Goal: Task Accomplishment & Management: Complete application form

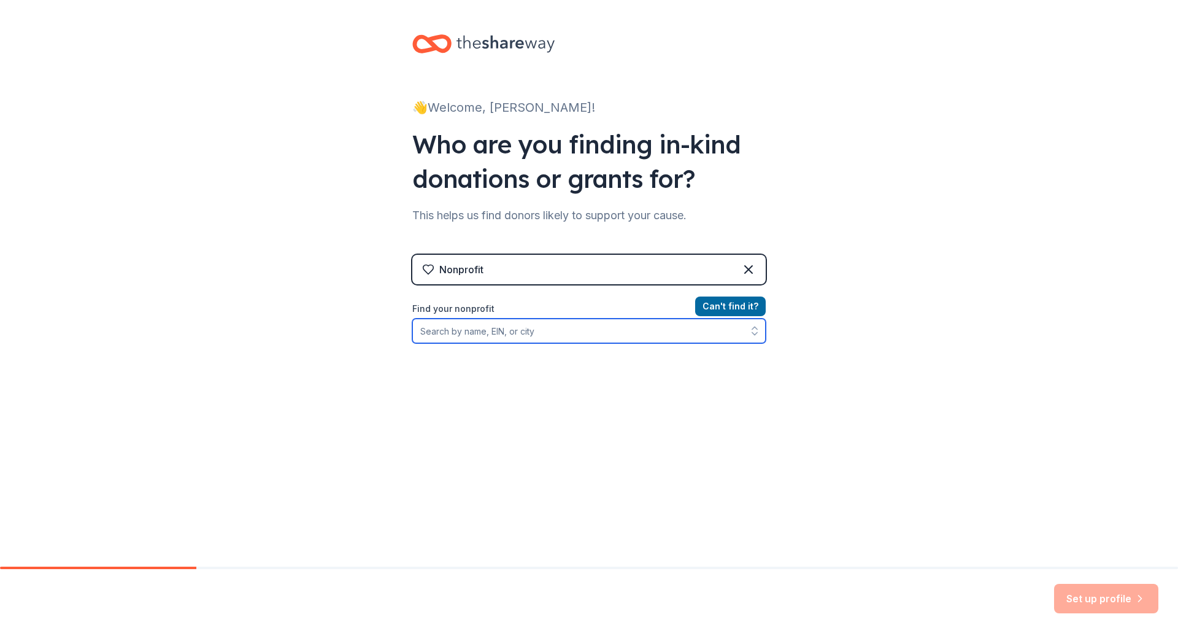
click at [485, 331] on input "Find your nonprofit" at bounding box center [588, 330] width 353 height 25
type input "[US_STATE] high school rodeo"
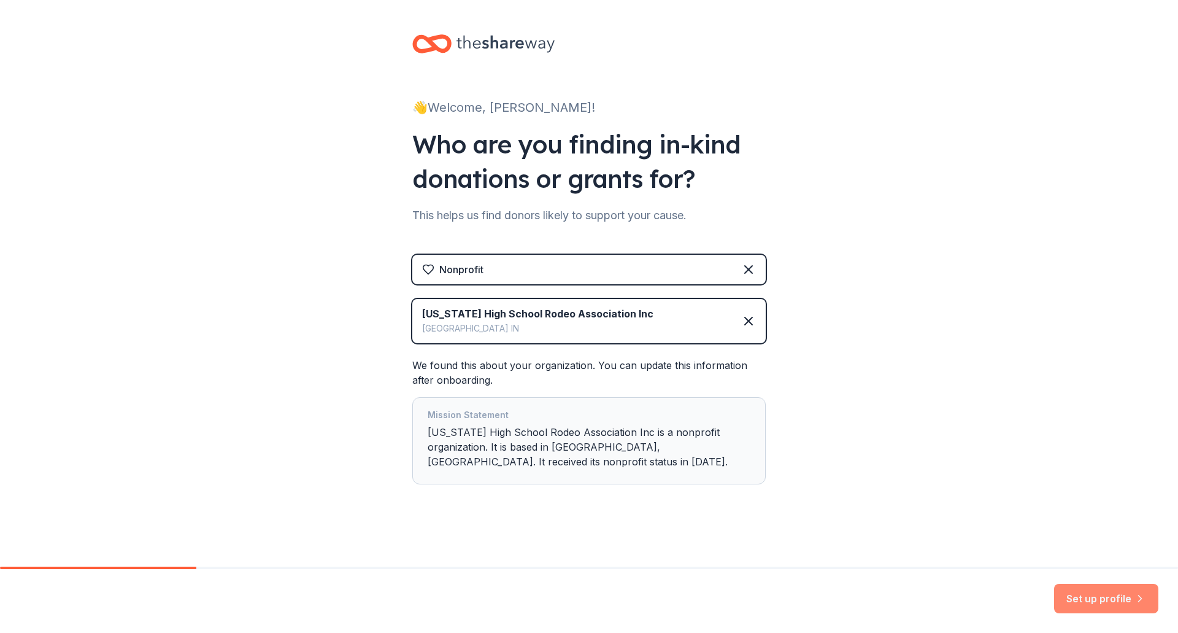
click at [1082, 604] on button "Set up profile" at bounding box center [1106, 598] width 104 height 29
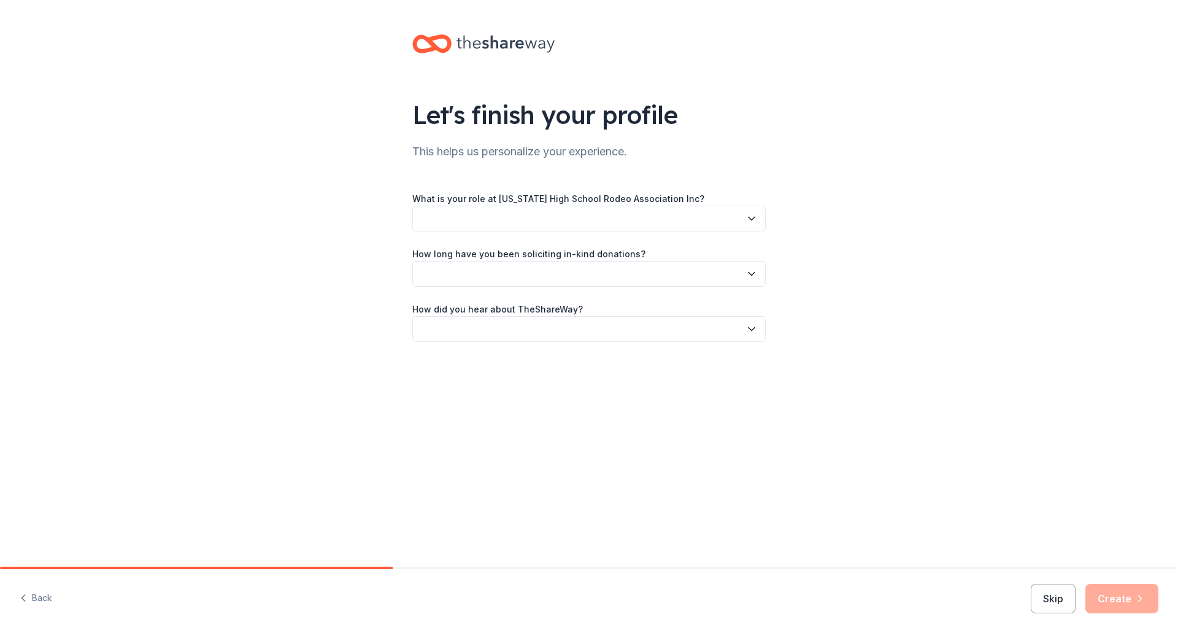
click at [498, 225] on button "button" at bounding box center [588, 219] width 353 height 26
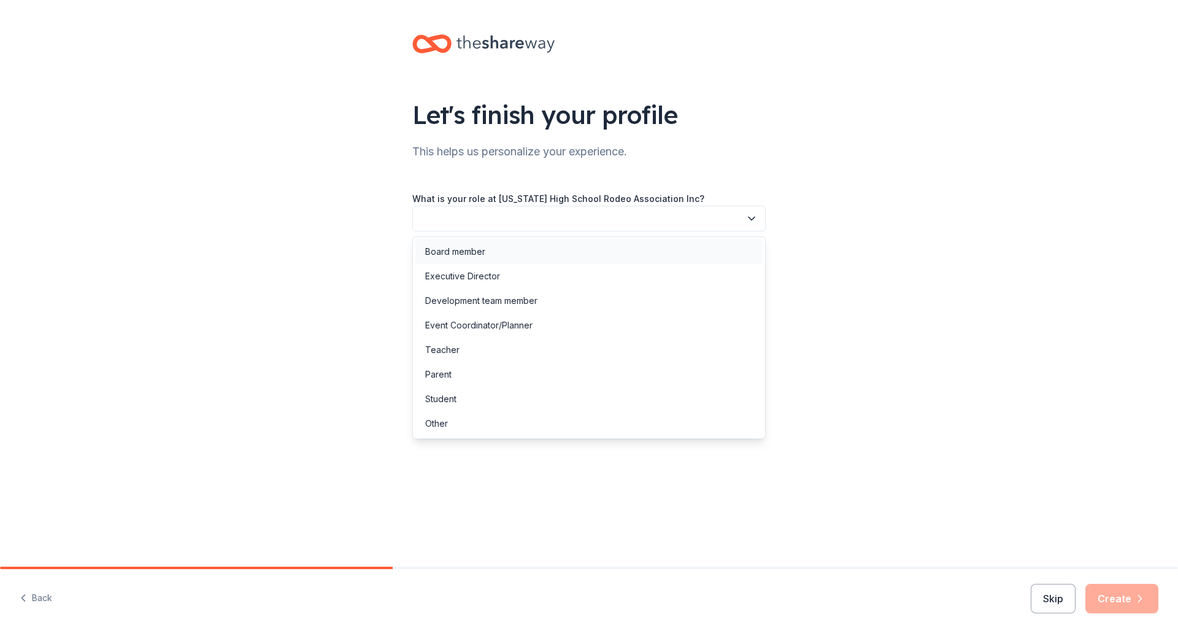
click at [484, 250] on div "Board member" at bounding box center [455, 251] width 60 height 15
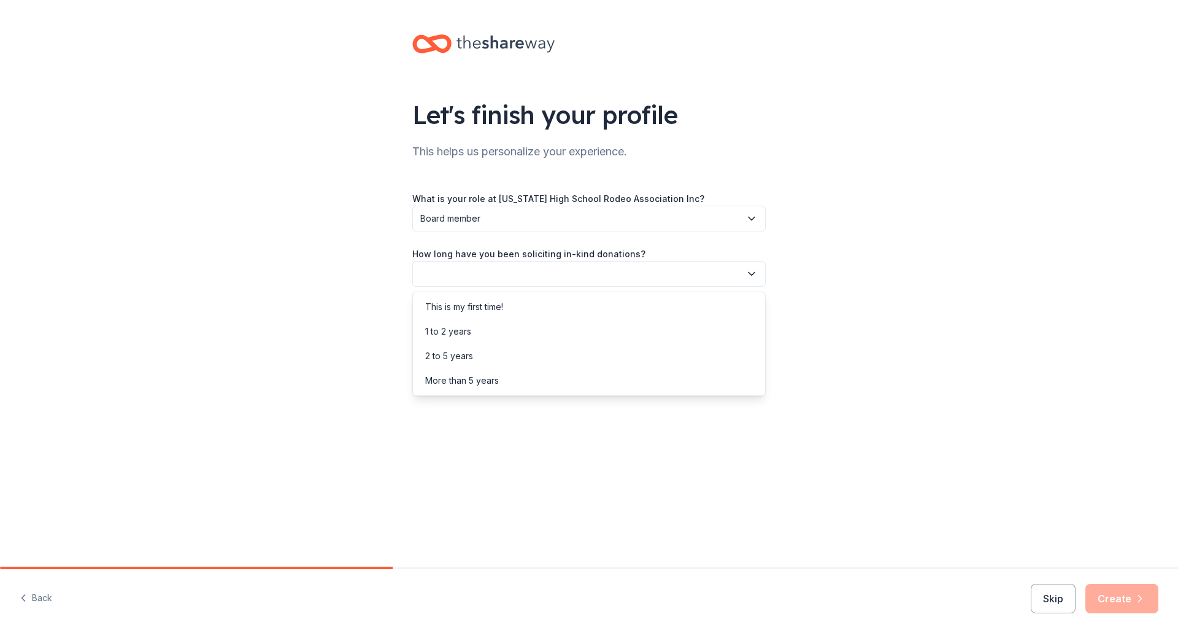
click at [467, 276] on button "button" at bounding box center [588, 274] width 353 height 26
drag, startPoint x: 456, startPoint y: 327, endPoint x: 461, endPoint y: 331, distance: 6.5
click at [455, 327] on div "1 to 2 years" at bounding box center [448, 331] width 46 height 15
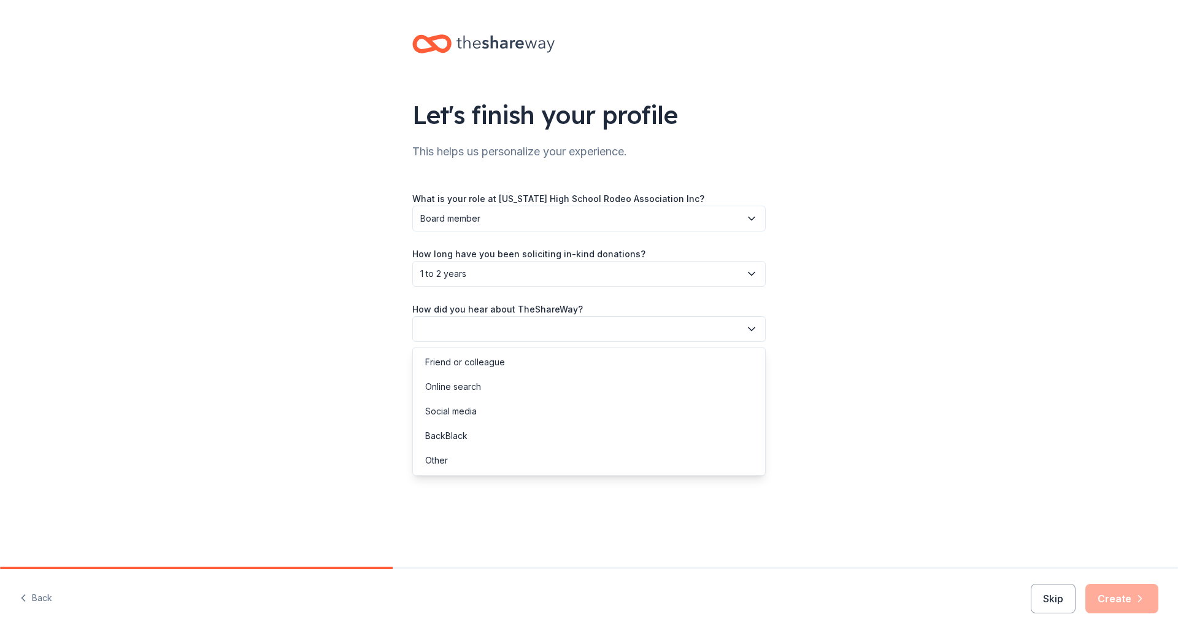
click at [469, 335] on button "button" at bounding box center [588, 329] width 353 height 26
click at [481, 410] on div "Social media" at bounding box center [588, 411] width 347 height 25
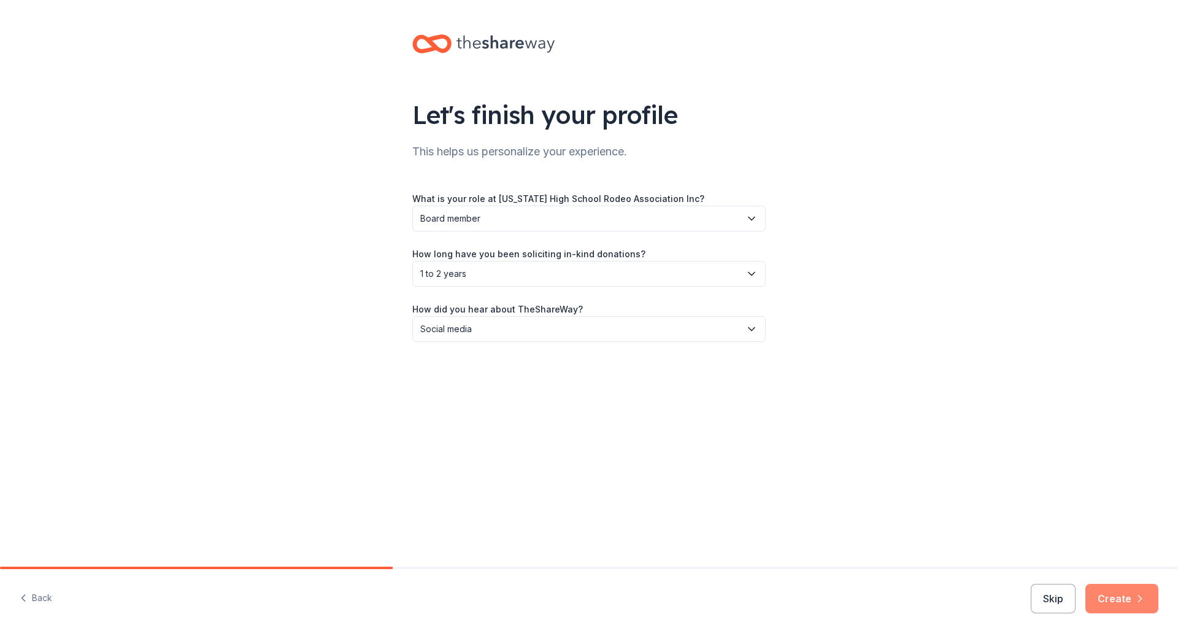
click at [1139, 600] on icon "button" at bounding box center [1140, 598] width 12 height 12
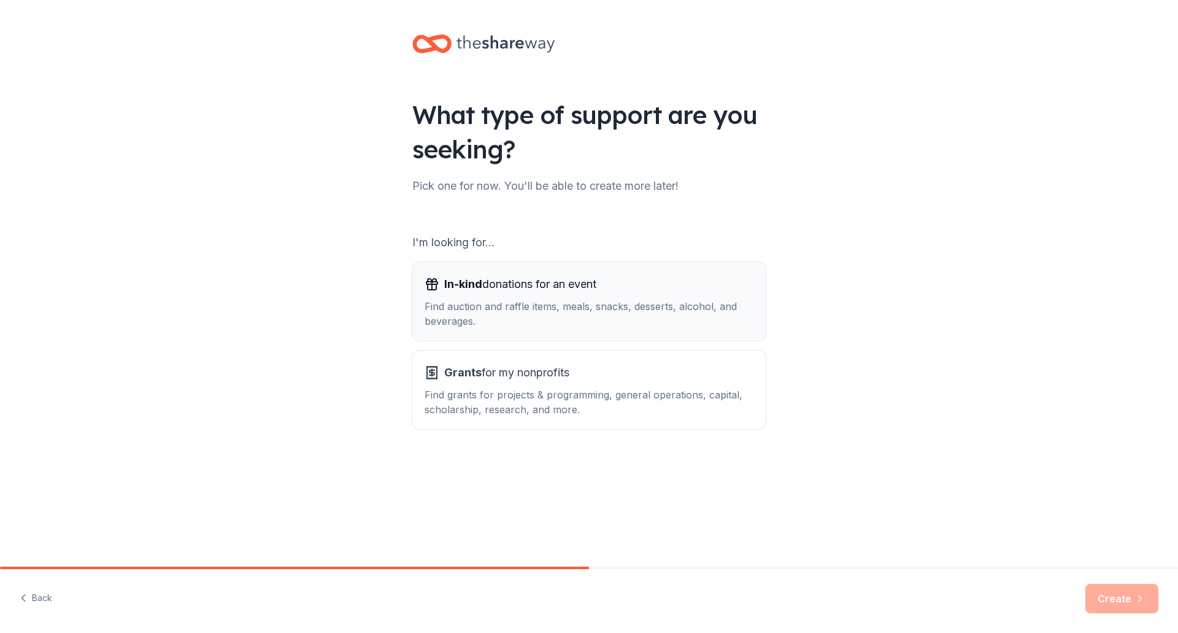
click at [618, 306] on div "Find auction and raffle items, meals, snacks, desserts, alcohol, and beverages." at bounding box center [589, 313] width 329 height 29
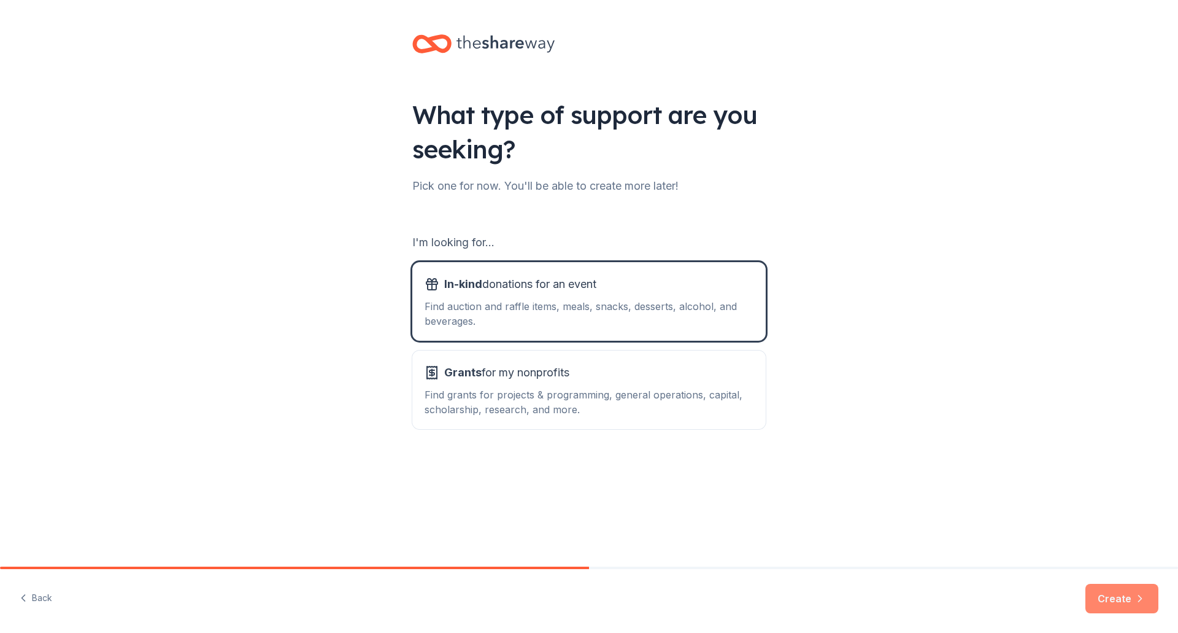
click at [1109, 601] on button "Create" at bounding box center [1121, 598] width 73 height 29
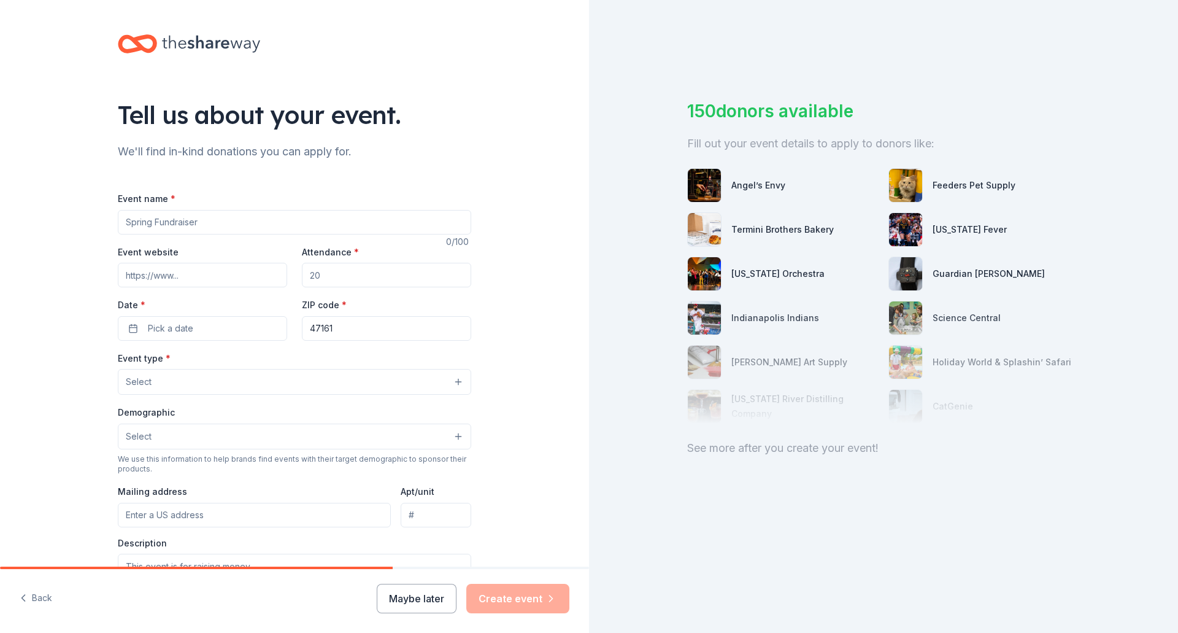
click at [145, 225] on input "Event name *" at bounding box center [294, 222] width 353 height 25
type input "Oak Grove Silent Auction"
type input "www.kyhsr.com"
type input "400"
click at [168, 331] on span "Pick a date" at bounding box center [170, 328] width 45 height 15
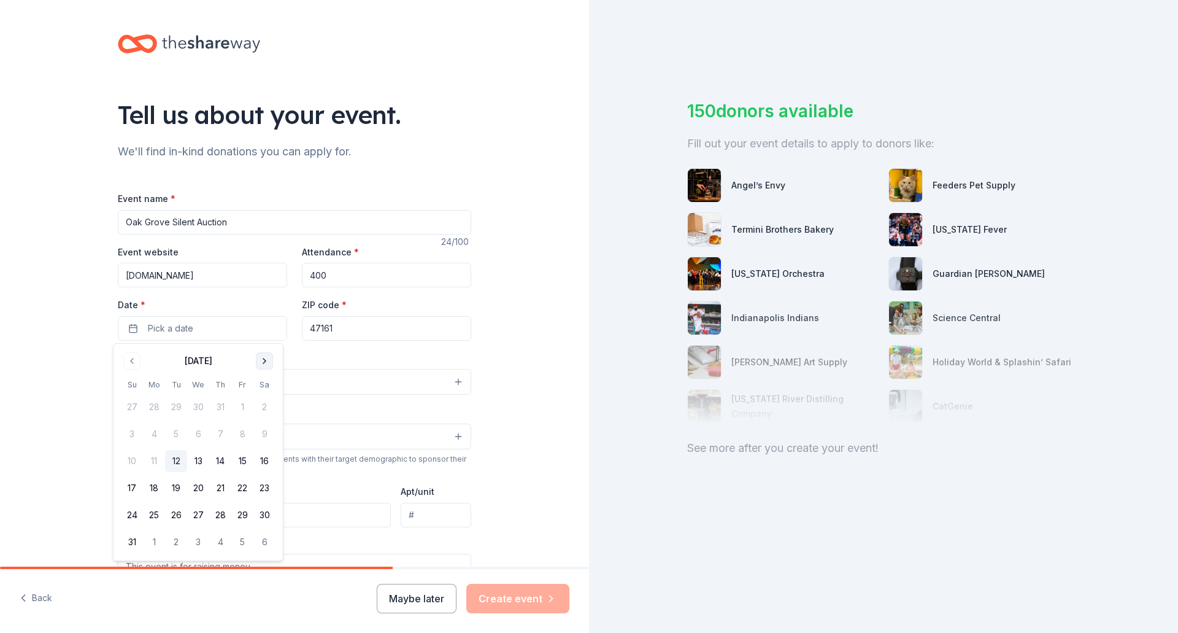
click at [258, 362] on button "Go to next month" at bounding box center [264, 360] width 17 height 17
click at [268, 485] on button "25" at bounding box center [264, 488] width 22 height 22
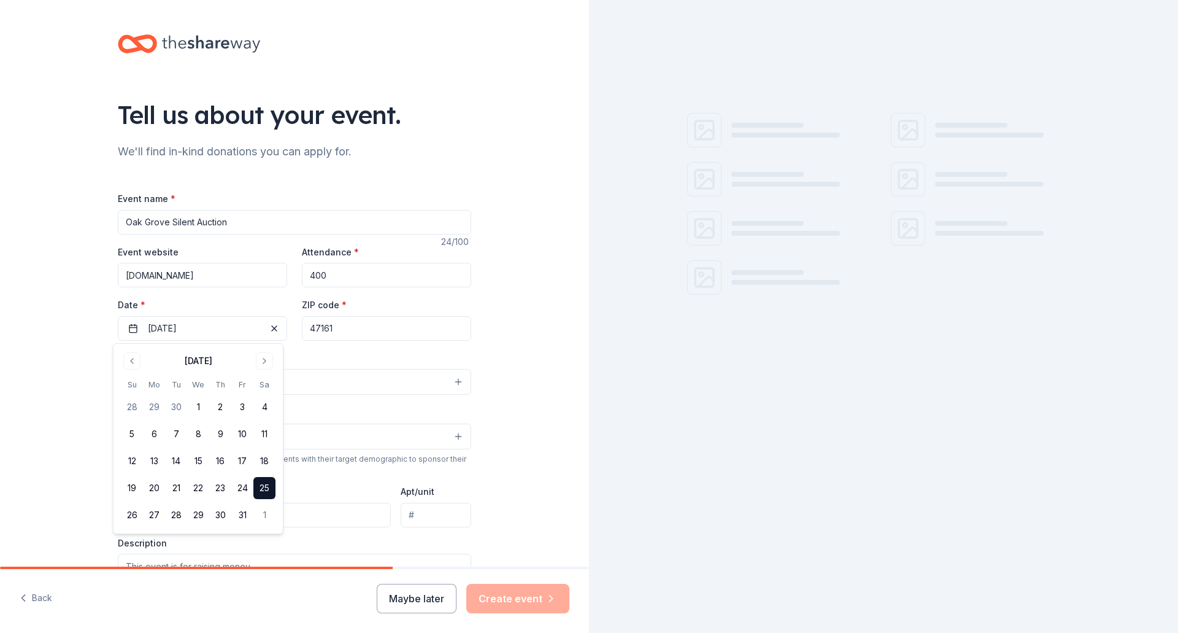
click at [339, 330] on input "47161" at bounding box center [386, 328] width 169 height 25
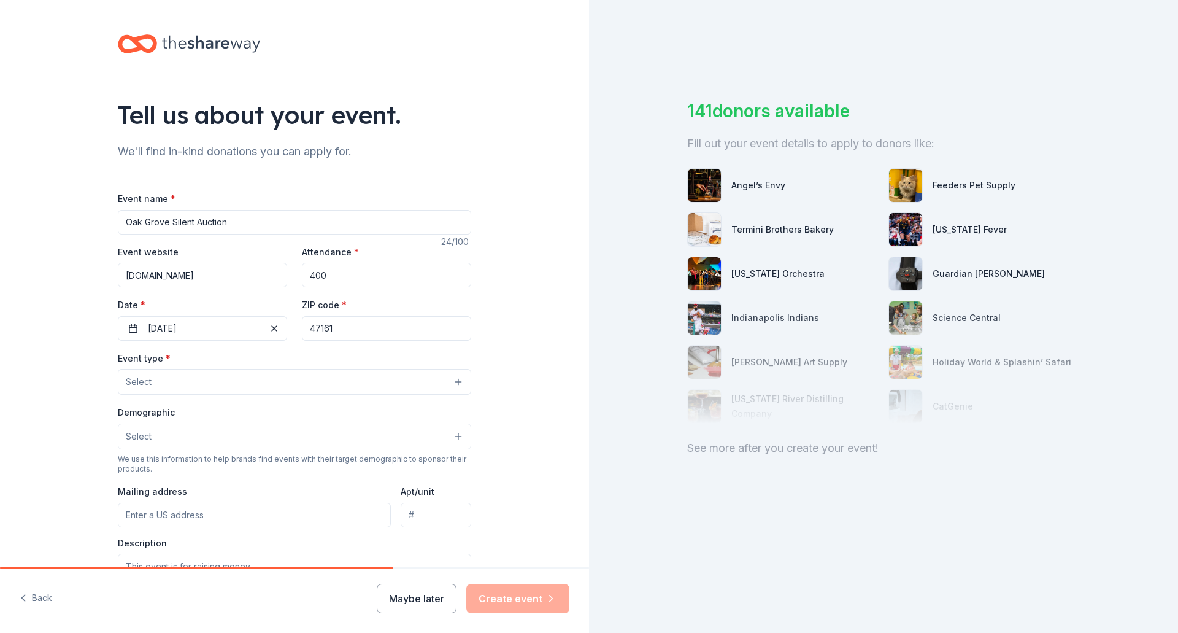
click at [351, 326] on input "47161" at bounding box center [386, 328] width 169 height 25
drag, startPoint x: 344, startPoint y: 331, endPoint x: 290, endPoint y: 337, distance: 53.7
click at [290, 337] on div "Event website www.kyhsr.com Attendance * 400 Date * 10/25/2025 ZIP code * 47161" at bounding box center [294, 292] width 353 height 96
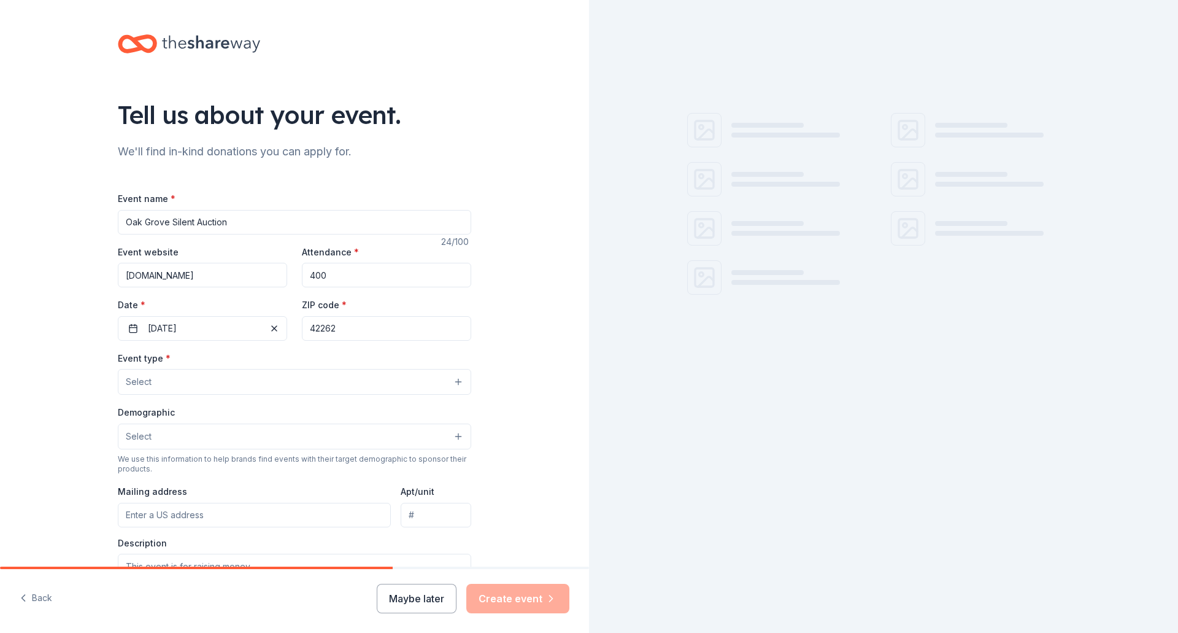
type input "42262"
click at [189, 384] on button "Select" at bounding box center [294, 382] width 353 height 26
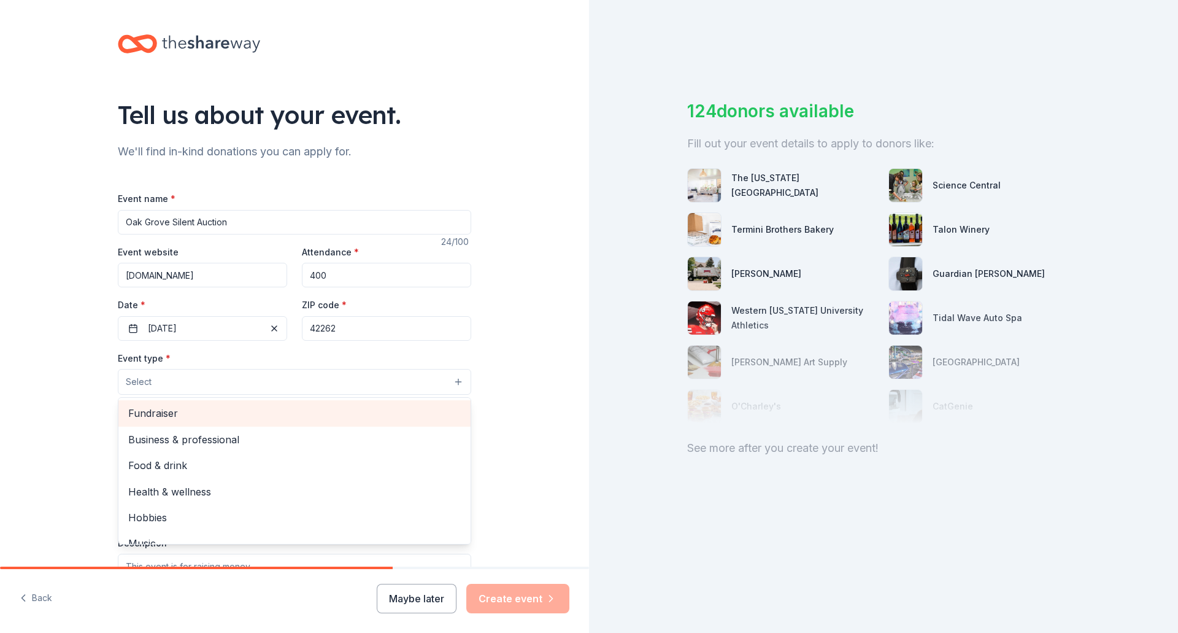
click at [218, 415] on span "Fundraiser" at bounding box center [294, 413] width 333 height 16
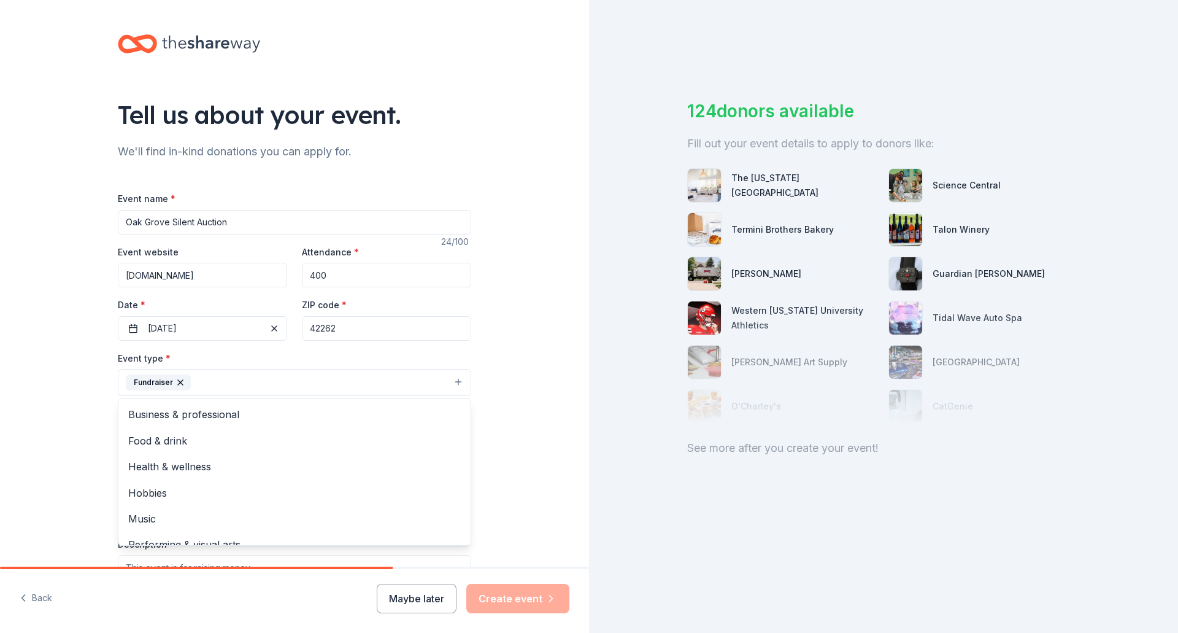
click at [54, 428] on div "Tell us about your event. We'll find in-kind donations you can apply for. Event…" at bounding box center [294, 409] width 589 height 818
click at [158, 438] on button "Select" at bounding box center [294, 438] width 353 height 26
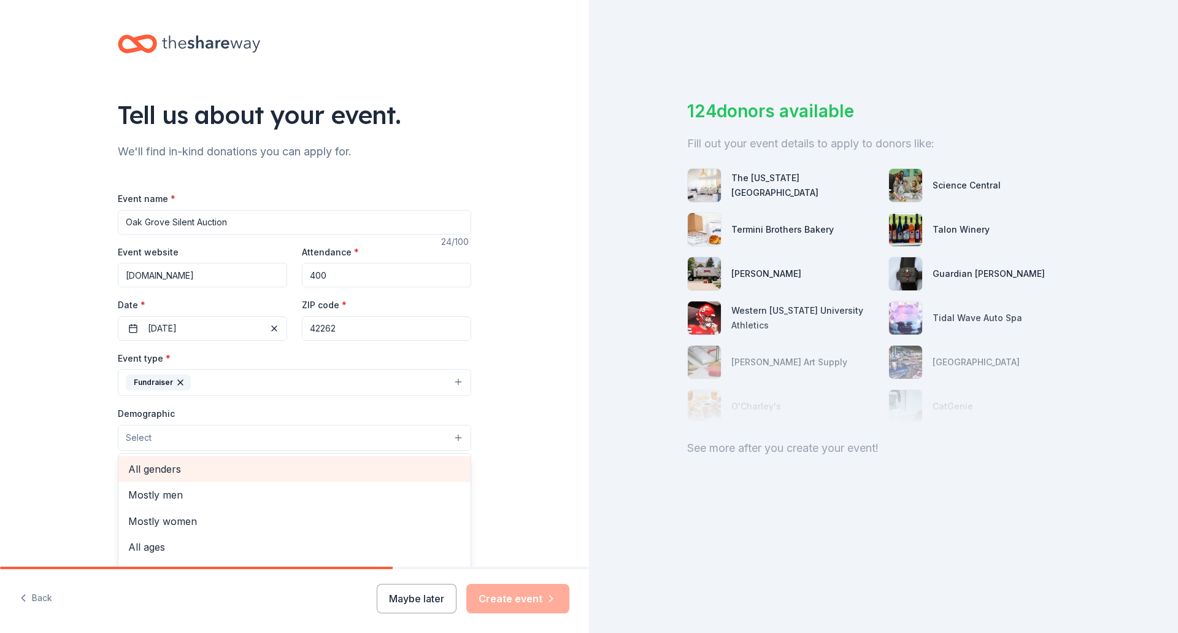
click at [161, 468] on span "All genders" at bounding box center [294, 469] width 333 height 16
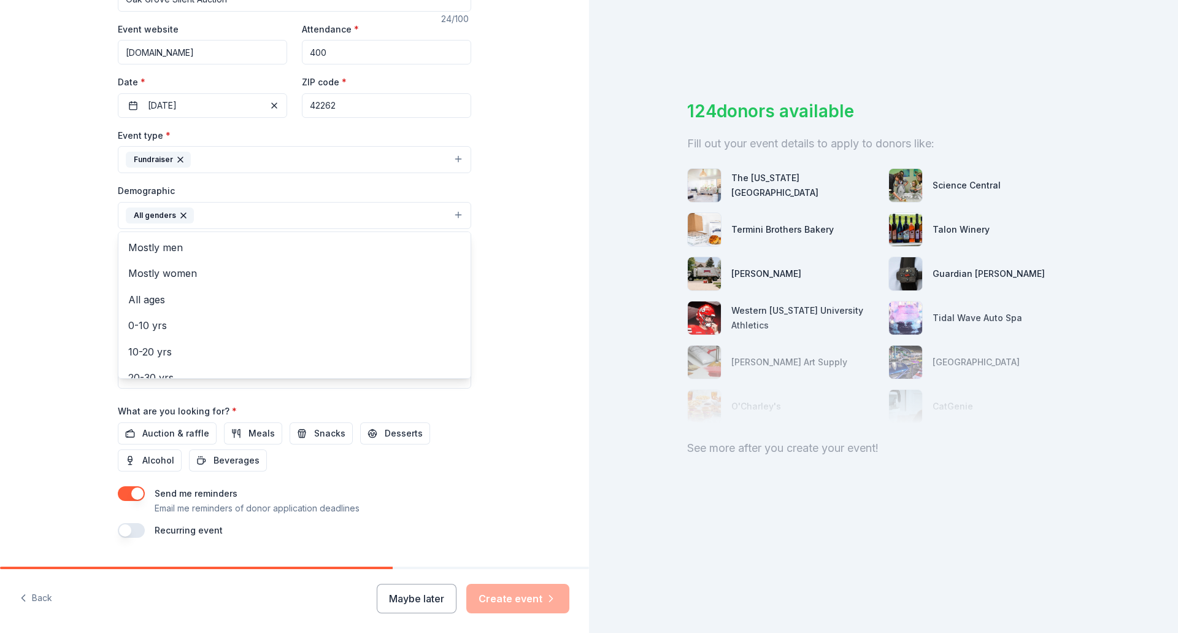
scroll to position [245, 0]
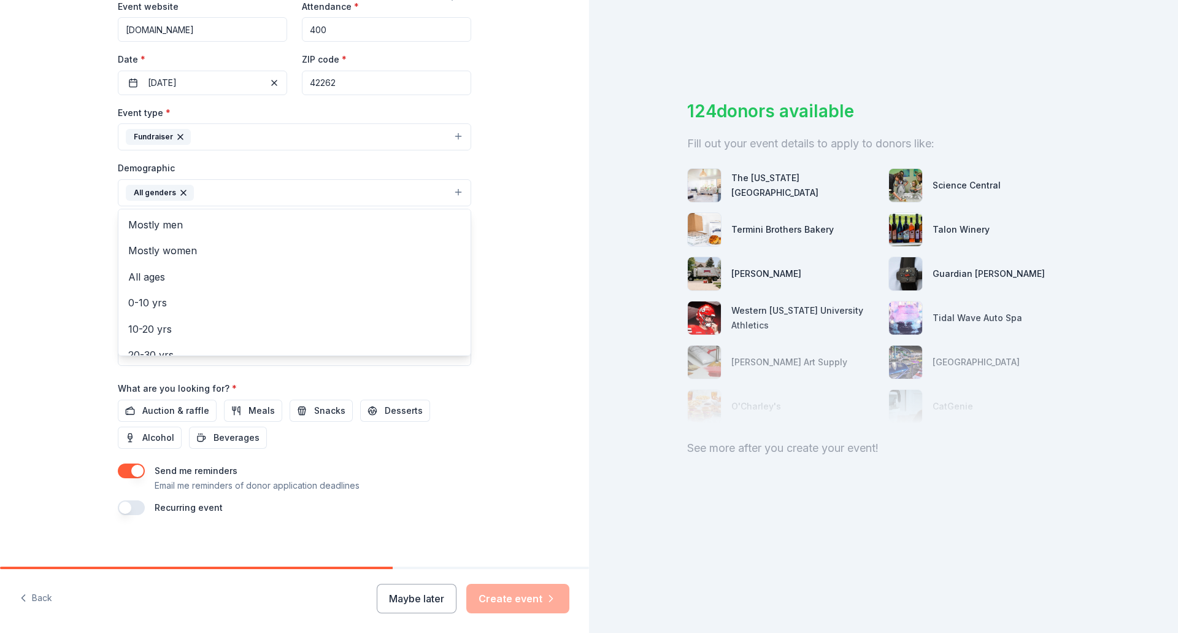
click at [42, 247] on div "Tell us about your event. We'll find in-kind donations you can apply for. Event…" at bounding box center [294, 164] width 589 height 819
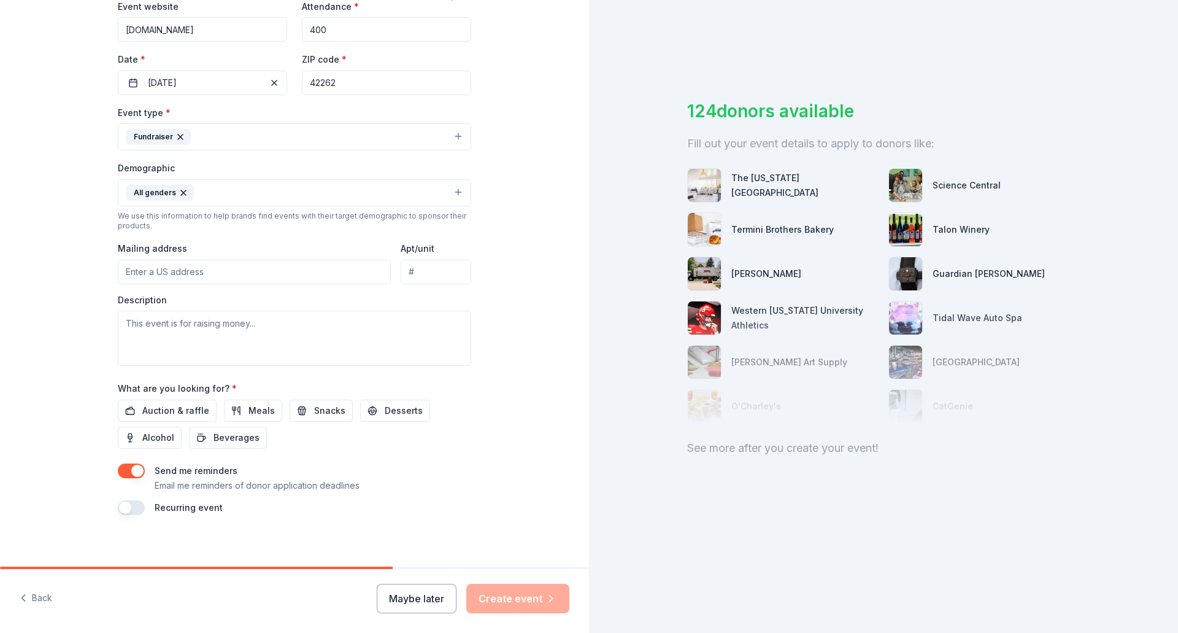
click at [142, 269] on input "Mailing address" at bounding box center [254, 272] width 273 height 25
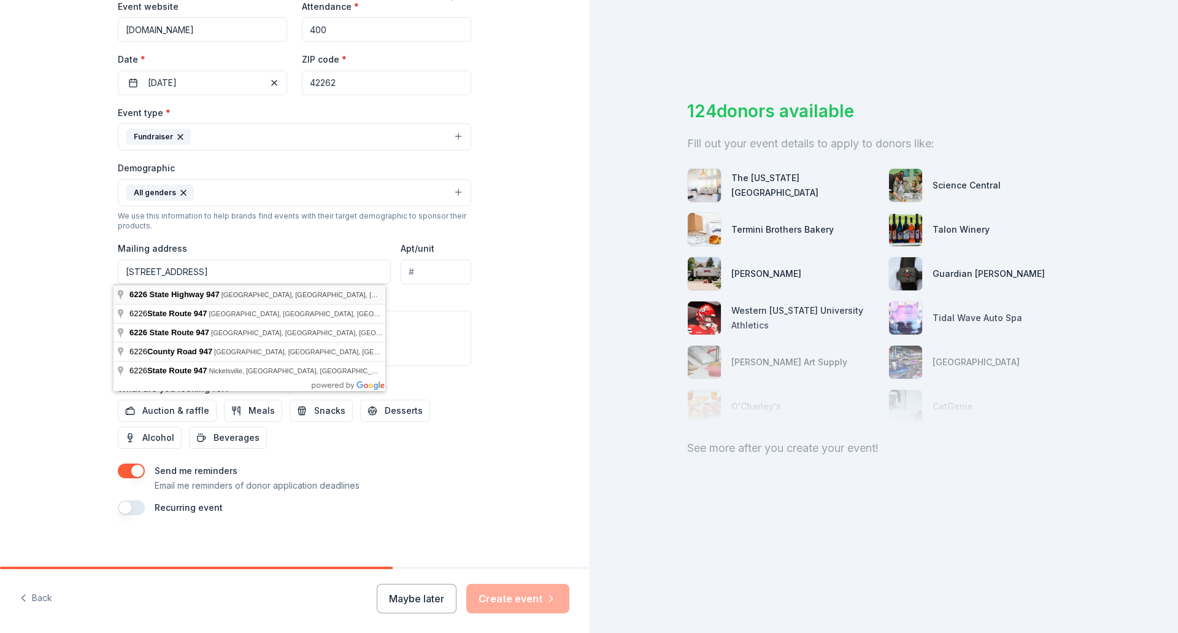
type input "6226 State Highway 947, Morganfield, KY, 42437"
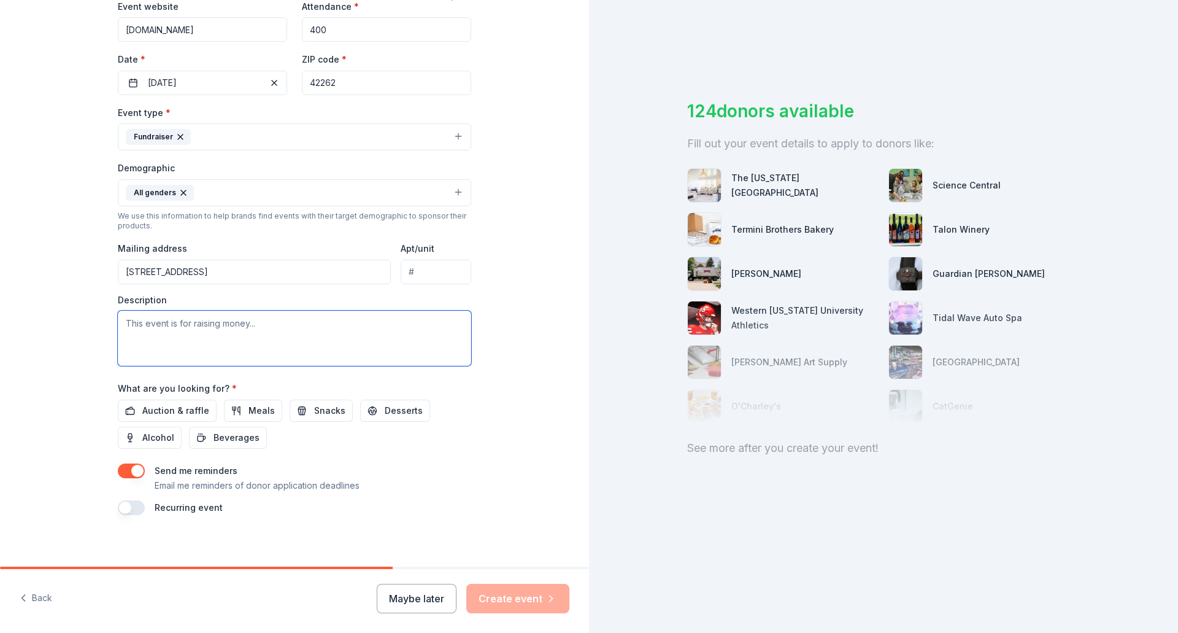
click at [190, 341] on textarea at bounding box center [294, 337] width 353 height 55
click at [163, 415] on span "Auction & raffle" at bounding box center [175, 410] width 67 height 15
click at [123, 322] on textarea at bounding box center [294, 337] width 353 height 55
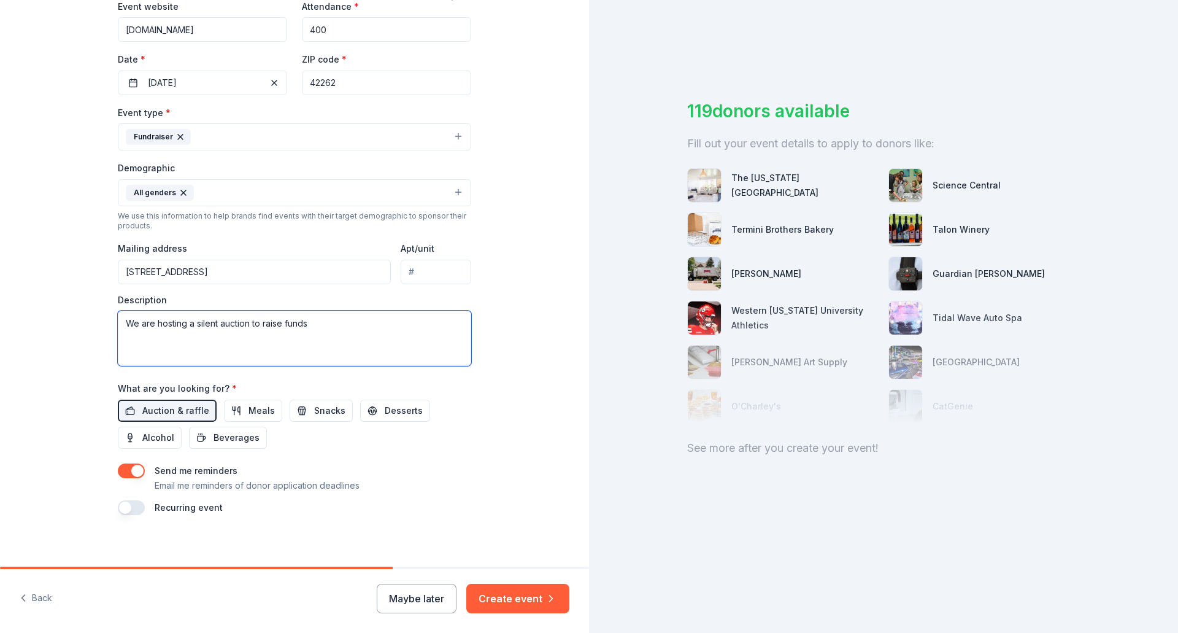
click at [314, 323] on textarea "We are hosting a silent auction to raise funds" at bounding box center [294, 337] width 353 height 55
paste textarea "To make sending as many of our members to the National Finals Rodeos a reality,…"
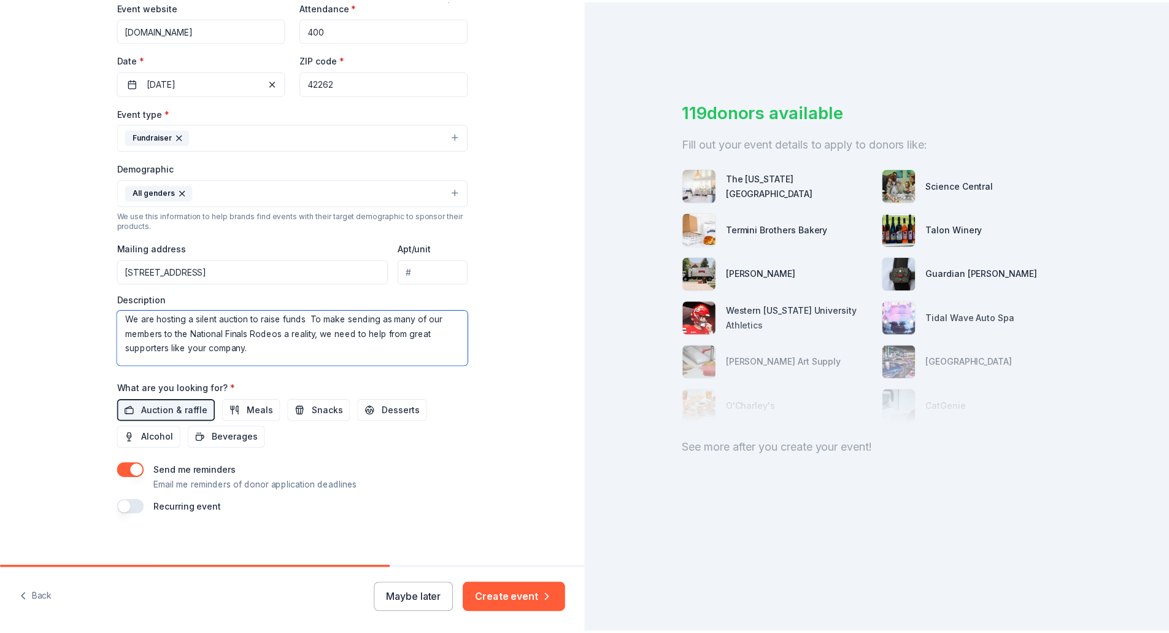
scroll to position [0, 0]
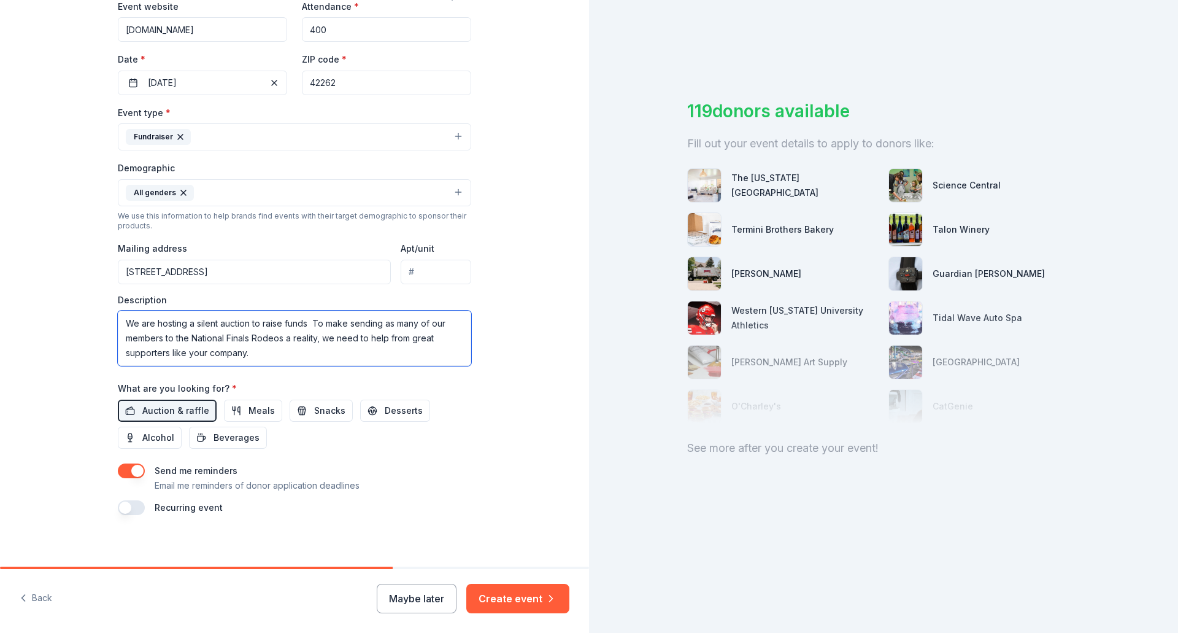
drag, startPoint x: 305, startPoint y: 323, endPoint x: 312, endPoint y: 333, distance: 11.9
click at [305, 324] on textarea "We are hosting a silent auction to raise funds To make sending as many of our m…" at bounding box center [294, 337] width 353 height 55
type textarea "We are hosting a silent auction to raise funds to make sending as many of our m…"
click at [501, 599] on button "Create event" at bounding box center [517, 598] width 103 height 29
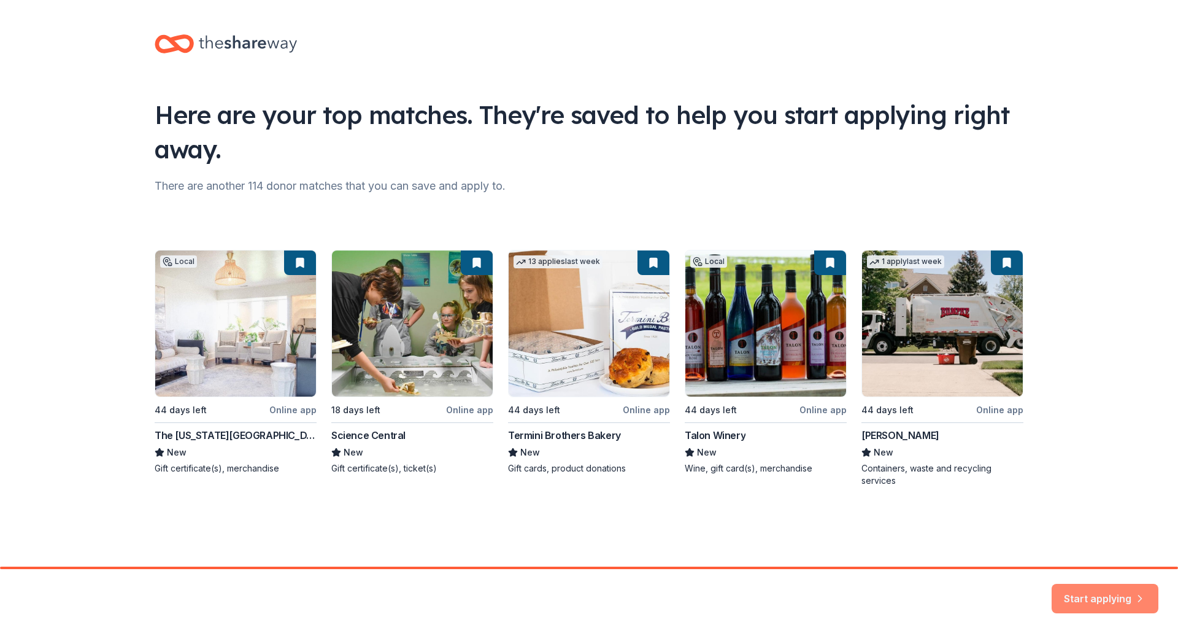
click at [1080, 595] on button "Start applying" at bounding box center [1105, 590] width 107 height 29
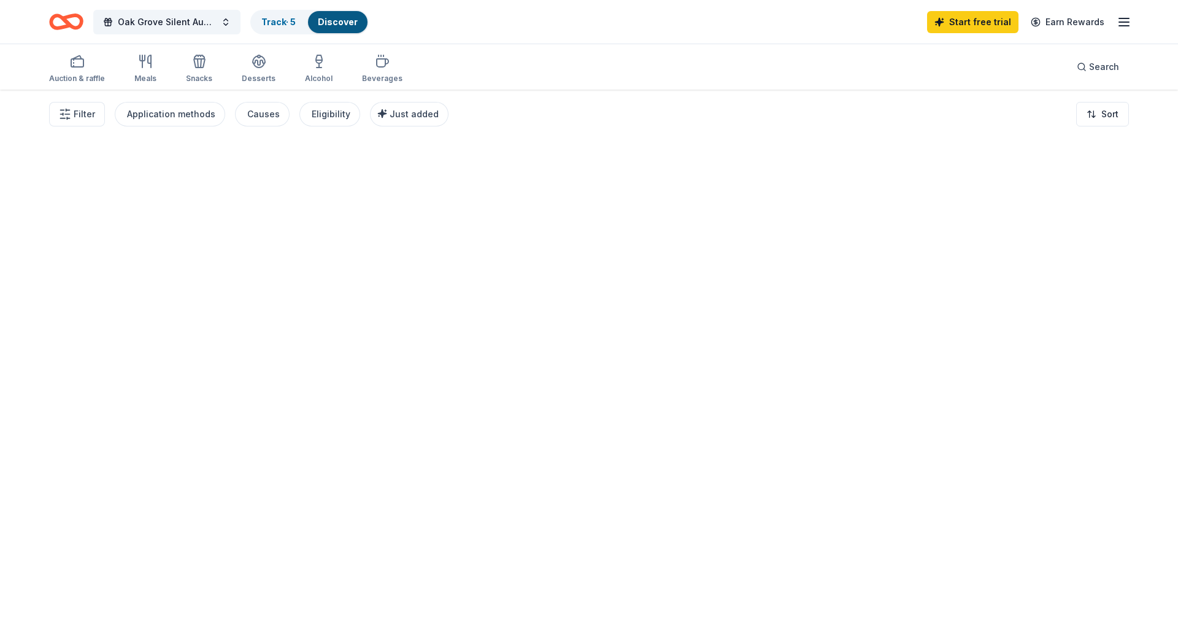
click at [267, 312] on div at bounding box center [589, 361] width 1178 height 543
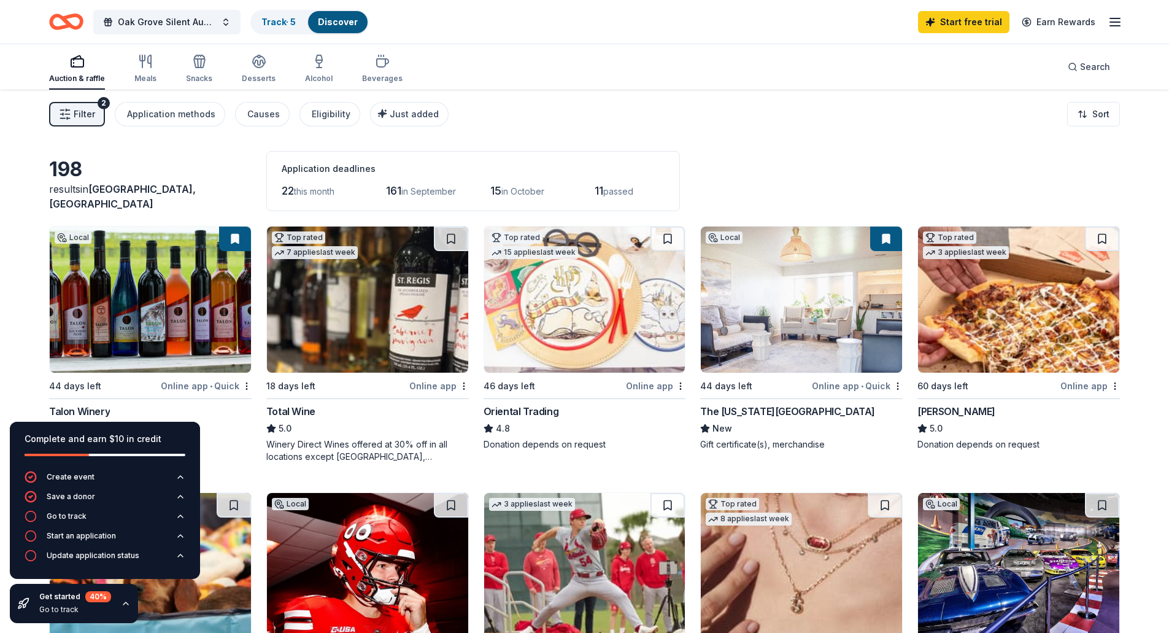
click at [566, 326] on img at bounding box center [584, 299] width 201 height 146
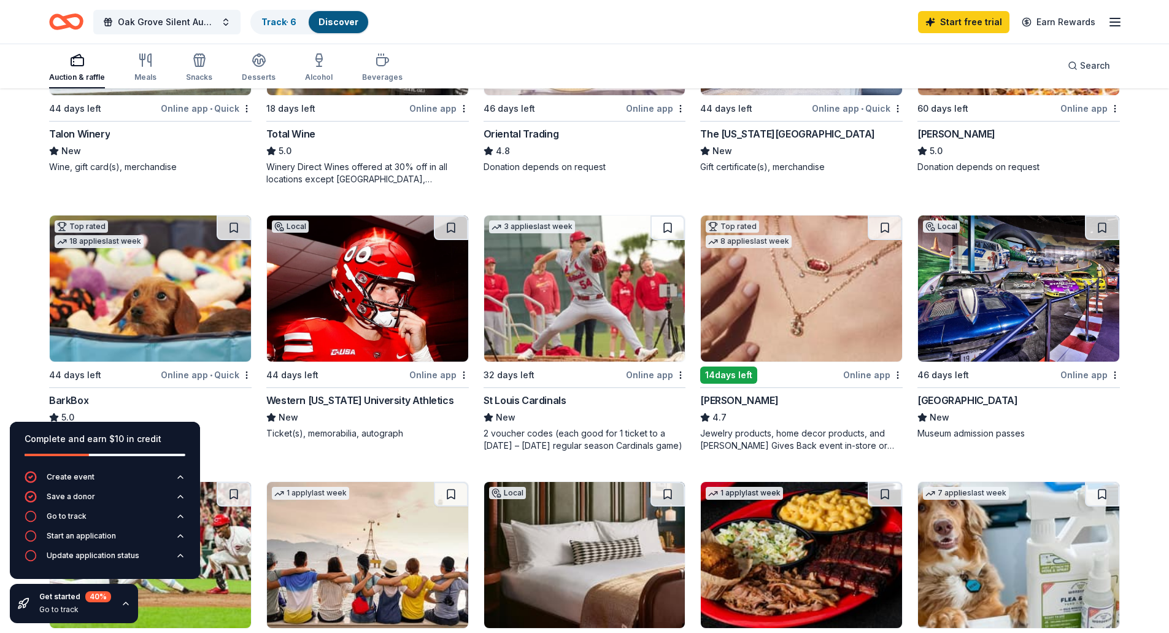
scroll to position [307, 0]
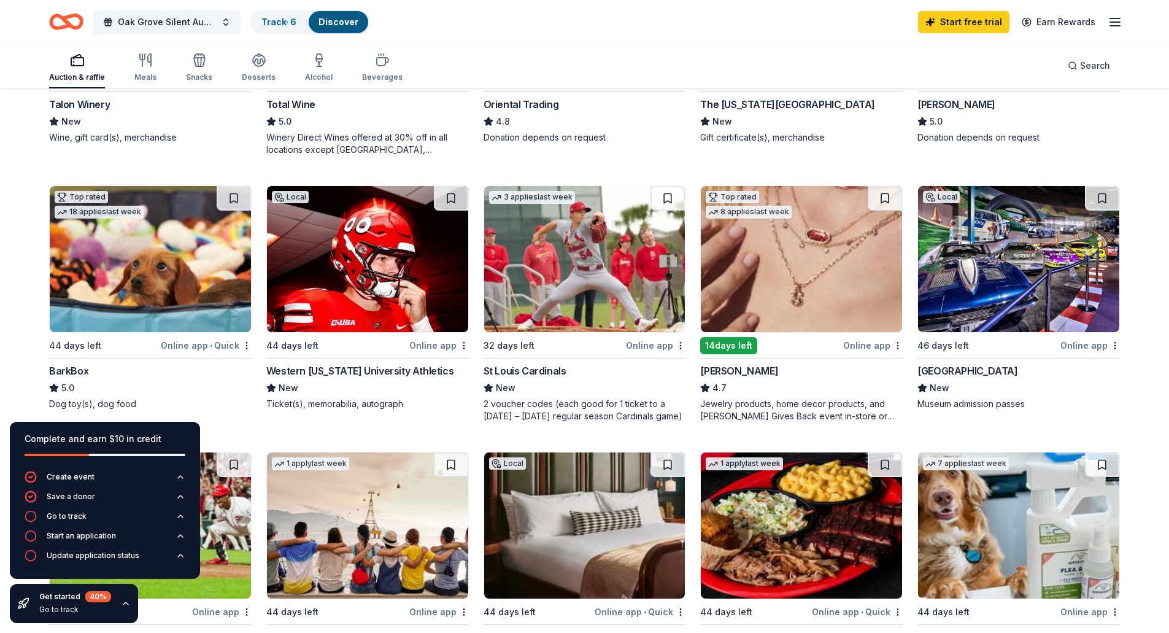
click at [207, 278] on img at bounding box center [150, 259] width 201 height 146
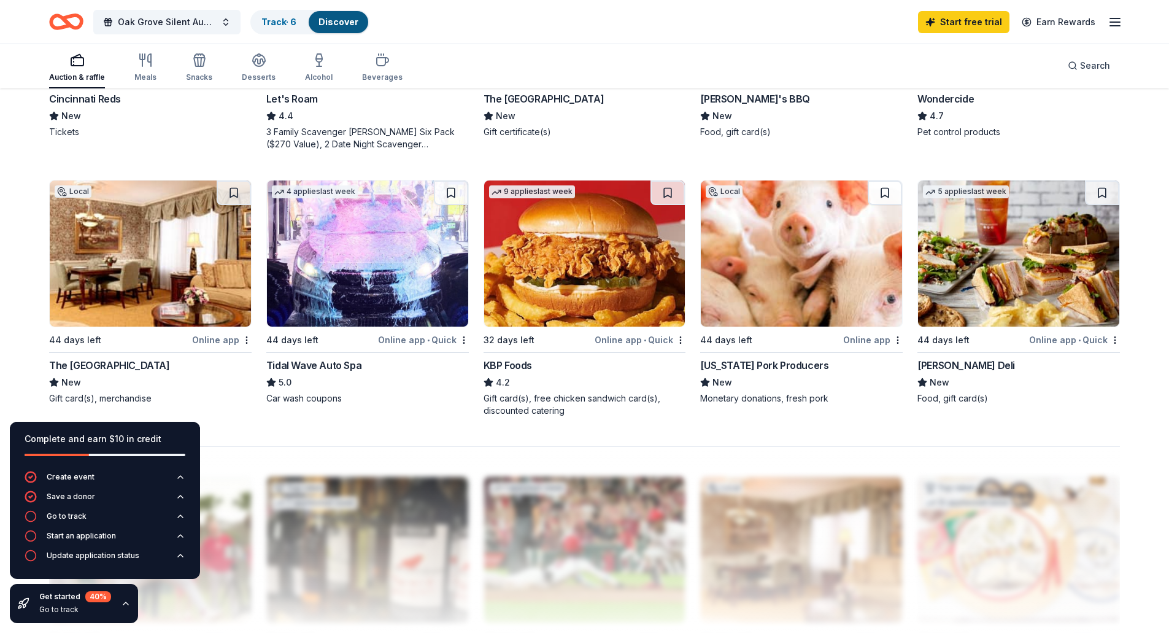
scroll to position [920, 0]
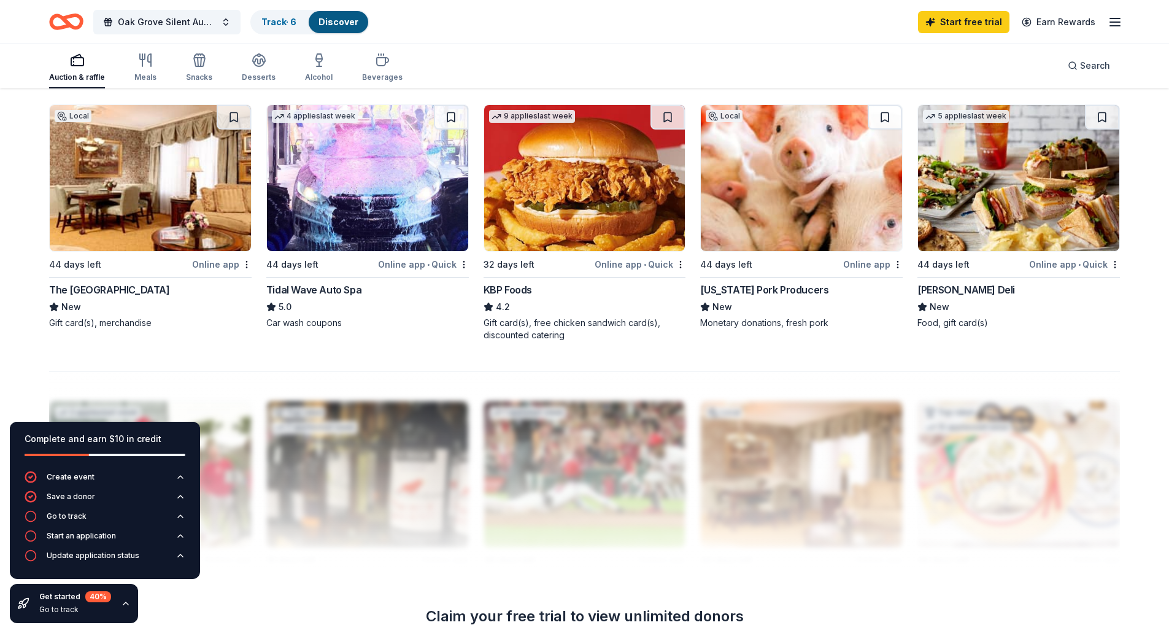
click at [997, 190] on img at bounding box center [1018, 178] width 201 height 146
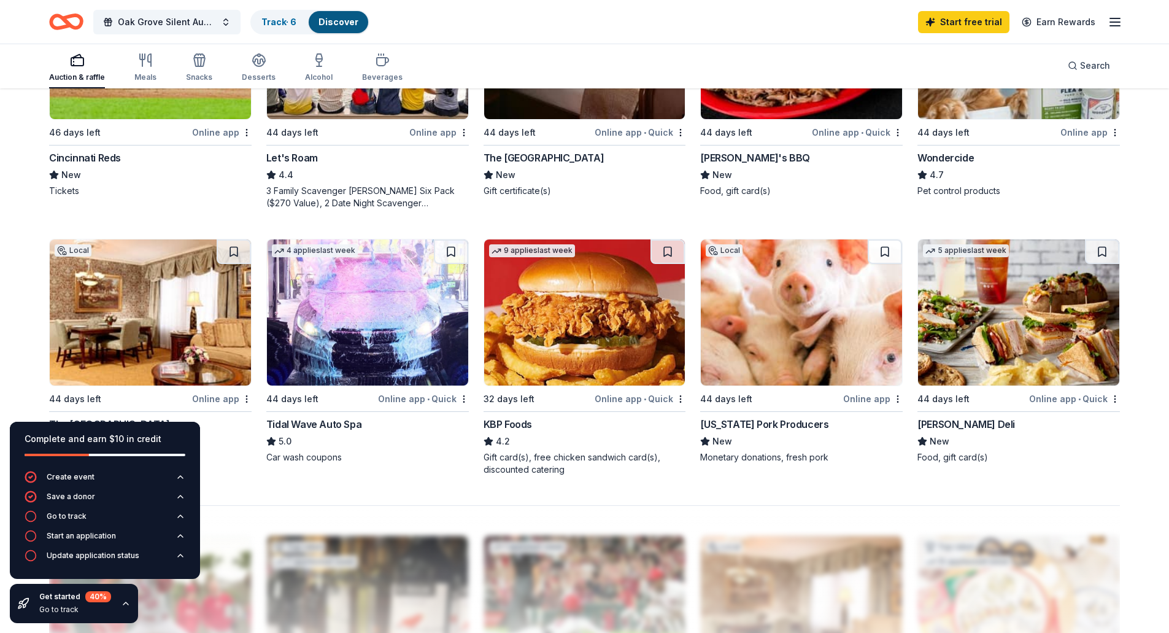
scroll to position [782, 0]
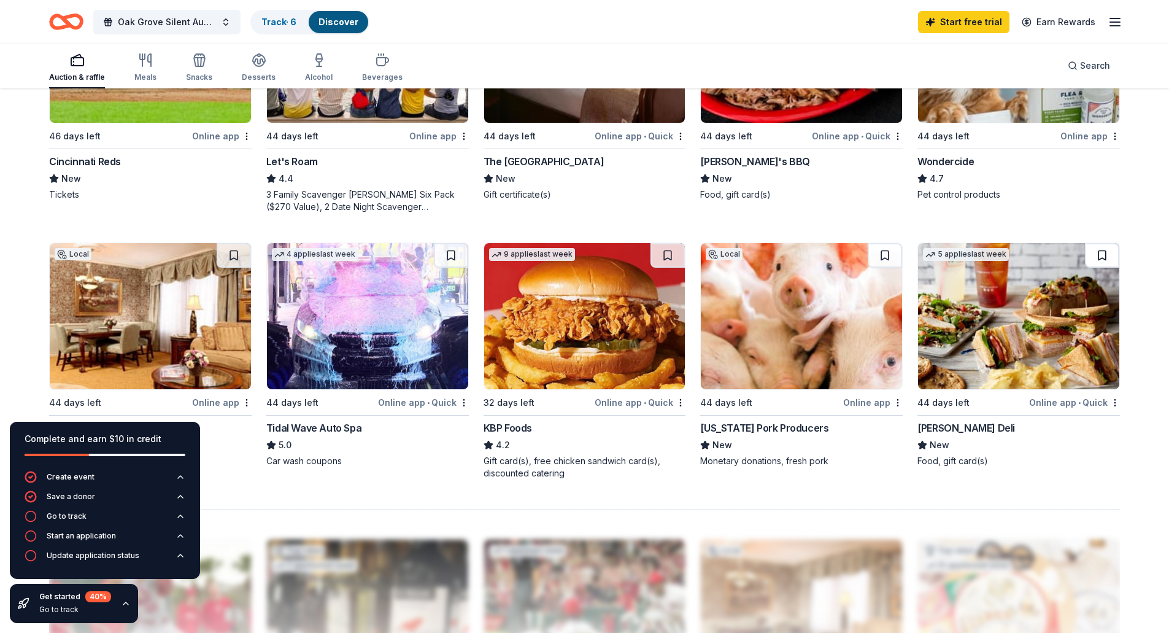
click at [1105, 254] on button at bounding box center [1102, 255] width 34 height 25
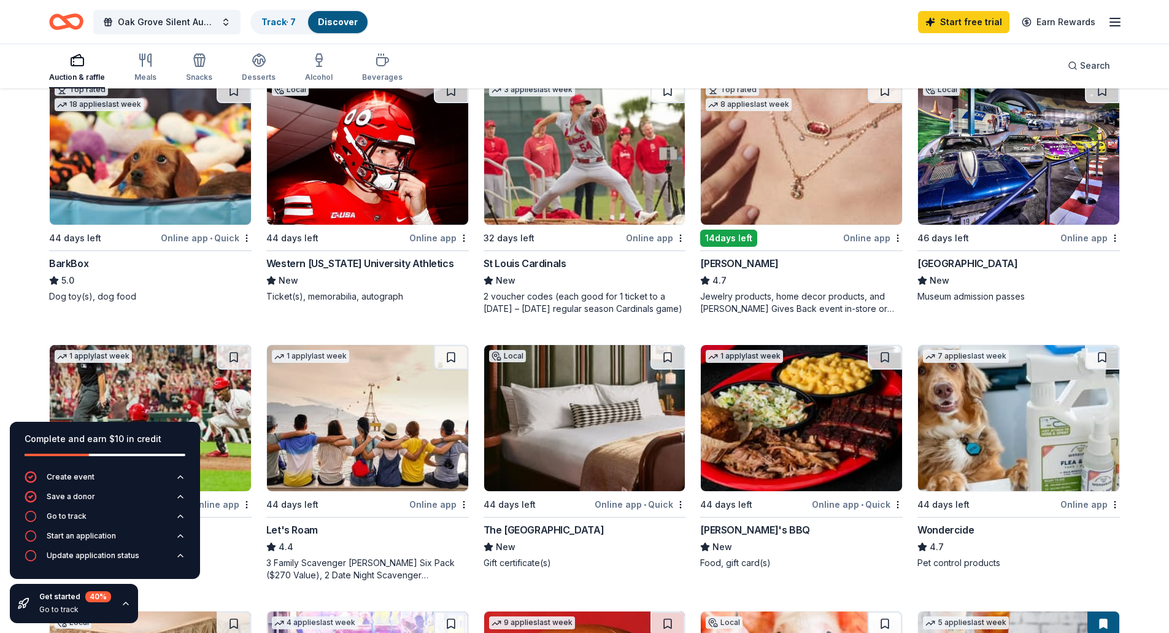
scroll to position [353, 0]
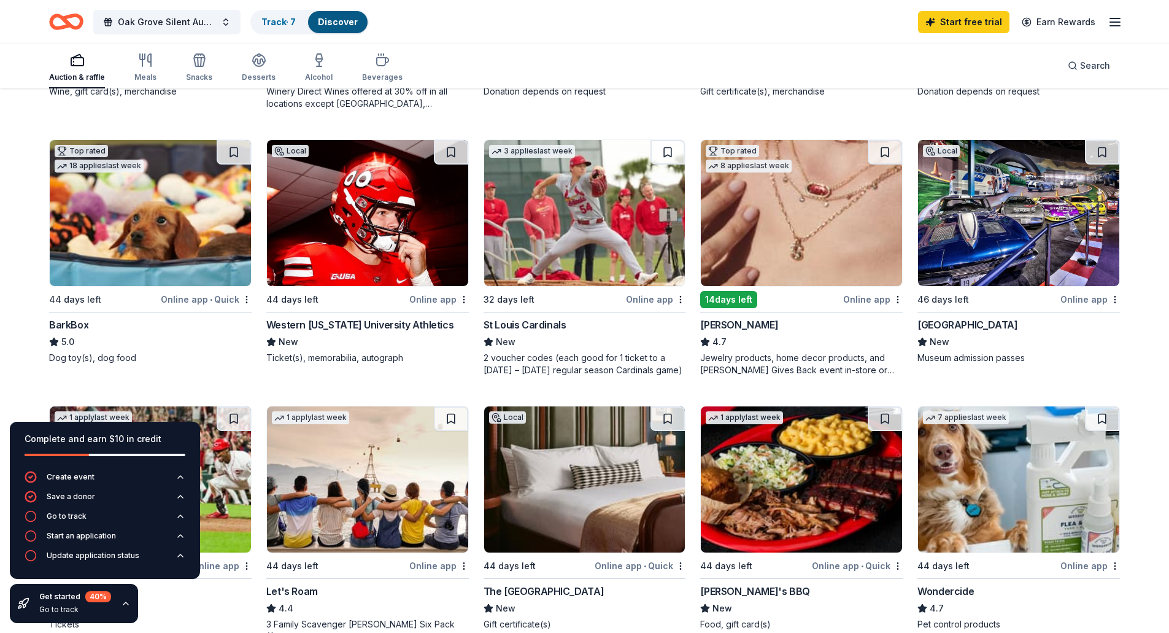
click at [222, 151] on button at bounding box center [234, 152] width 34 height 25
click at [785, 218] on img at bounding box center [801, 213] width 201 height 146
click at [885, 153] on button at bounding box center [885, 152] width 34 height 25
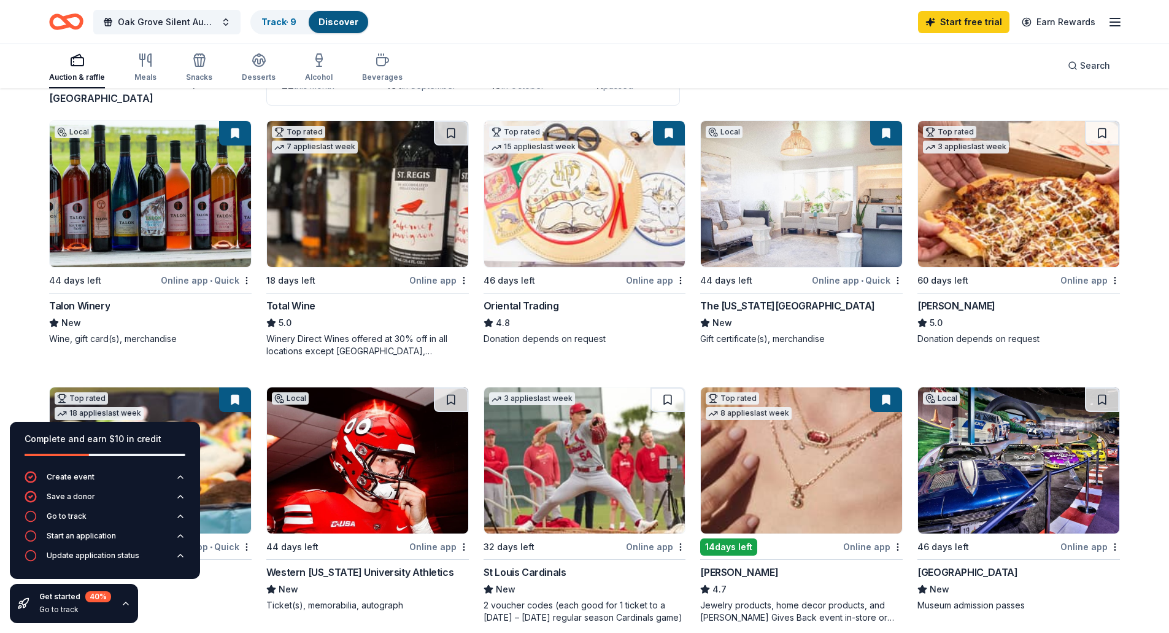
scroll to position [0, 0]
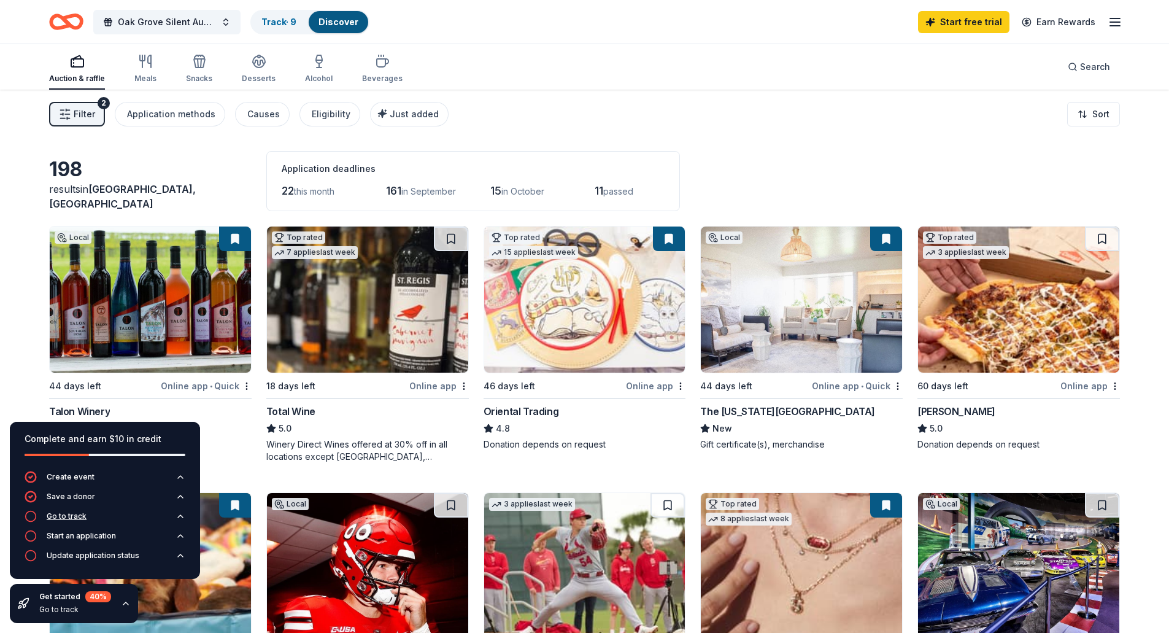
click at [61, 514] on div "Go to track" at bounding box center [67, 516] width 40 height 10
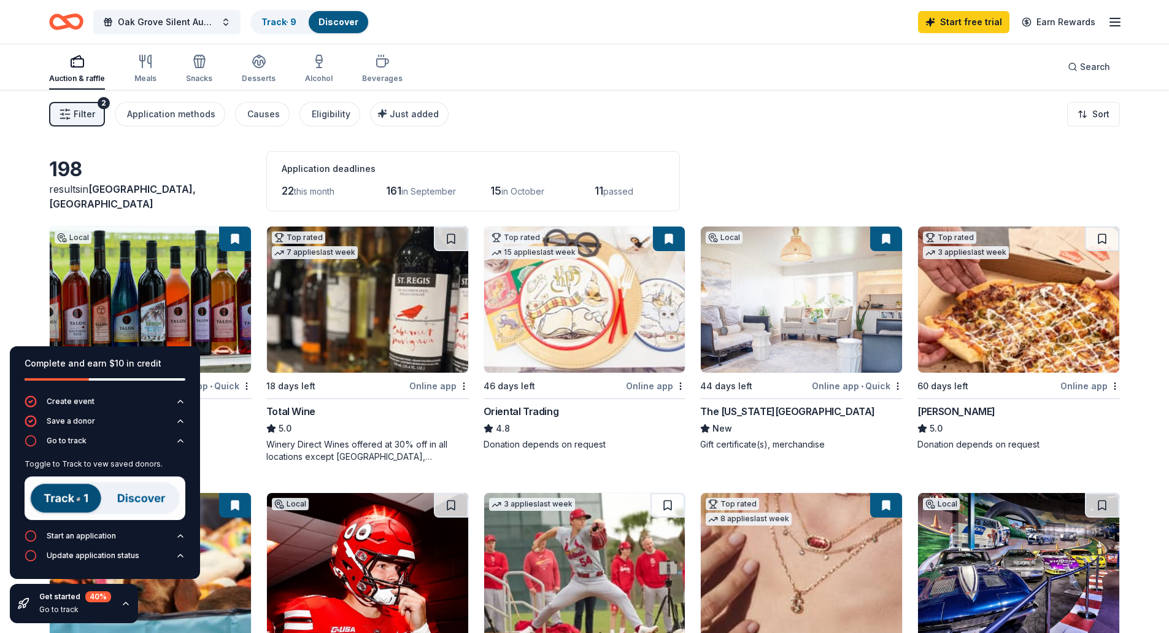
click at [128, 501] on img at bounding box center [105, 498] width 161 height 44
click at [79, 498] on img at bounding box center [105, 498] width 161 height 44
click at [292, 22] on link "Track · 9" at bounding box center [278, 22] width 35 height 10
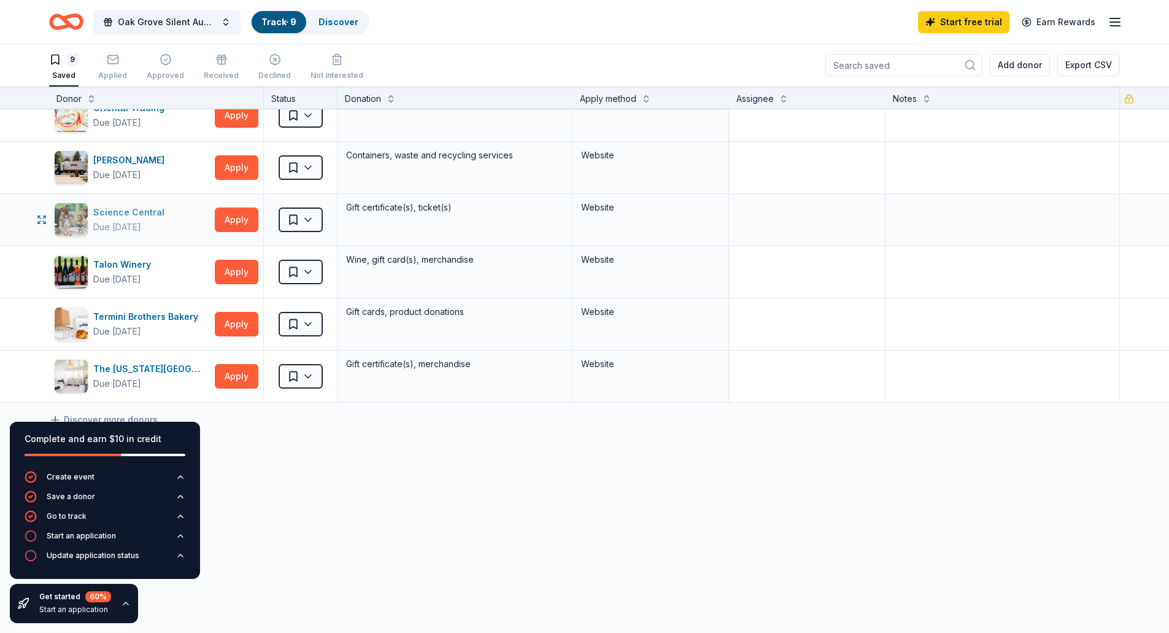
scroll to position [182, 0]
click at [90, 538] on div "Start an application" at bounding box center [81, 536] width 69 height 10
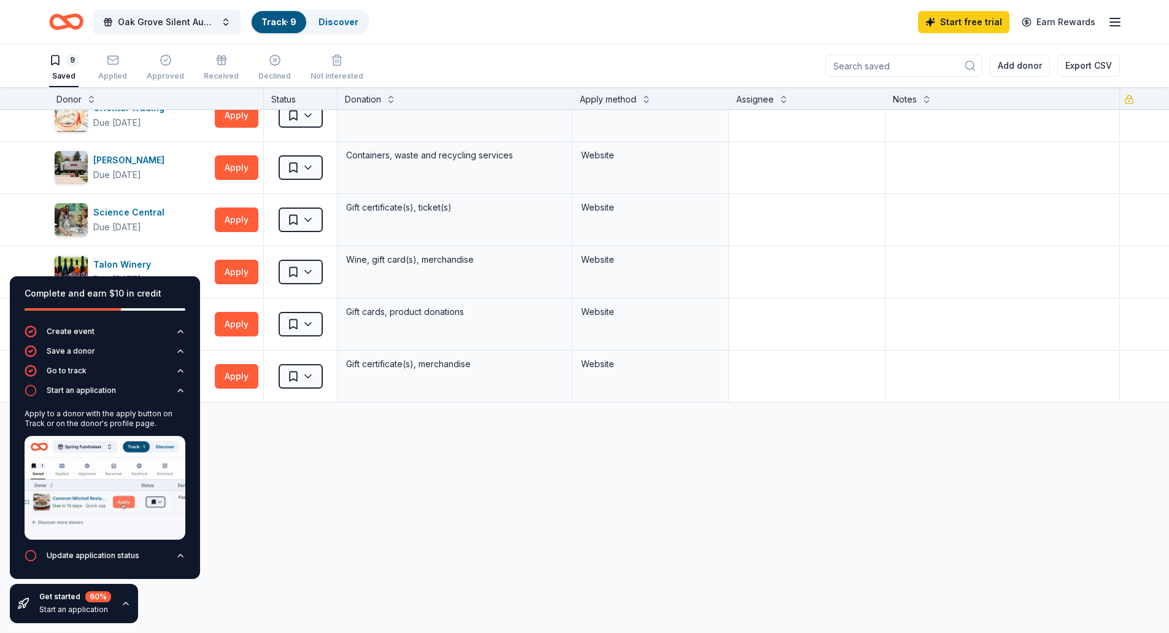
click at [234, 428] on div "Discover more donors" at bounding box center [584, 420] width 1169 height 34
click at [225, 376] on button "Apply" at bounding box center [237, 376] width 44 height 25
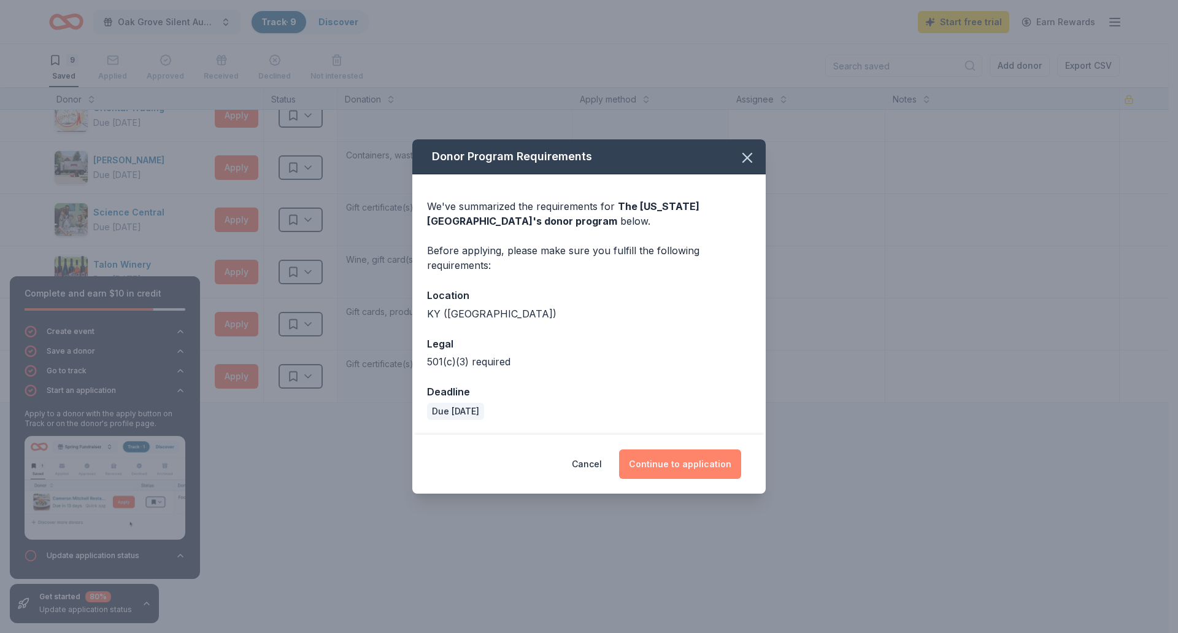
click at [658, 466] on button "Continue to application" at bounding box center [680, 463] width 122 height 29
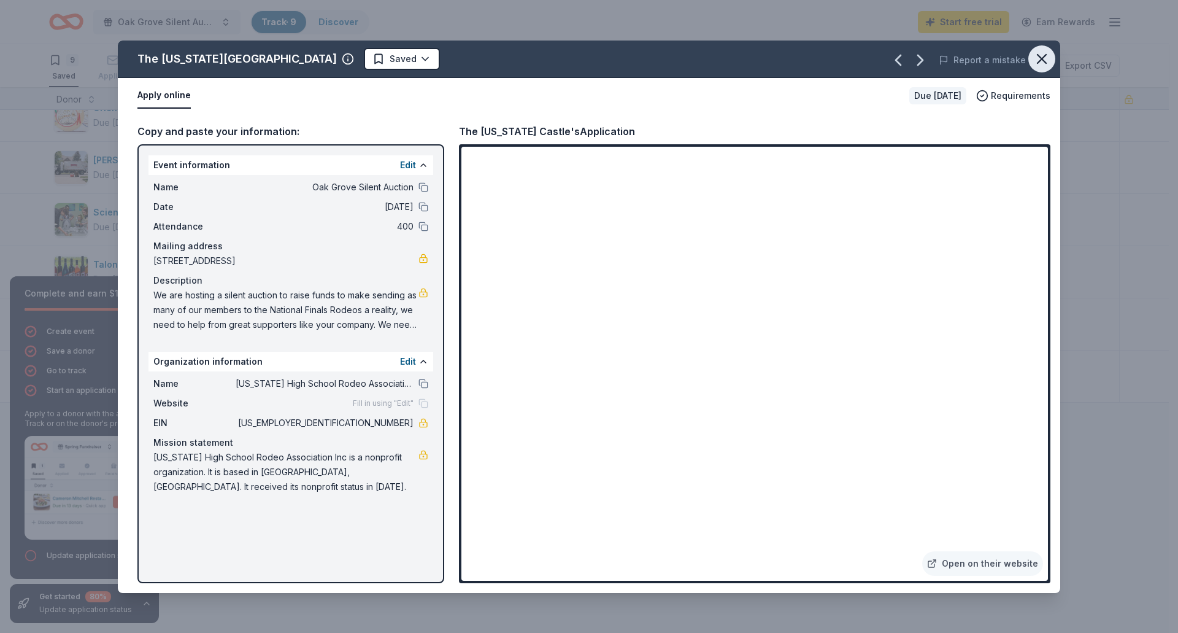
click at [1039, 64] on icon "button" at bounding box center [1041, 58] width 17 height 17
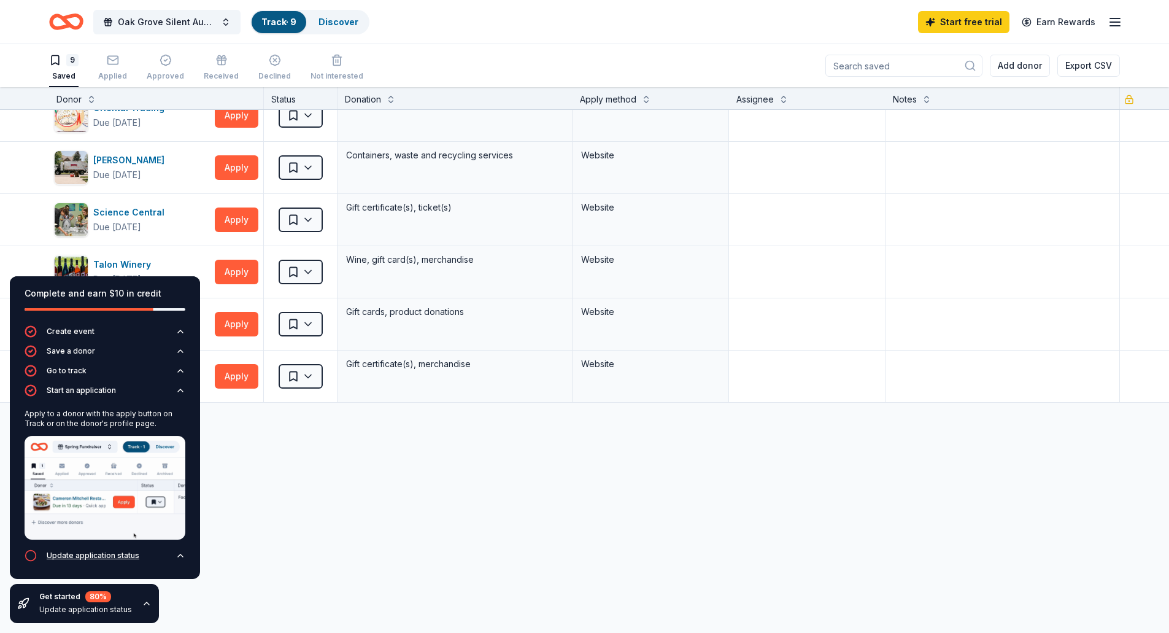
click at [88, 555] on div "Update application status" at bounding box center [93, 555] width 93 height 10
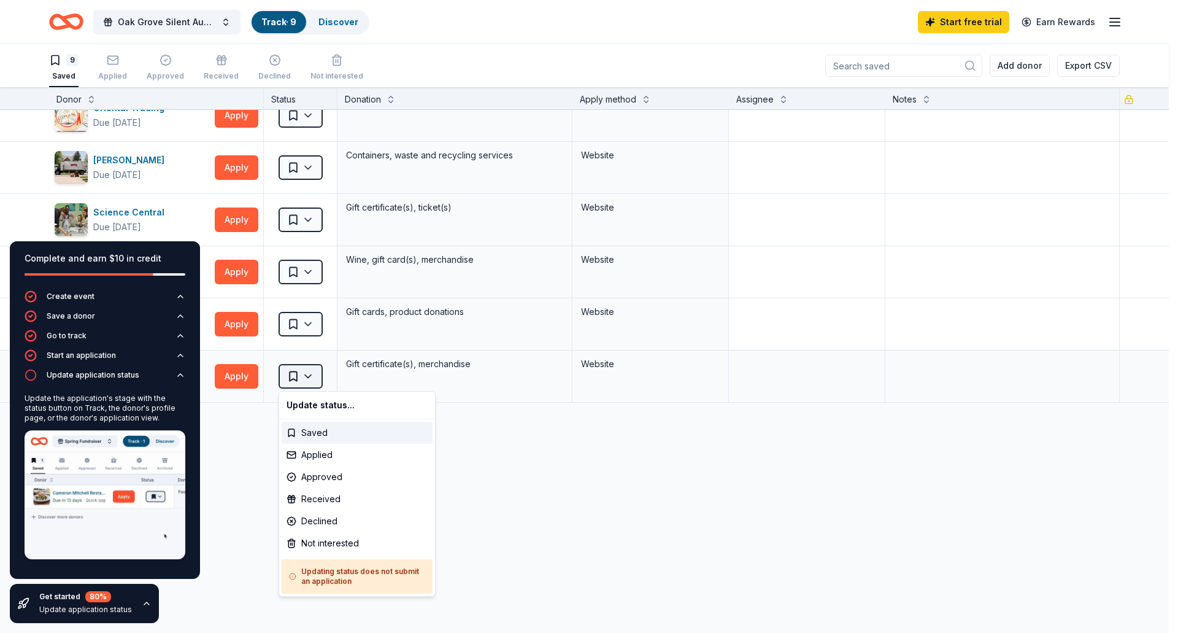
click at [314, 382] on html "Oak Grove Silent Auction Track · 9 Discover Start free trial Earn Rewards 9 Sav…" at bounding box center [589, 316] width 1178 height 633
click at [517, 495] on html "Oak Grove Silent Auction Track · 9 Discover Start free trial Earn Rewards 9 Sav…" at bounding box center [589, 316] width 1178 height 633
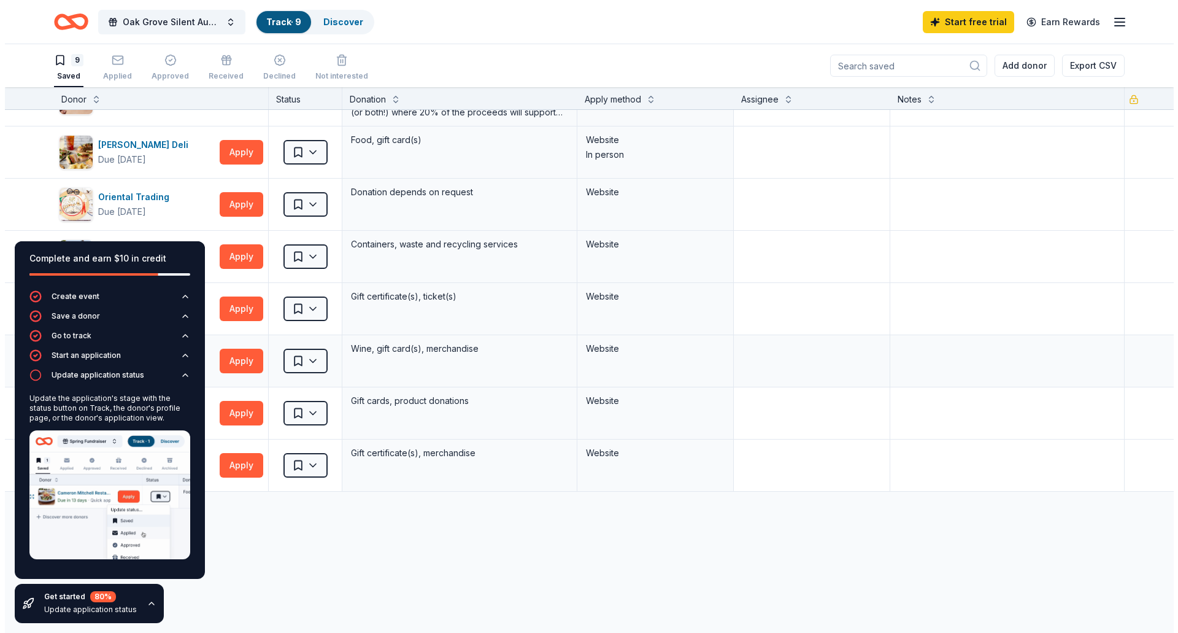
scroll to position [0, 0]
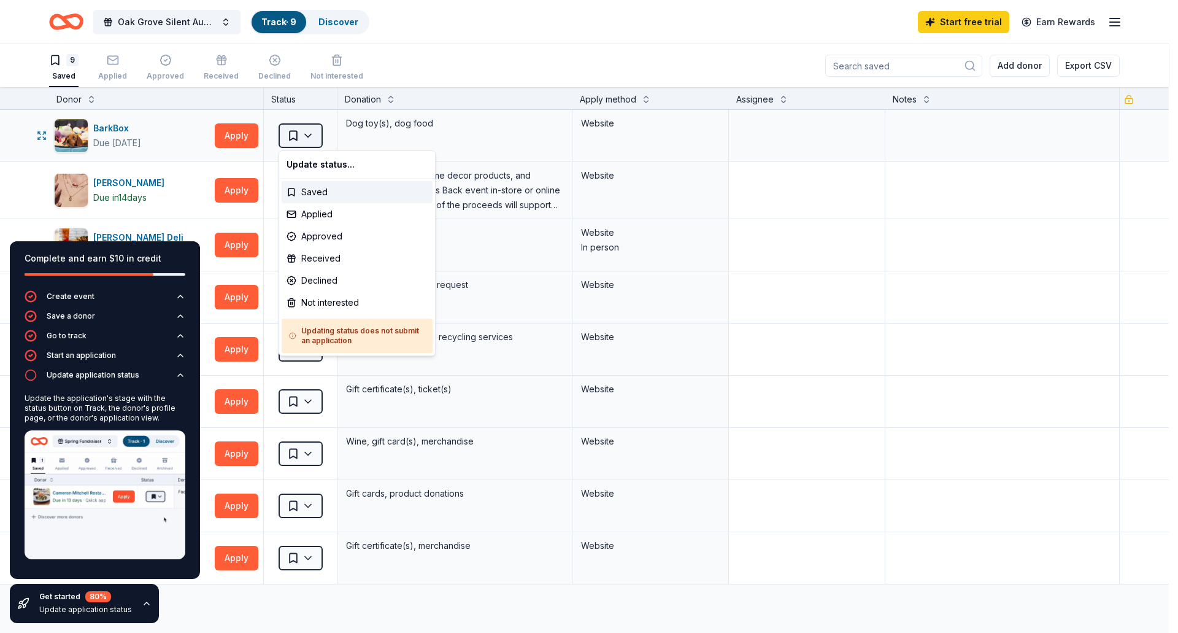
click at [311, 136] on html "Oak Grove Silent Auction Track · 9 Discover Start free trial Earn Rewards 9 Sav…" at bounding box center [589, 316] width 1178 height 633
drag, startPoint x: 312, startPoint y: 217, endPoint x: 313, endPoint y: 187, distance: 30.7
click at [312, 216] on div "Applied" at bounding box center [357, 214] width 151 height 22
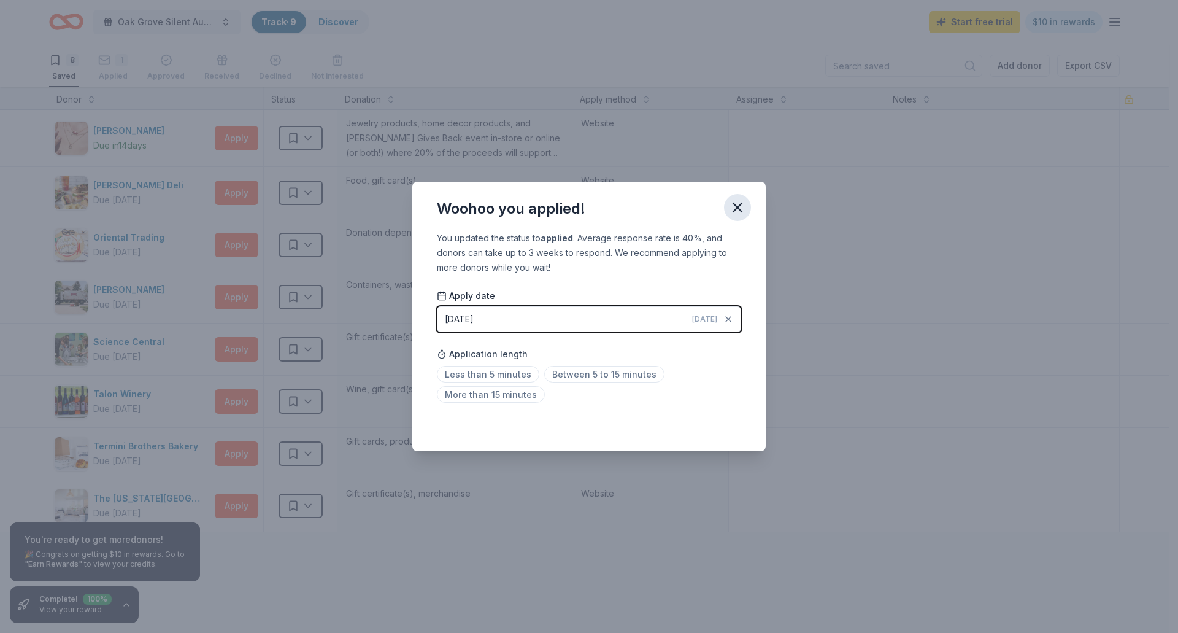
click at [736, 210] on icon "button" at bounding box center [737, 207] width 9 height 9
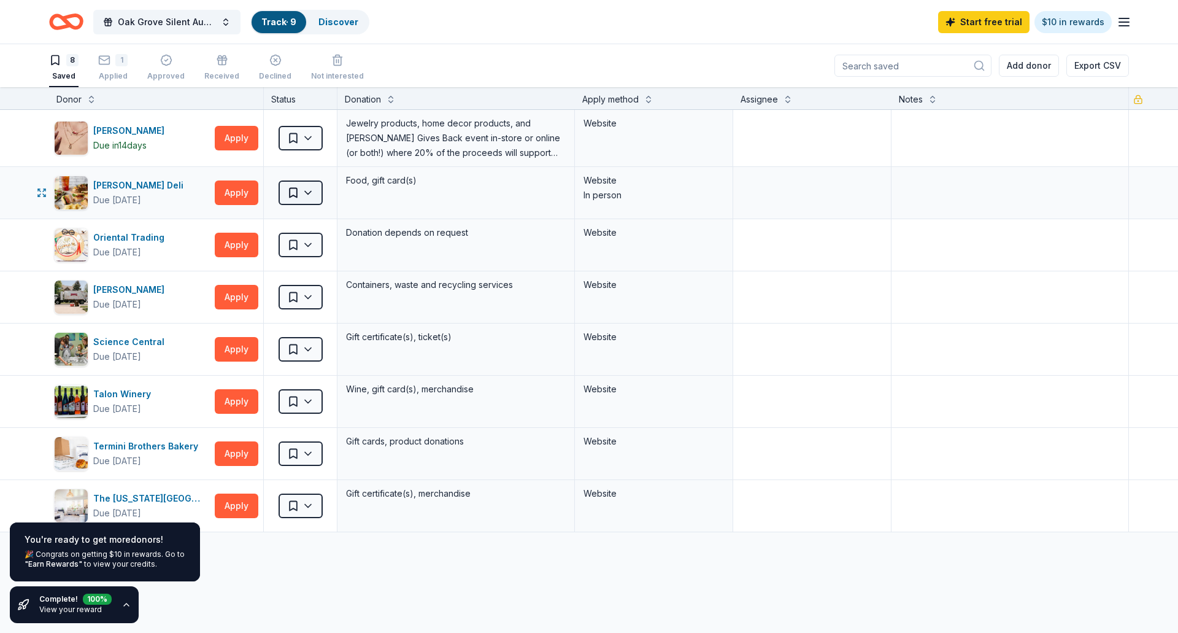
click at [306, 195] on html "Oak Grove Silent Auction Track · 9 Discover Start free trial $10 in rewards 8 S…" at bounding box center [589, 316] width 1178 height 633
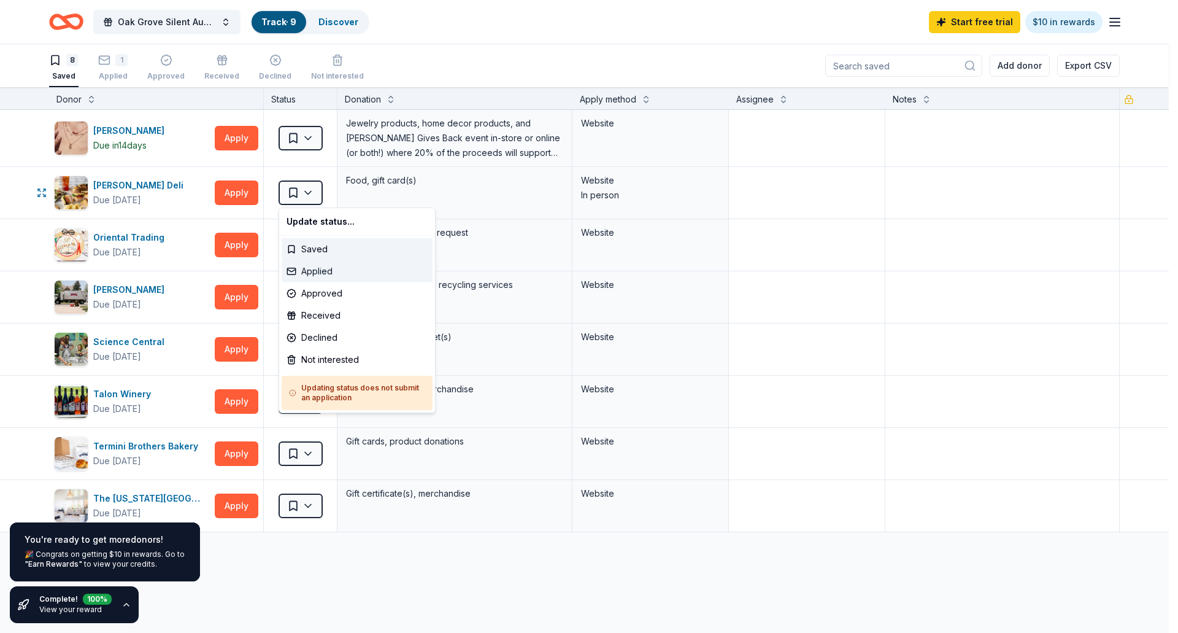
click at [309, 274] on div "Applied" at bounding box center [357, 271] width 151 height 22
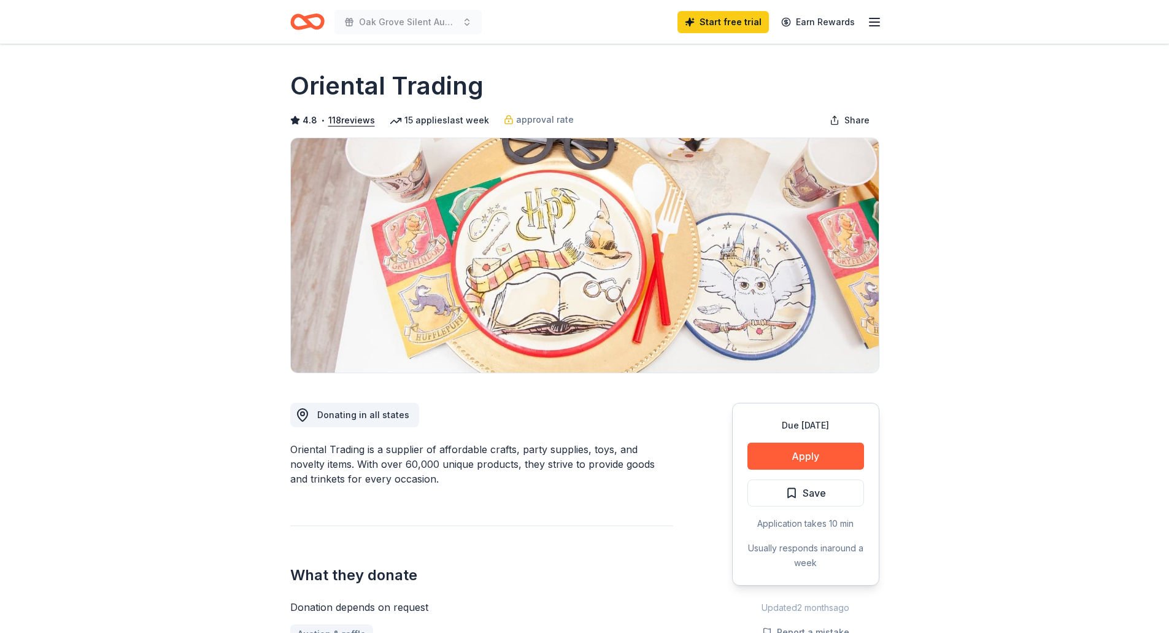
click at [797, 463] on button "Apply" at bounding box center [805, 455] width 117 height 27
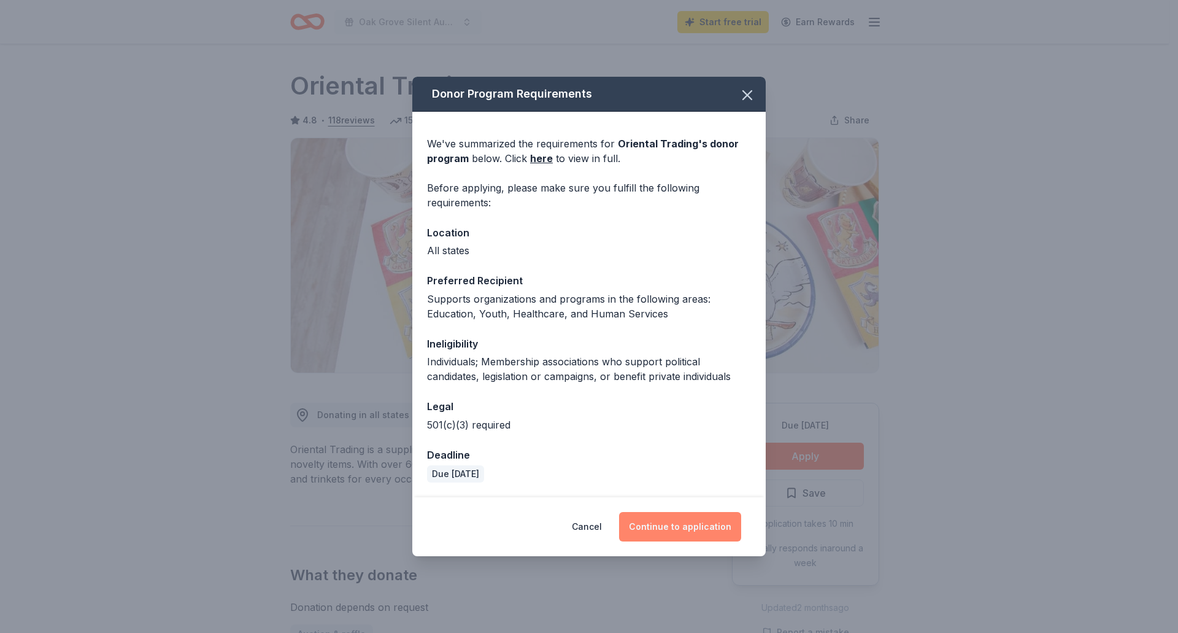
click at [687, 533] on button "Continue to application" at bounding box center [680, 526] width 122 height 29
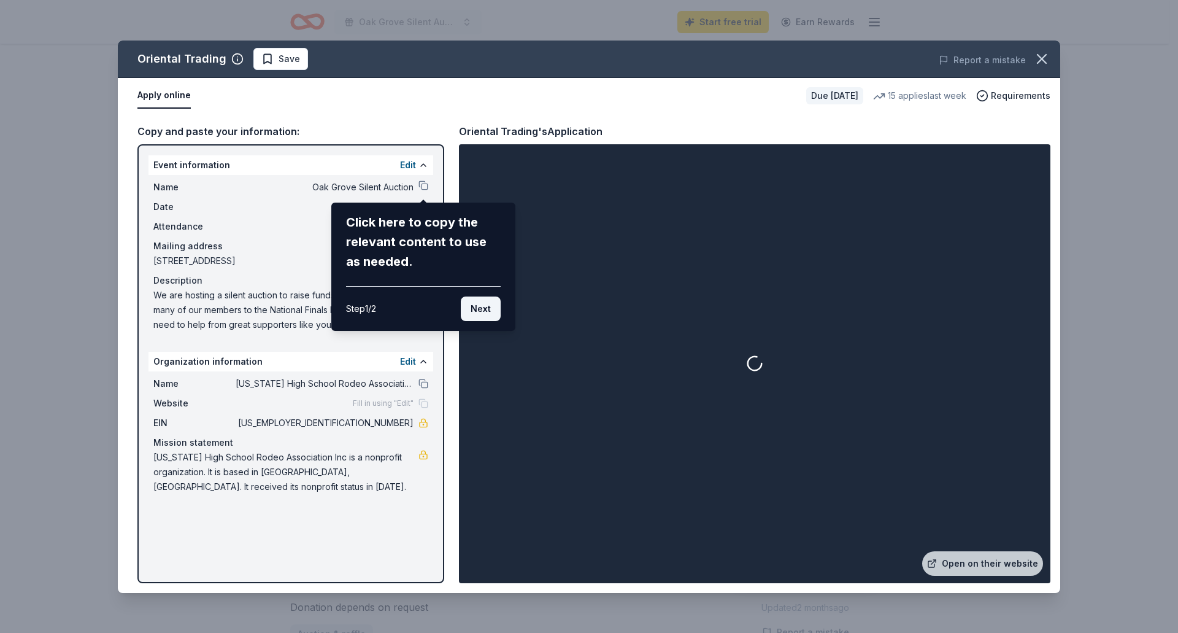
click at [472, 312] on button "Next" at bounding box center [481, 308] width 40 height 25
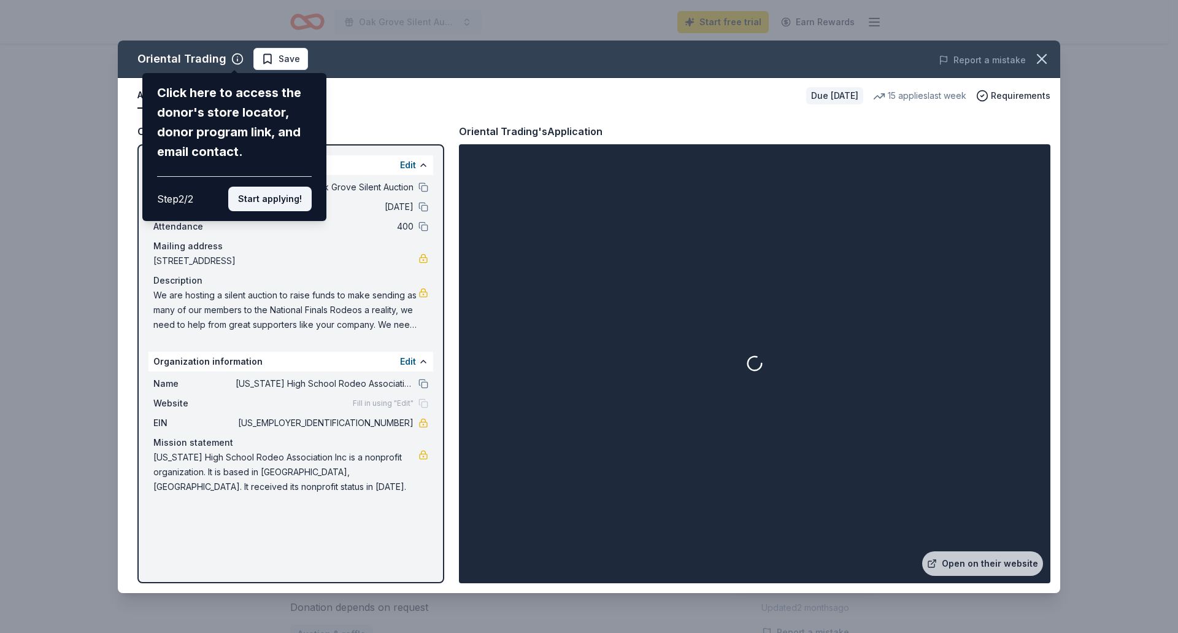
click at [253, 203] on button "Start applying!" at bounding box center [269, 199] width 83 height 25
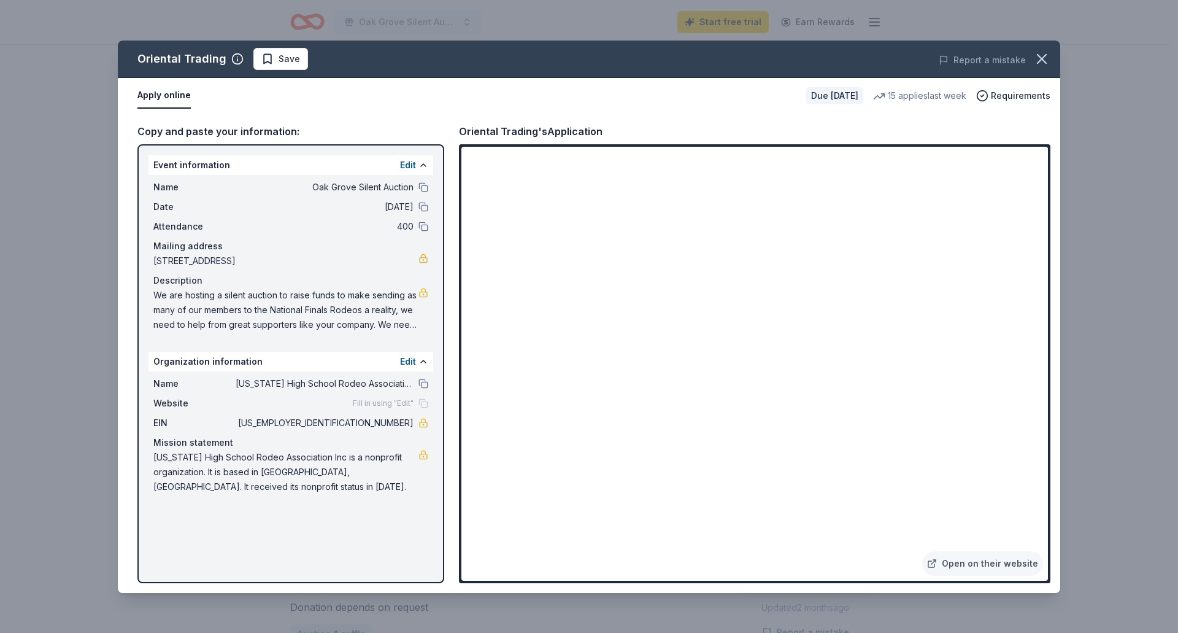
drag, startPoint x: 150, startPoint y: 297, endPoint x: 402, endPoint y: 317, distance: 253.0
click at [380, 303] on div "Name Oak Grove Silent Auction Date 10/25/25 Attendance 400 Mailing address 6226…" at bounding box center [290, 256] width 285 height 162
click at [406, 325] on span "We are hosting a silent auction to raise funds to make sending as many of our m…" at bounding box center [285, 310] width 265 height 44
click at [279, 58] on span "Save" at bounding box center [289, 59] width 21 height 15
click at [1047, 52] on icon "button" at bounding box center [1041, 58] width 17 height 17
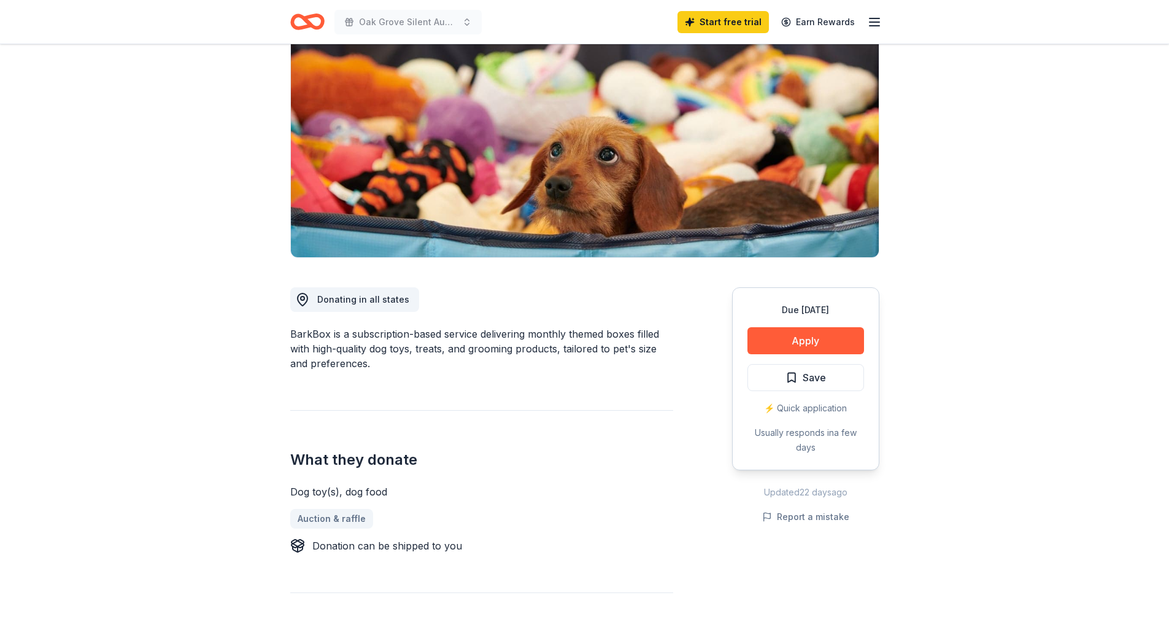
scroll to position [123, 0]
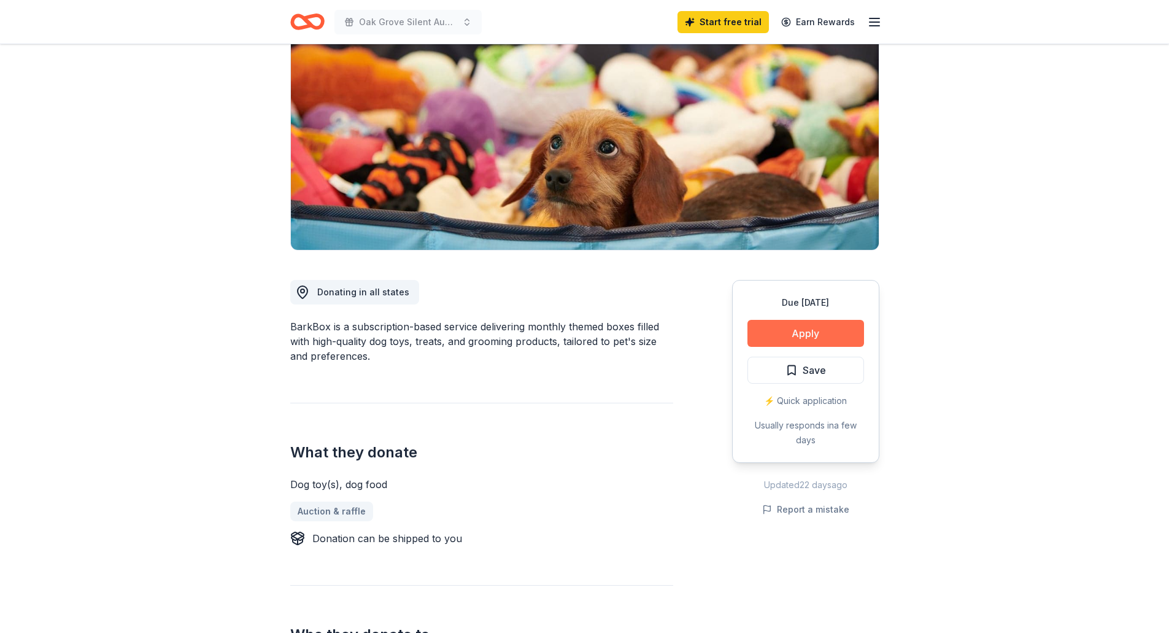
click at [833, 328] on button "Apply" at bounding box center [805, 333] width 117 height 27
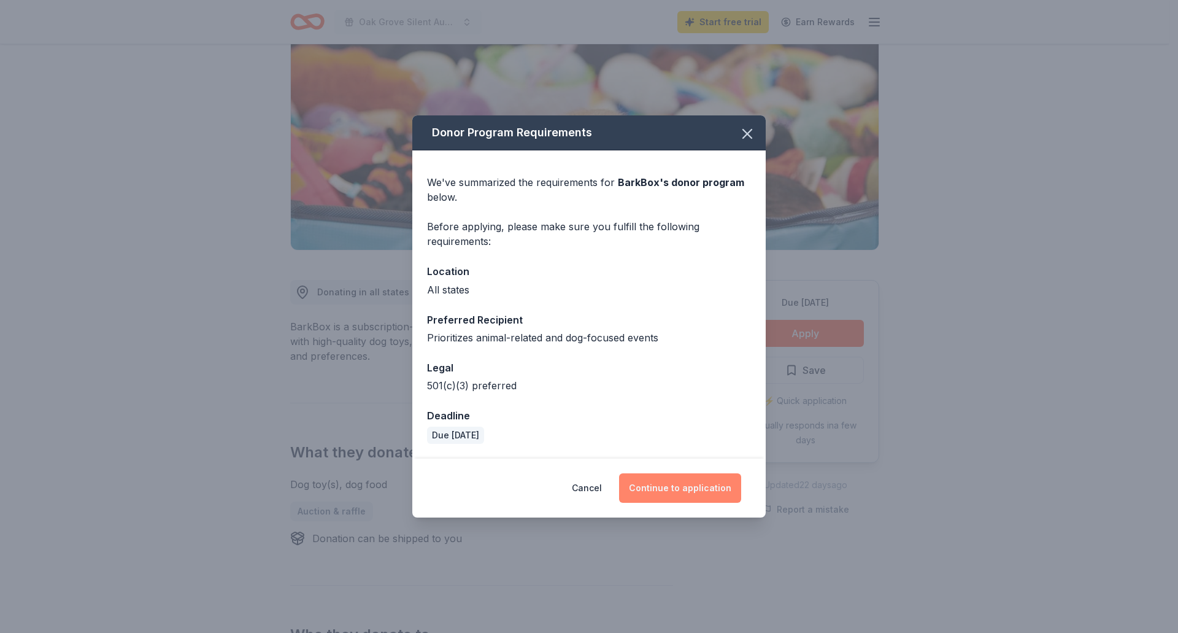
click at [696, 488] on button "Continue to application" at bounding box center [680, 487] width 122 height 29
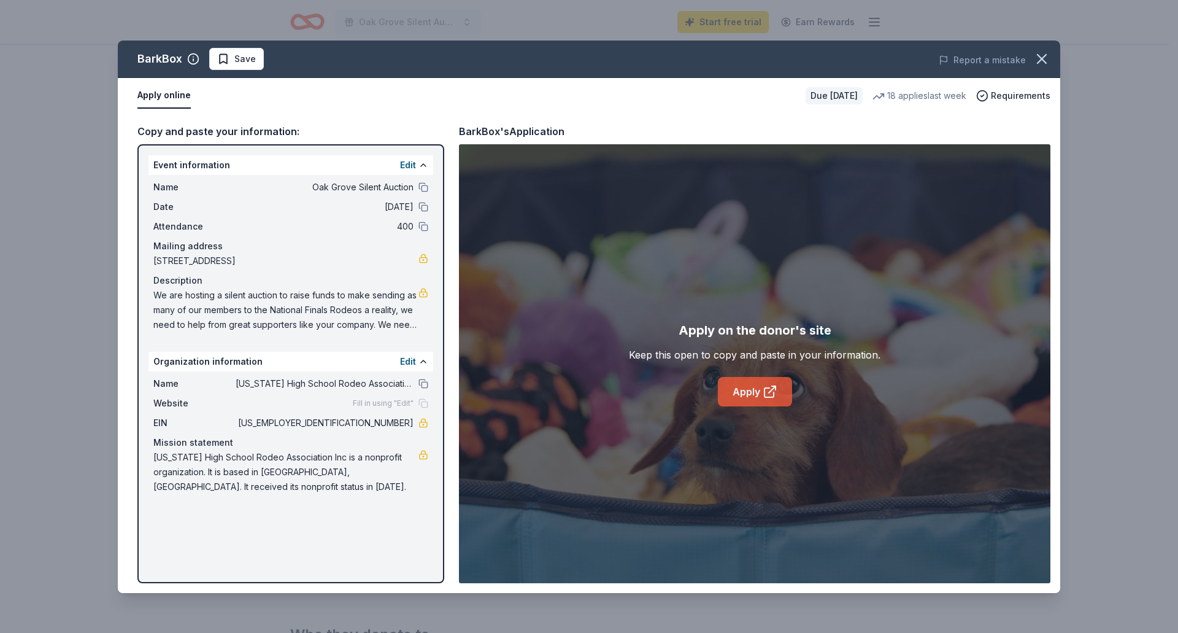
click at [754, 392] on link "Apply" at bounding box center [755, 391] width 74 height 29
click at [1042, 58] on icon "button" at bounding box center [1042, 59] width 9 height 9
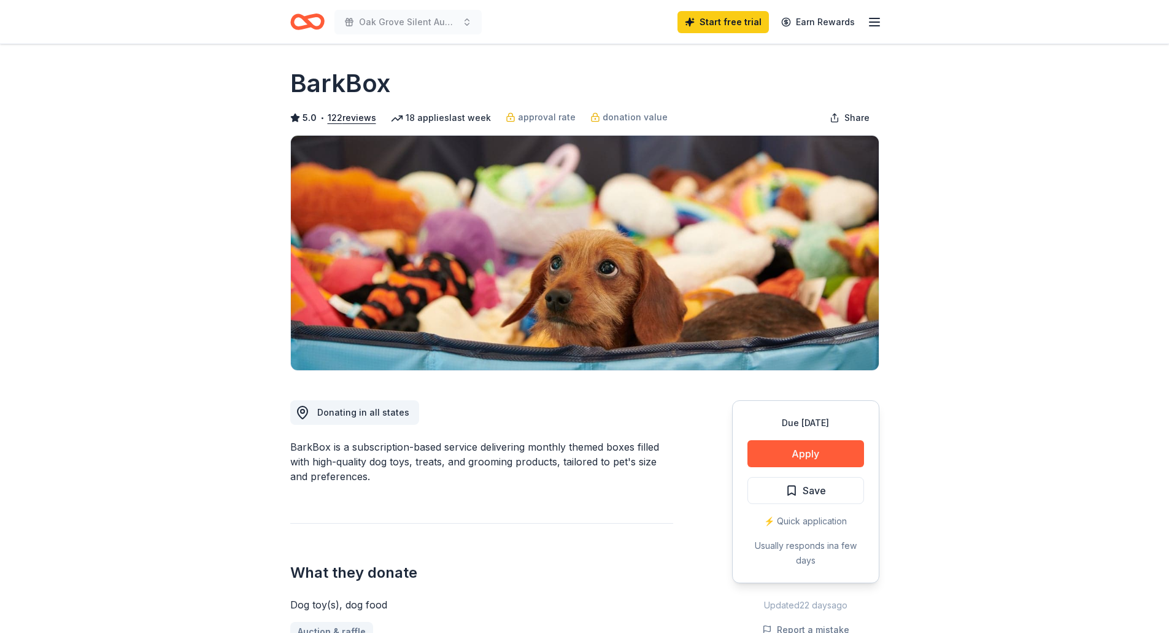
scroll to position [0, 0]
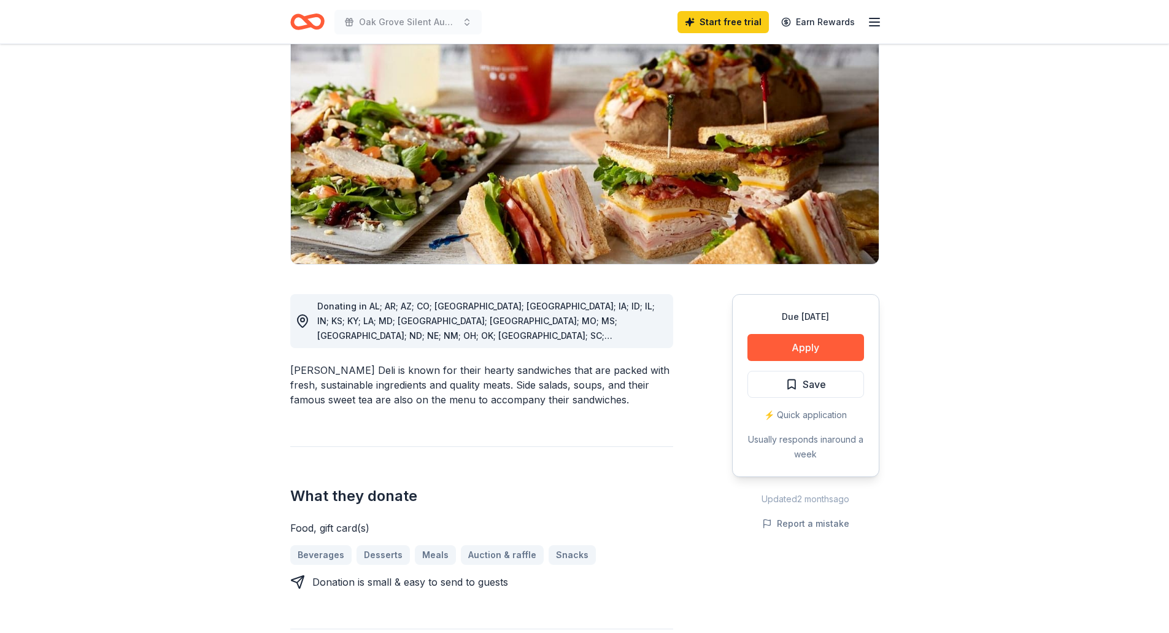
scroll to position [123, 0]
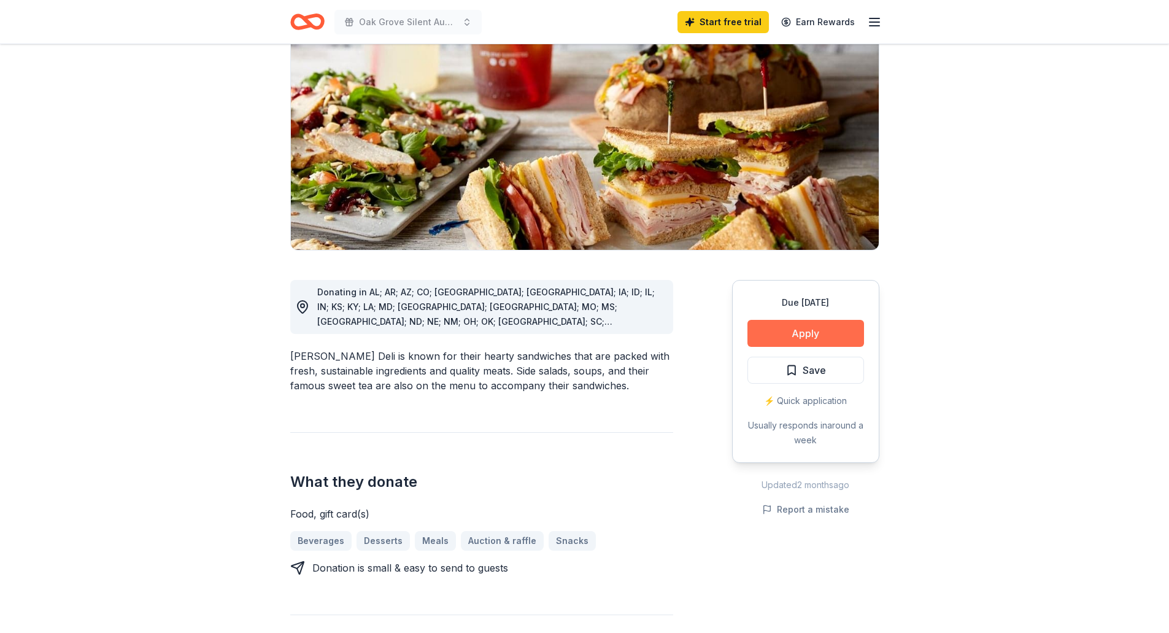
click at [857, 325] on button "Apply" at bounding box center [805, 333] width 117 height 27
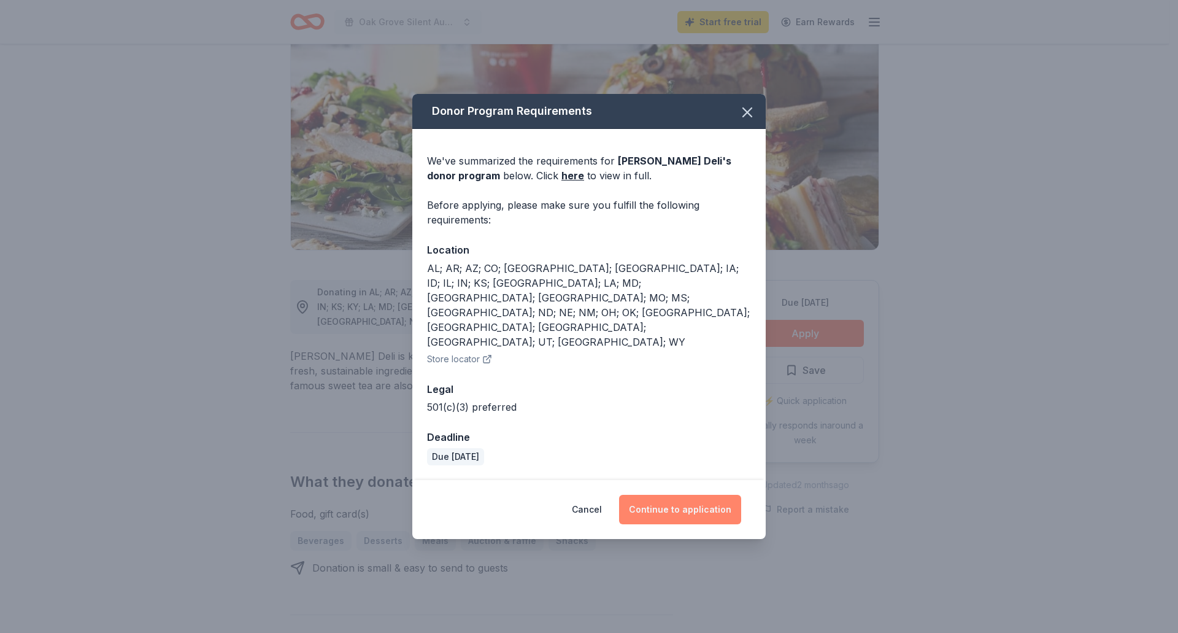
click at [665, 495] on button "Continue to application" at bounding box center [680, 509] width 122 height 29
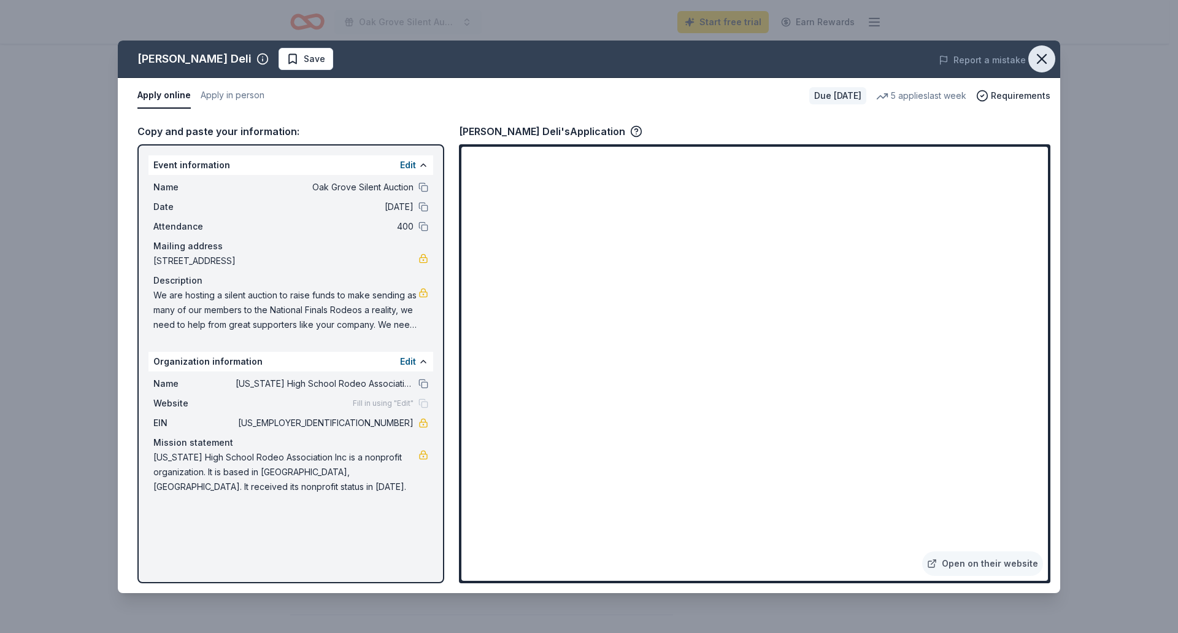
click at [1042, 63] on icon "button" at bounding box center [1041, 58] width 17 height 17
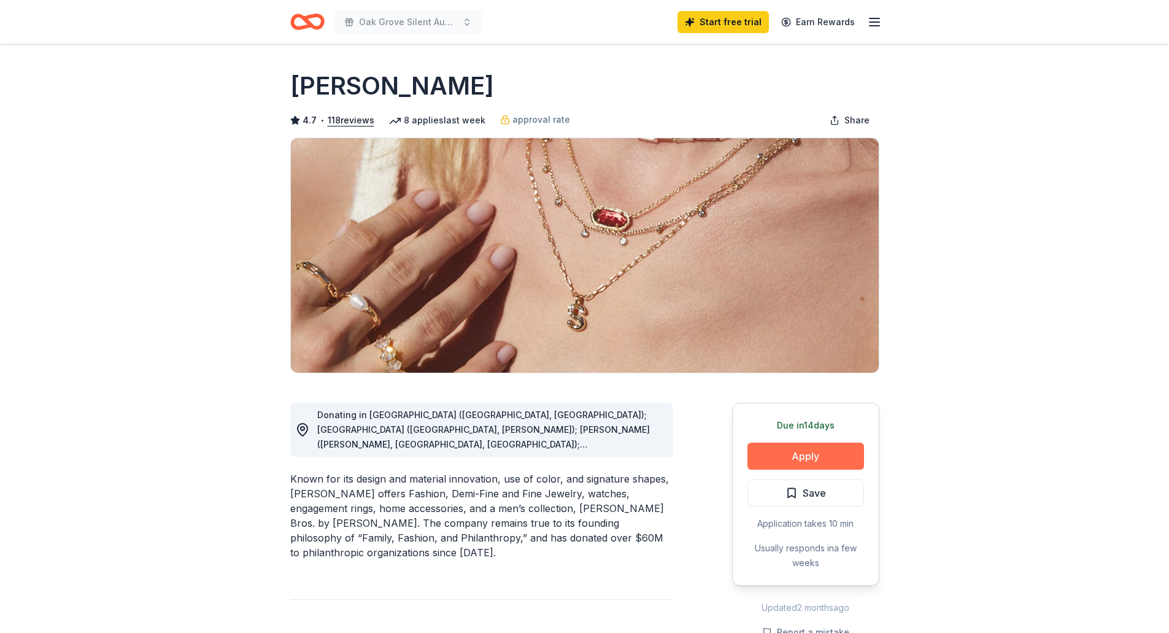
click at [776, 458] on button "Apply" at bounding box center [805, 455] width 117 height 27
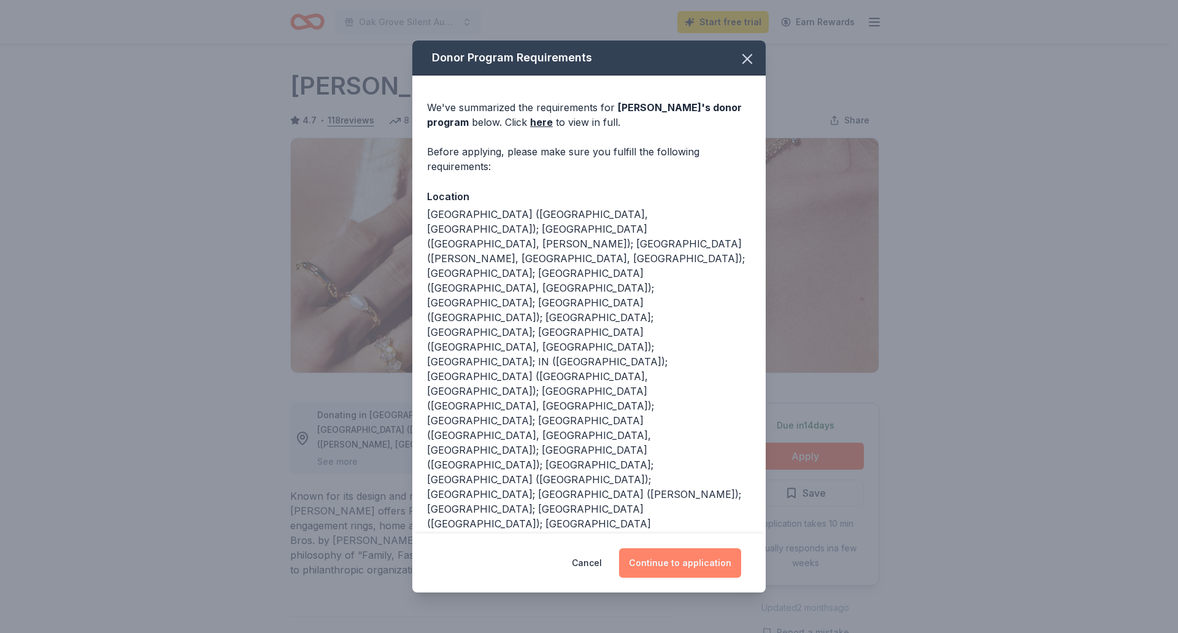
click at [666, 556] on button "Continue to application" at bounding box center [680, 562] width 122 height 29
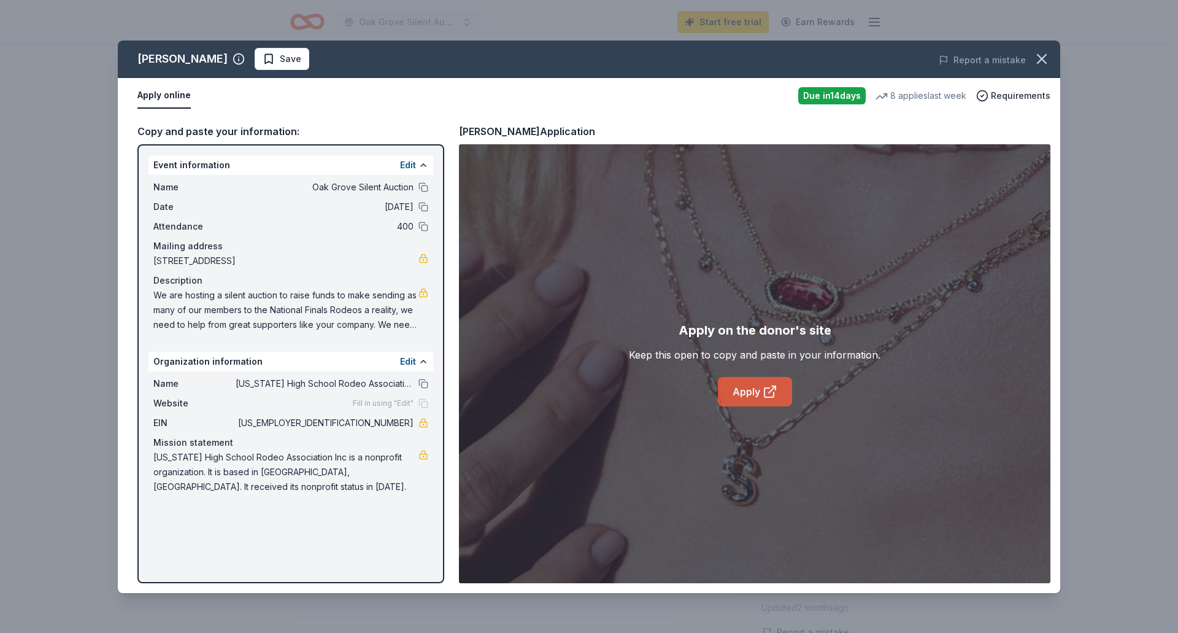
click at [760, 391] on link "Apply" at bounding box center [755, 391] width 74 height 29
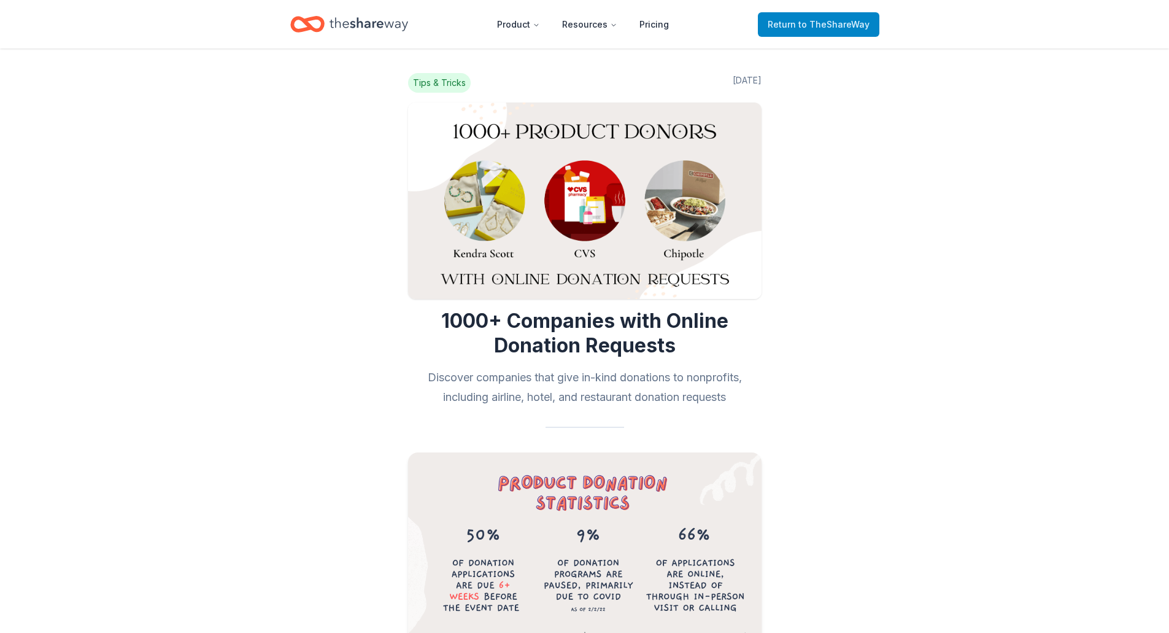
click at [831, 26] on span "to TheShareWay" at bounding box center [833, 24] width 71 height 10
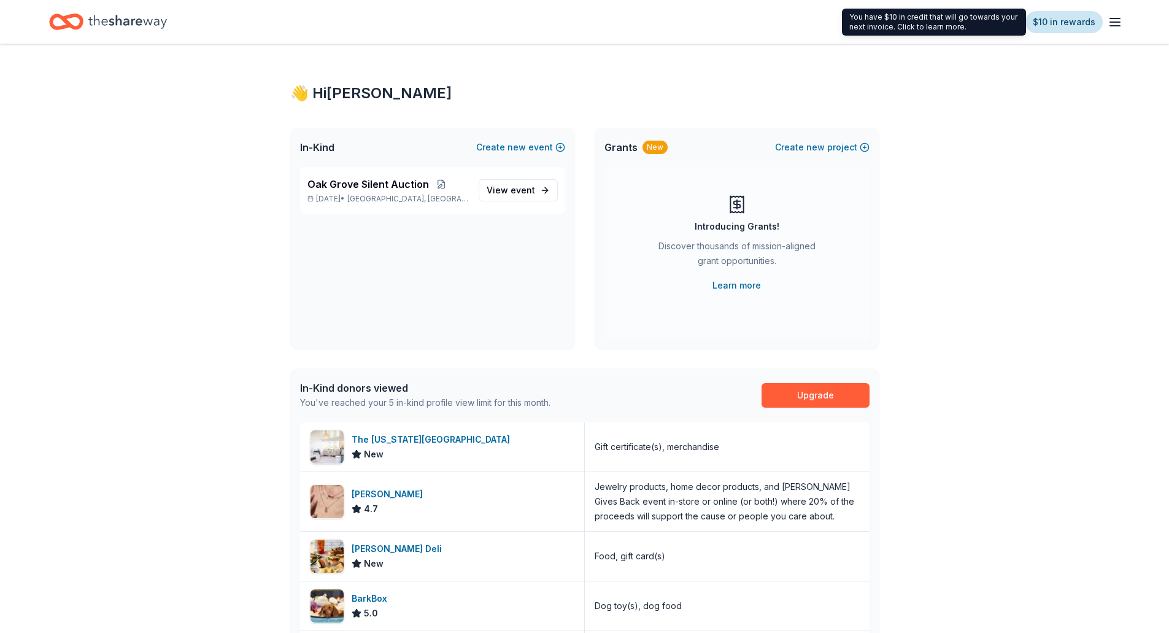
click at [1069, 22] on link "$10 in rewards" at bounding box center [1063, 22] width 77 height 22
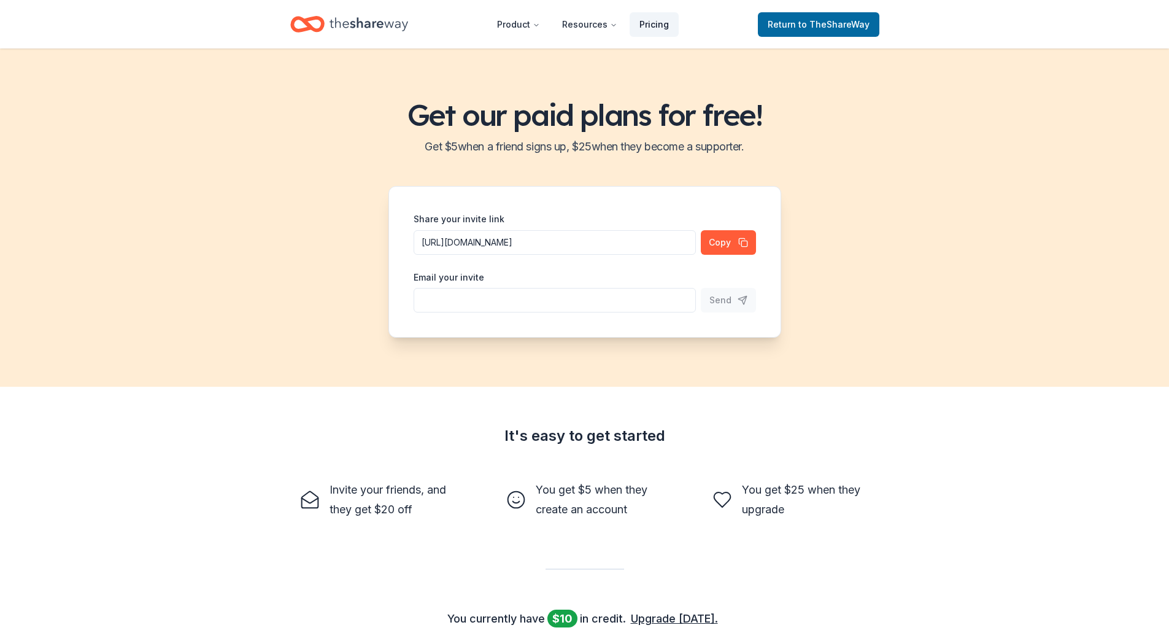
click at [657, 26] on link "Pricing" at bounding box center [654, 24] width 49 height 25
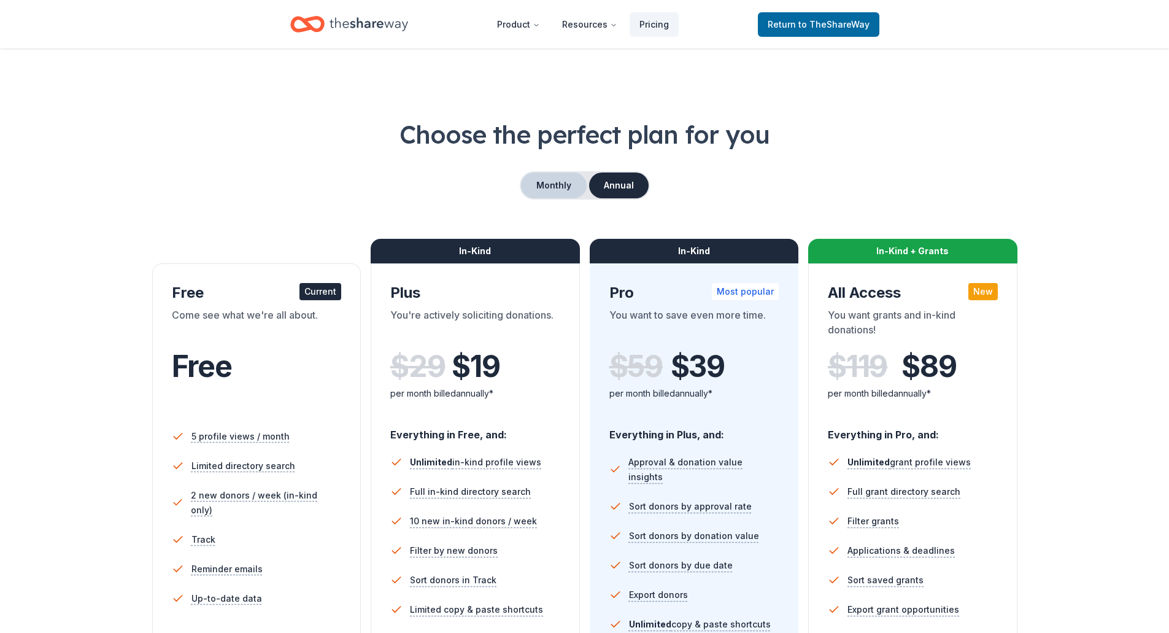
click at [550, 185] on button "Monthly" at bounding box center [554, 185] width 66 height 26
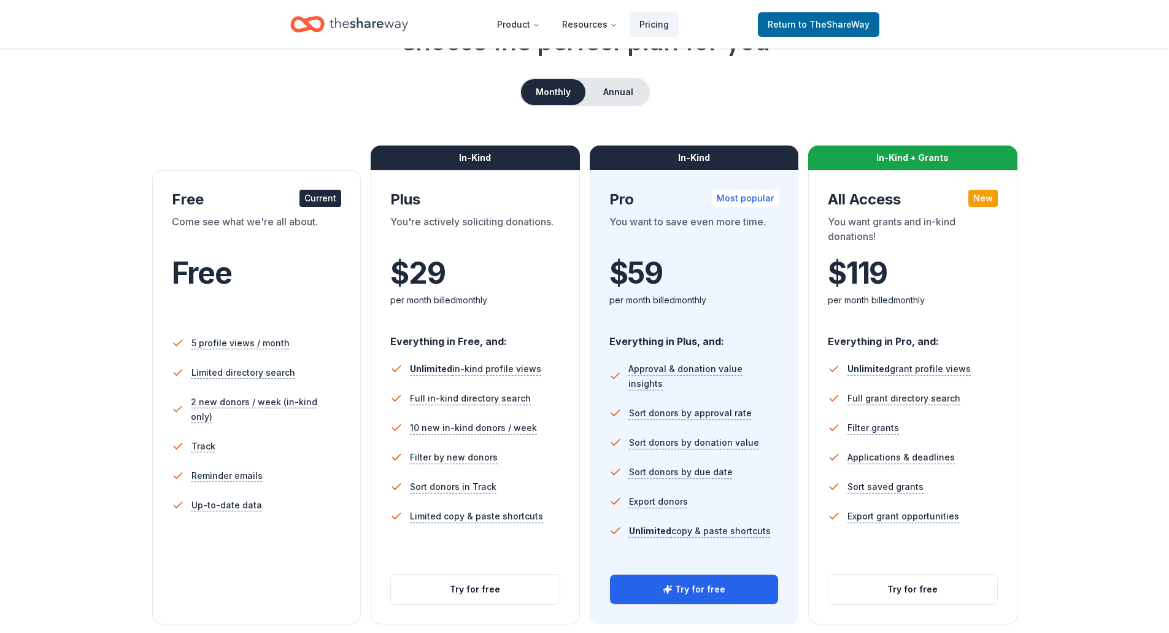
scroll to position [123, 0]
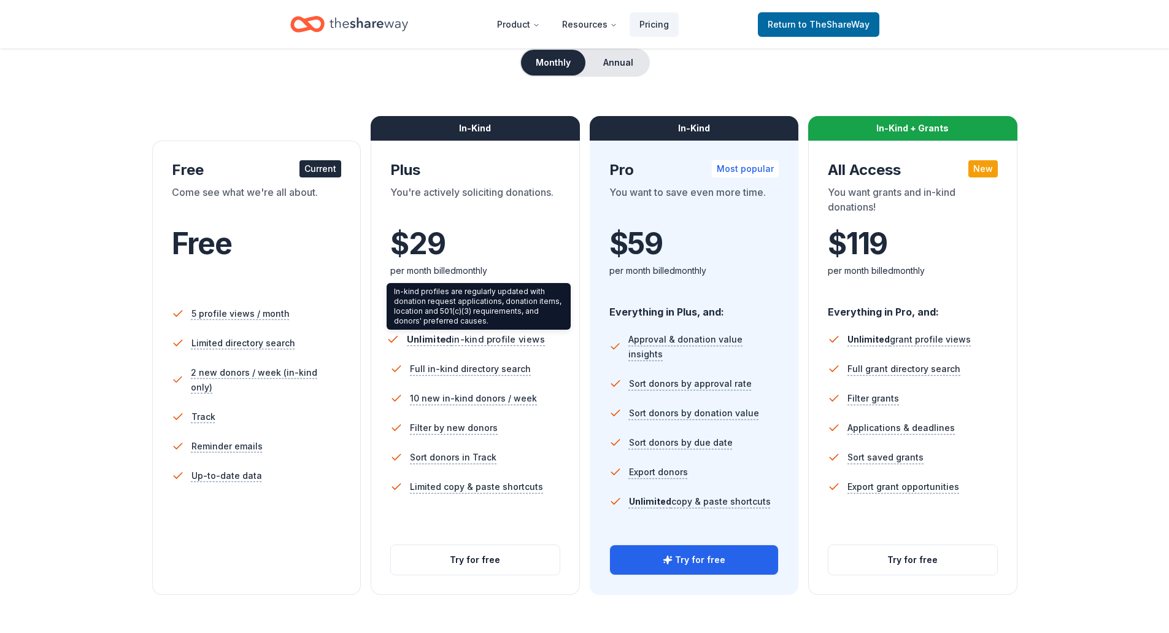
click at [496, 341] on span "Unlimited in-kind profile views" at bounding box center [476, 339] width 138 height 11
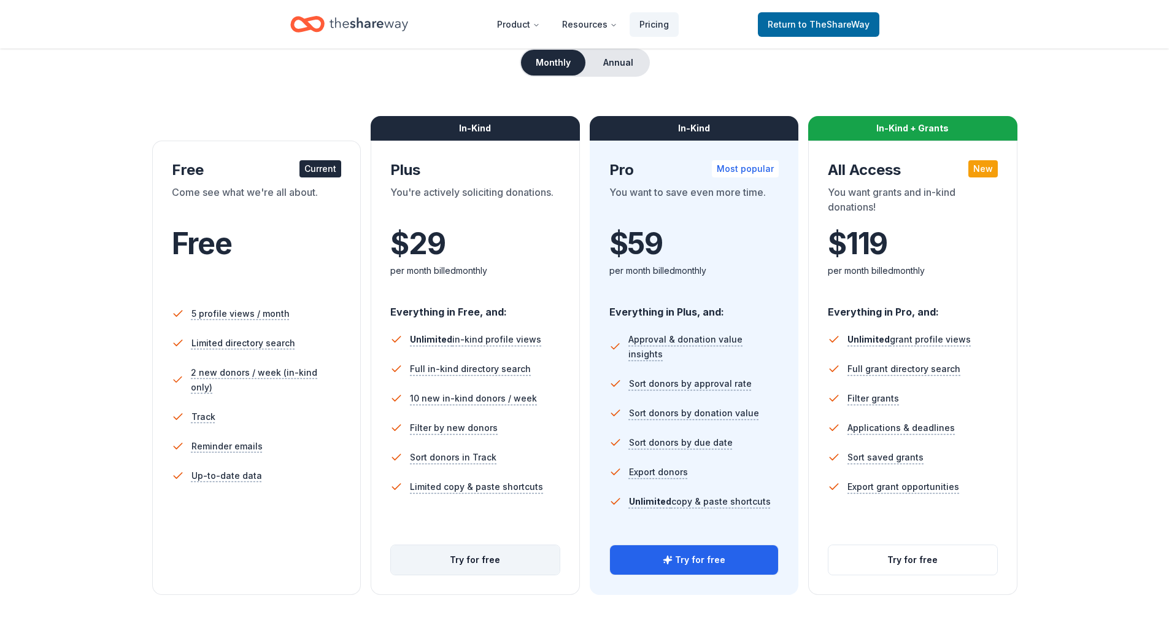
click at [492, 565] on button "Try for free" at bounding box center [475, 559] width 169 height 29
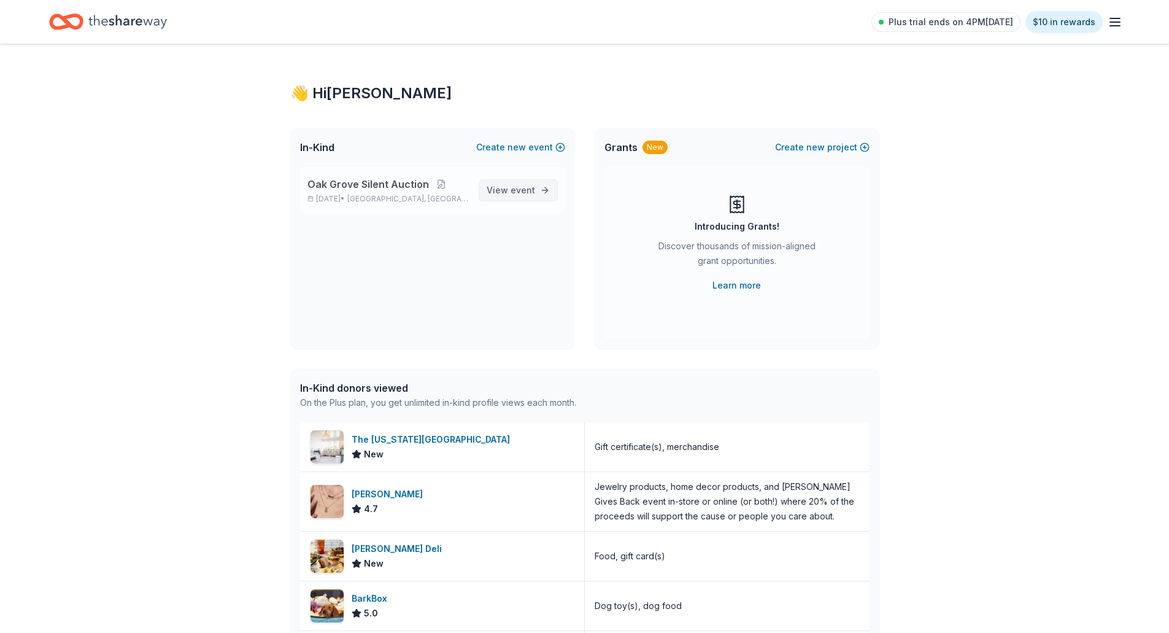
click at [525, 190] on span "event" at bounding box center [523, 190] width 25 height 10
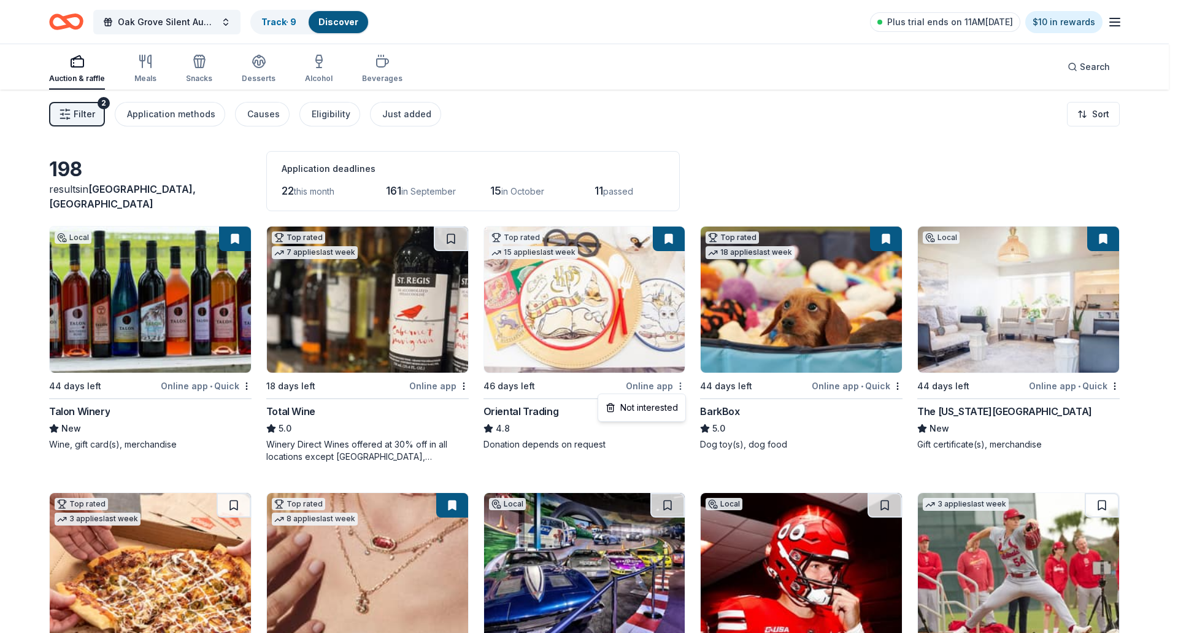
click at [681, 386] on html "Oak Grove Silent Auction Track · 9 Discover Plus trial ends on 11AM, 8/19 $10 i…" at bounding box center [589, 316] width 1178 height 633
click at [573, 328] on html "Oak Grove Silent Auction Track · 9 Discover Plus trial ends on 11AM, 8/19 $10 i…" at bounding box center [589, 316] width 1178 height 633
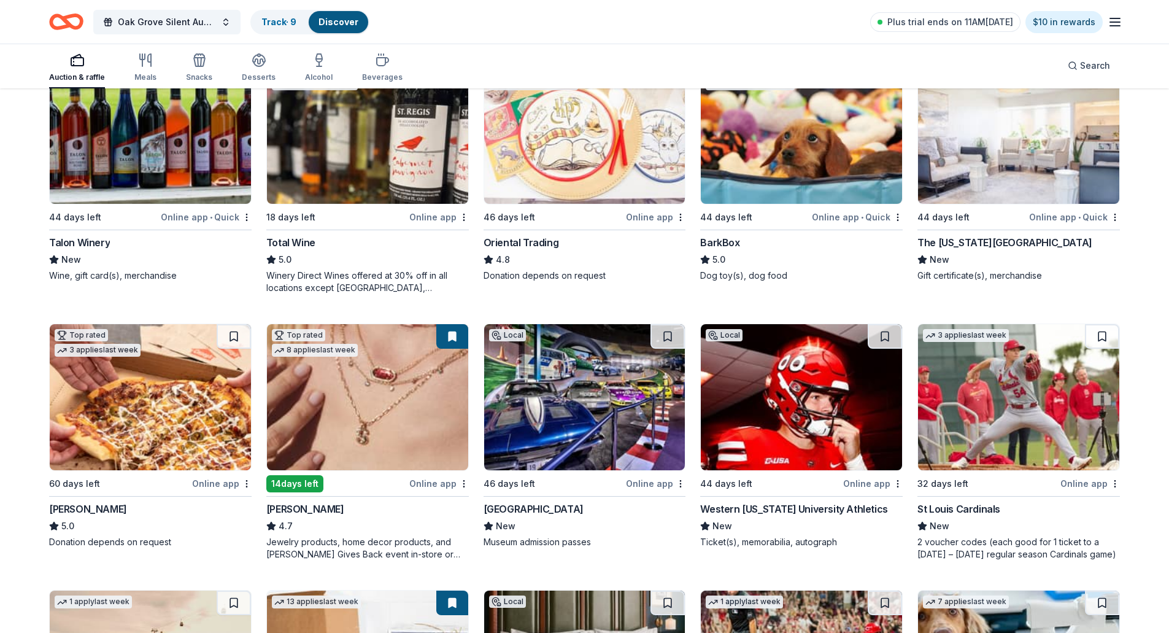
scroll to position [184, 0]
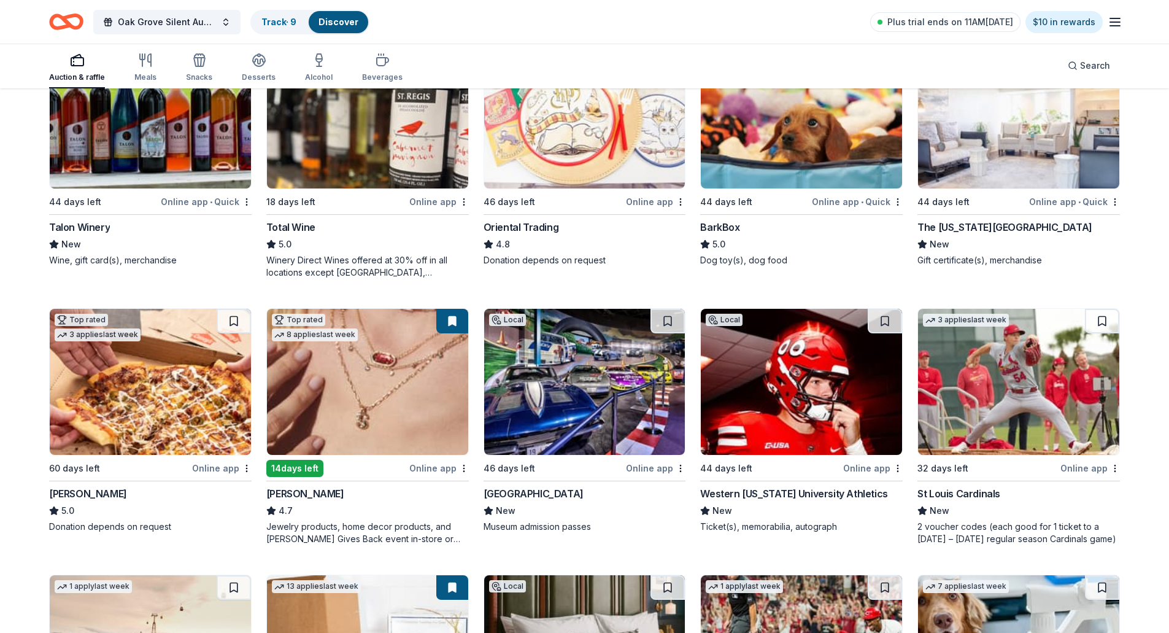
click at [161, 399] on img at bounding box center [150, 382] width 201 height 146
click at [105, 391] on img at bounding box center [150, 382] width 201 height 146
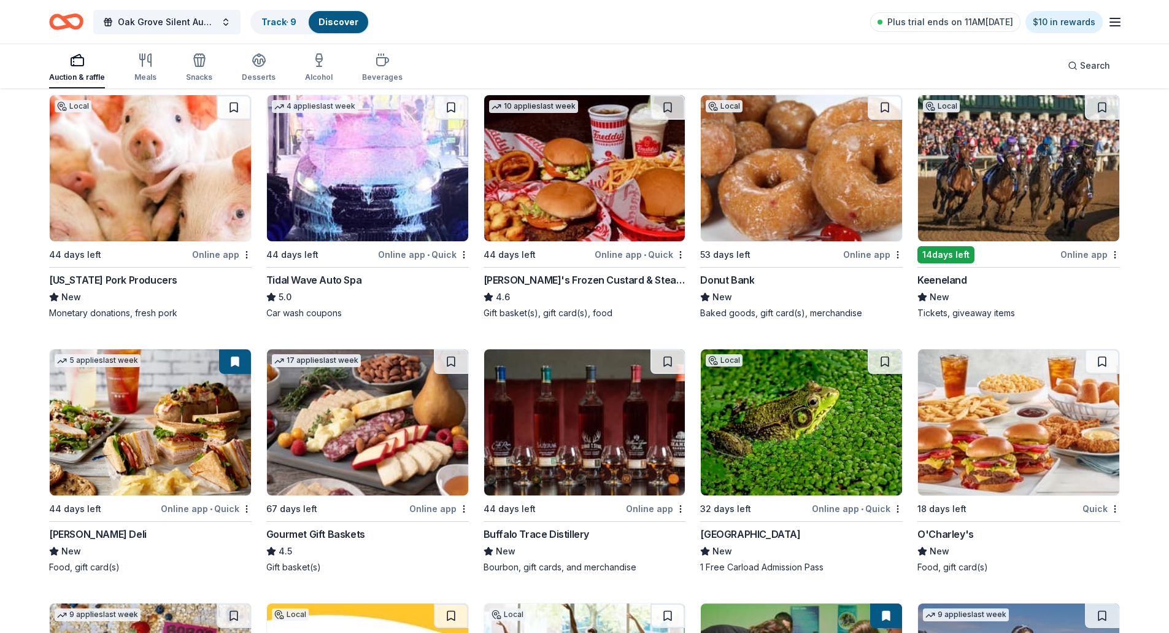
scroll to position [1218, 0]
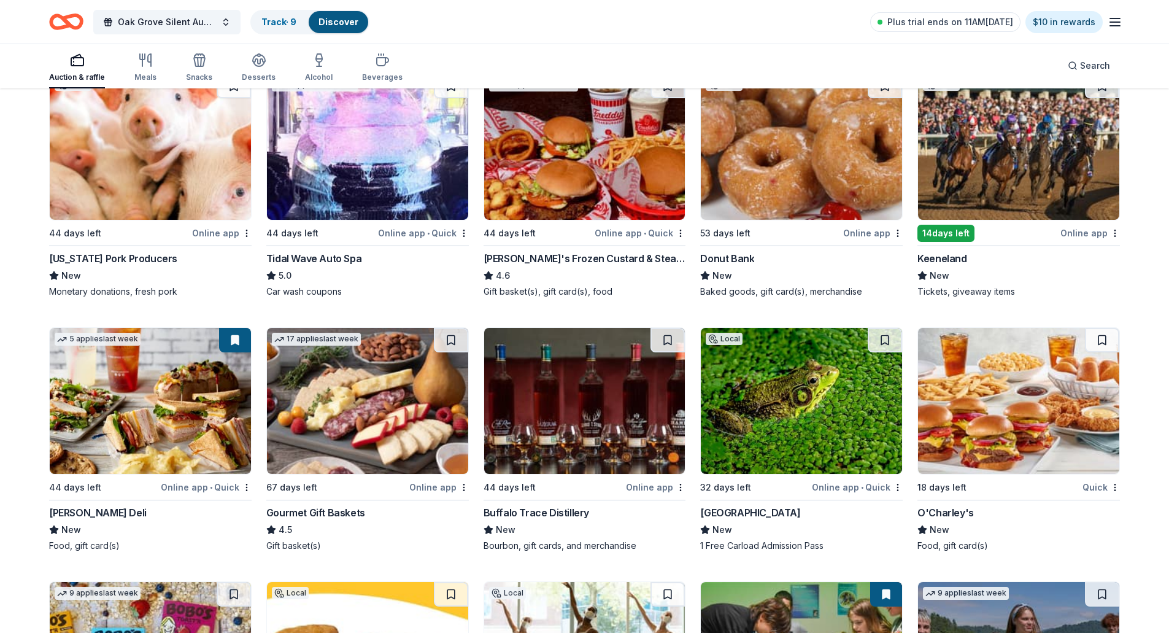
click at [1008, 395] on img at bounding box center [1018, 401] width 201 height 146
click at [361, 415] on img at bounding box center [367, 401] width 201 height 146
click at [458, 331] on button at bounding box center [451, 340] width 34 height 25
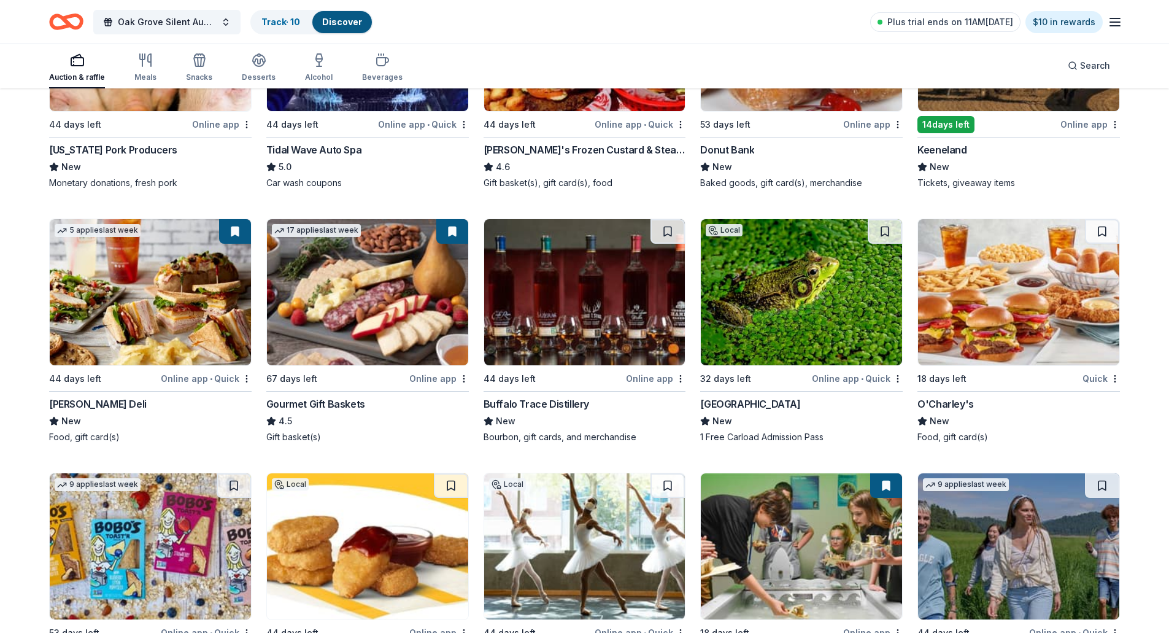
scroll to position [1341, 0]
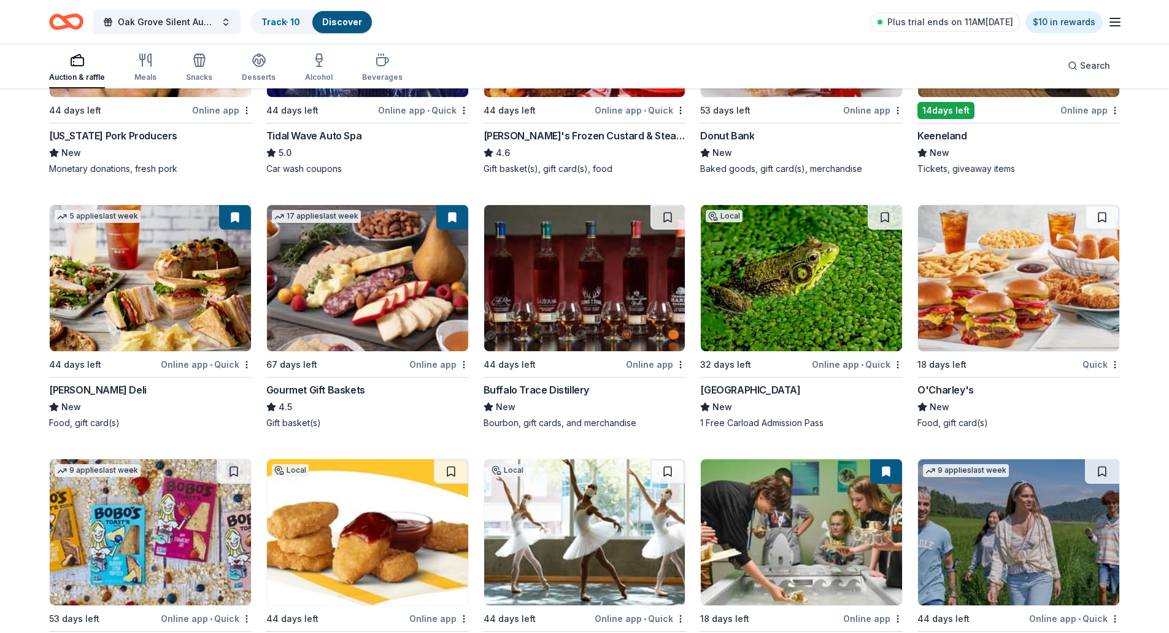
click at [555, 326] on img at bounding box center [584, 278] width 201 height 146
click at [665, 219] on button at bounding box center [667, 217] width 34 height 25
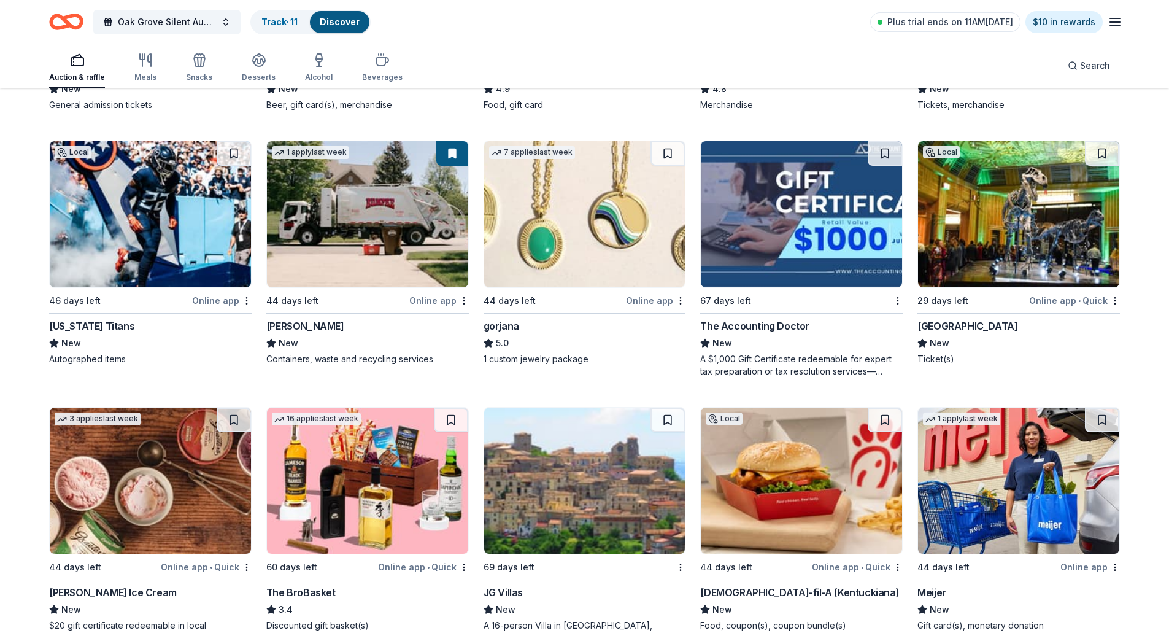
scroll to position [2234, 0]
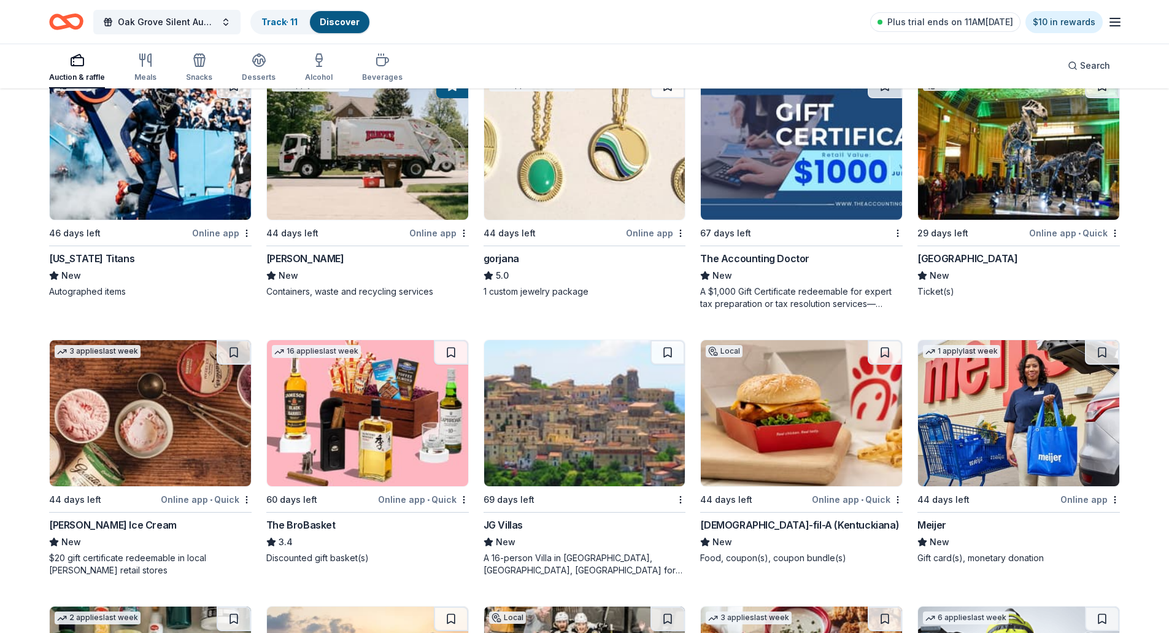
click at [819, 426] on img at bounding box center [801, 413] width 201 height 146
click at [888, 353] on button at bounding box center [885, 352] width 34 height 25
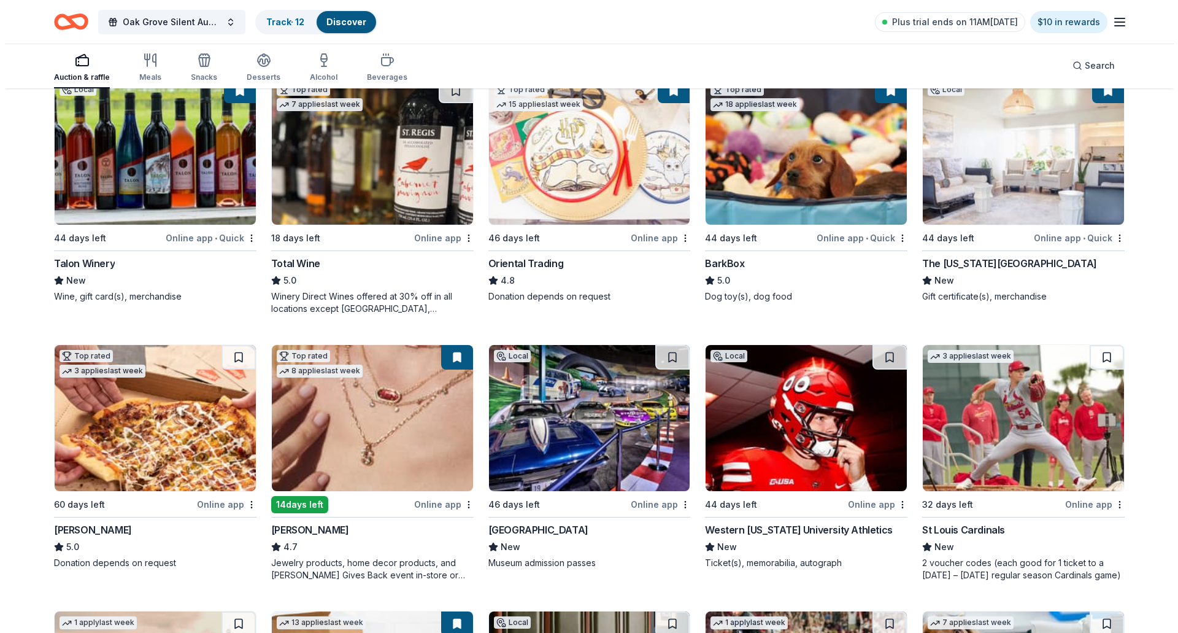
scroll to position [0, 0]
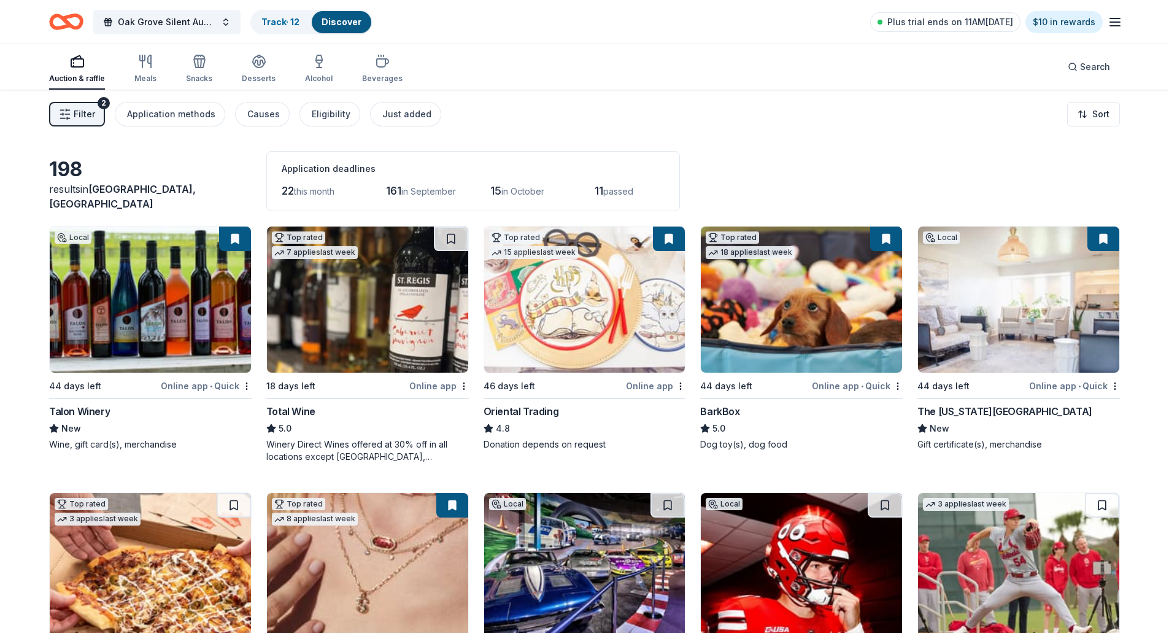
click at [73, 117] on button "Filter 2" at bounding box center [77, 114] width 56 height 25
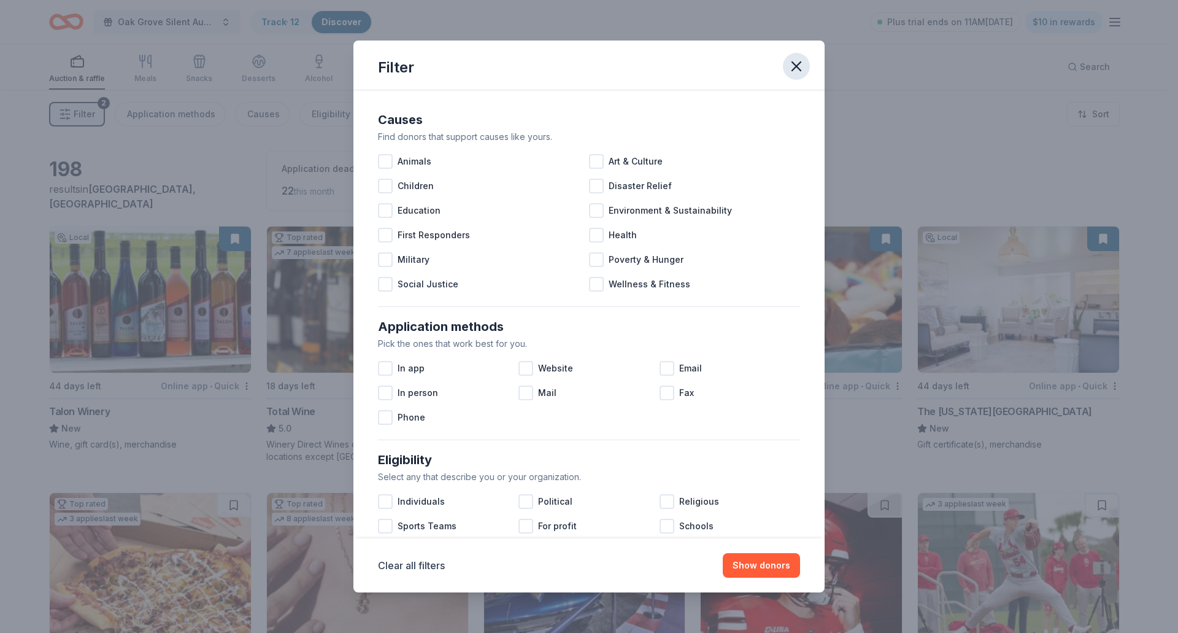
drag, startPoint x: 796, startPoint y: 68, endPoint x: 792, endPoint y: 74, distance: 6.6
click at [796, 67] on icon "button" at bounding box center [796, 66] width 17 height 17
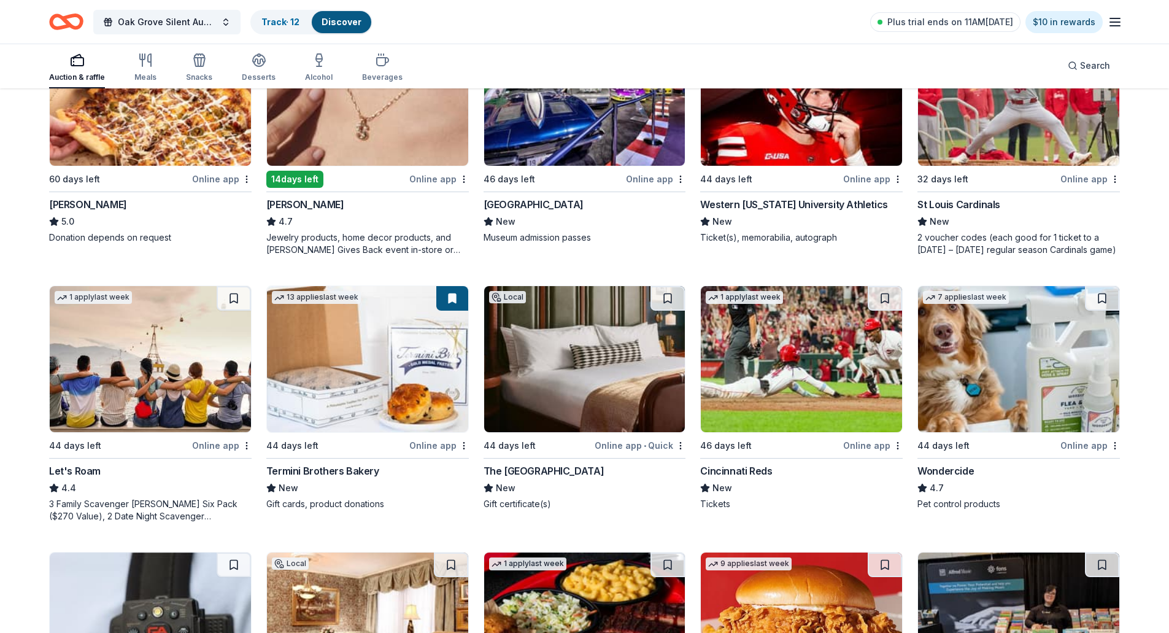
scroll to position [491, 0]
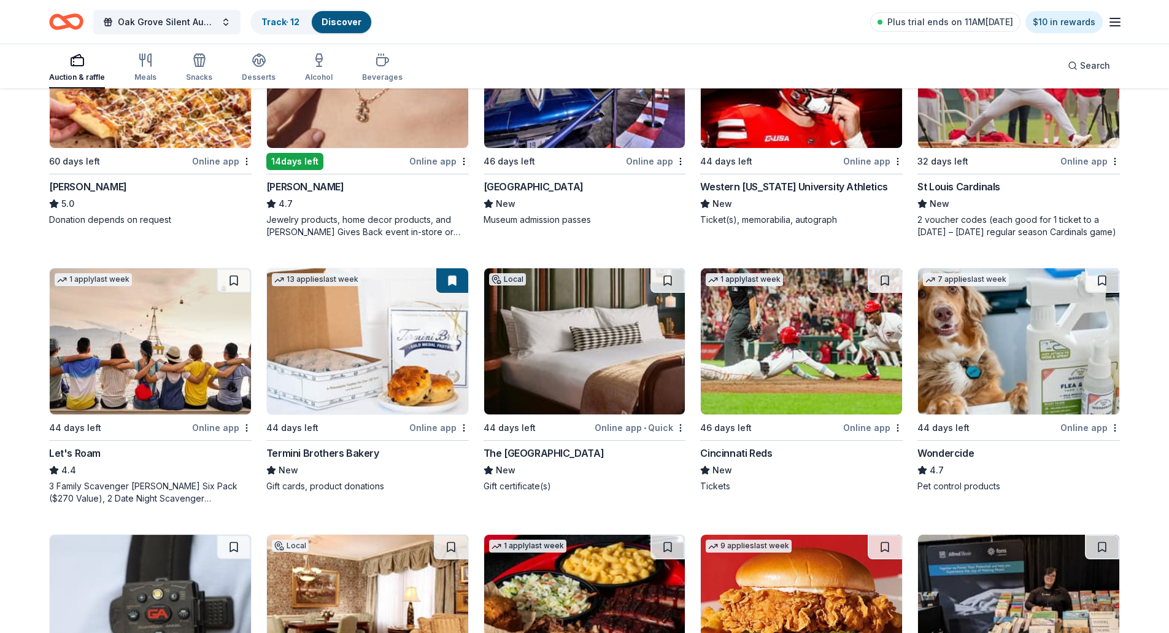
click at [582, 341] on img at bounding box center [584, 341] width 201 height 146
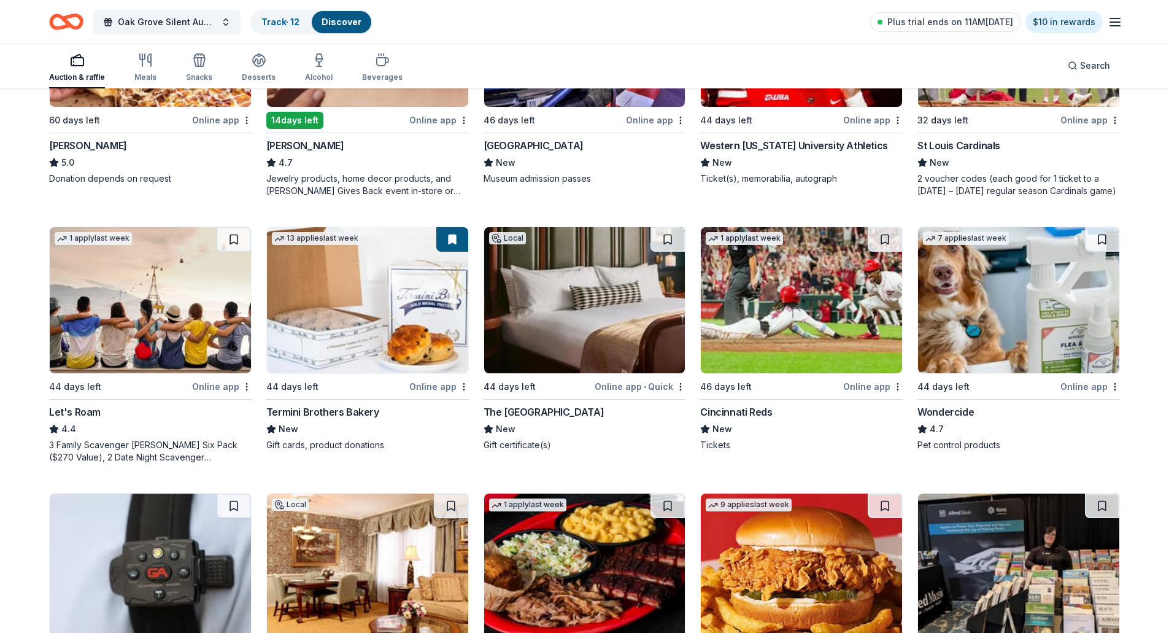
scroll to position [614, 0]
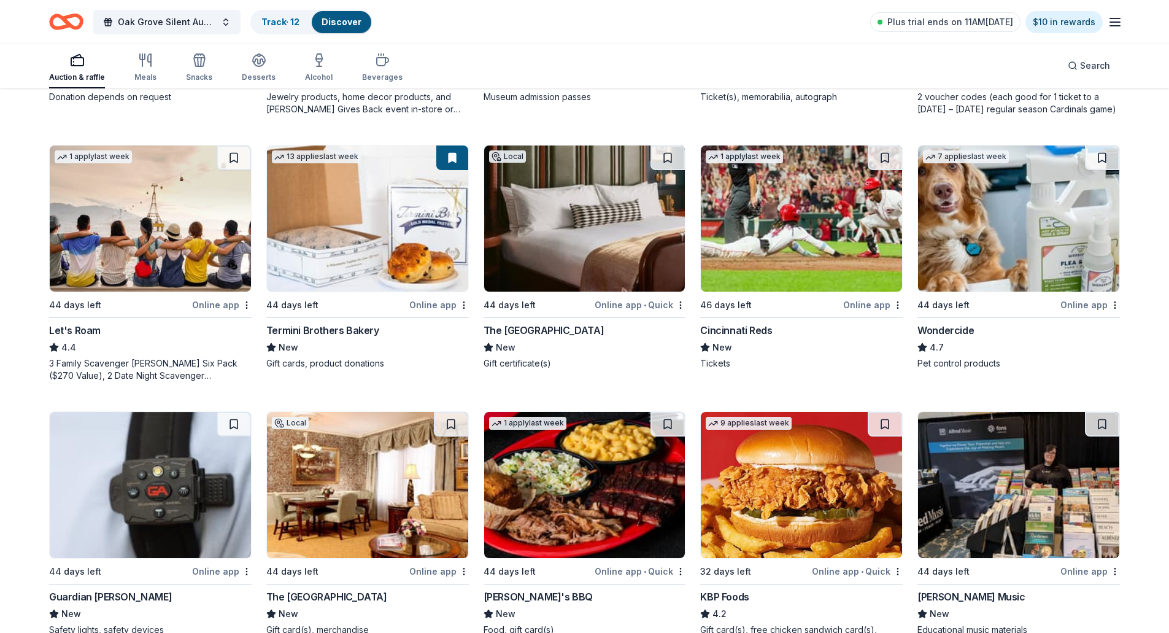
click at [396, 221] on img at bounding box center [367, 218] width 201 height 146
click at [166, 215] on img at bounding box center [150, 218] width 201 height 146
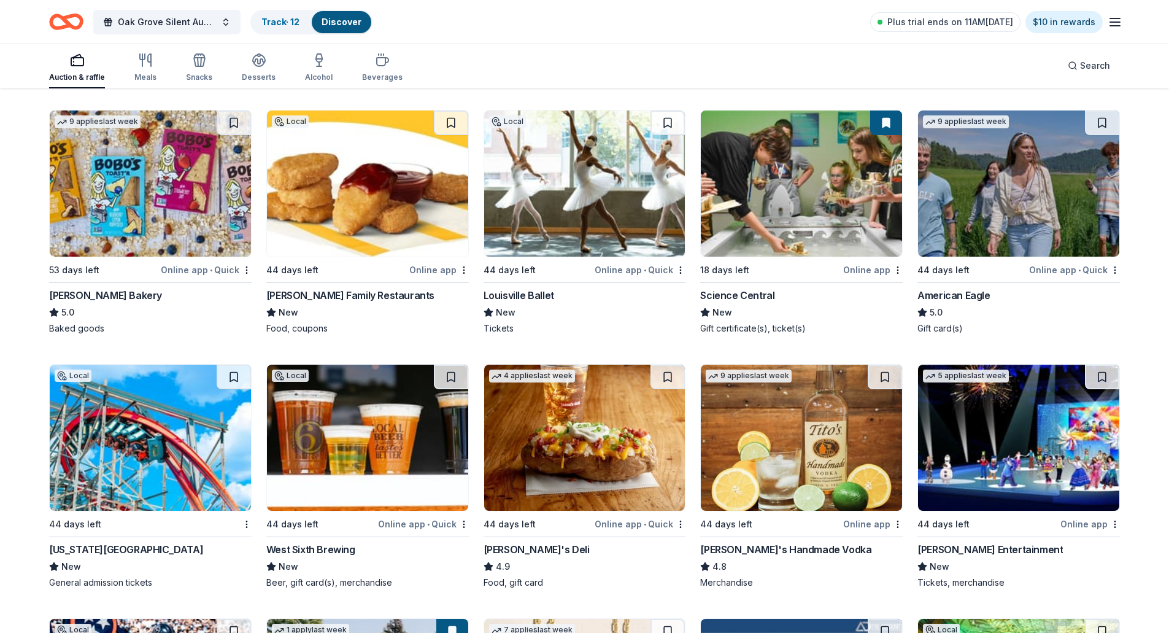
scroll to position [1718, 0]
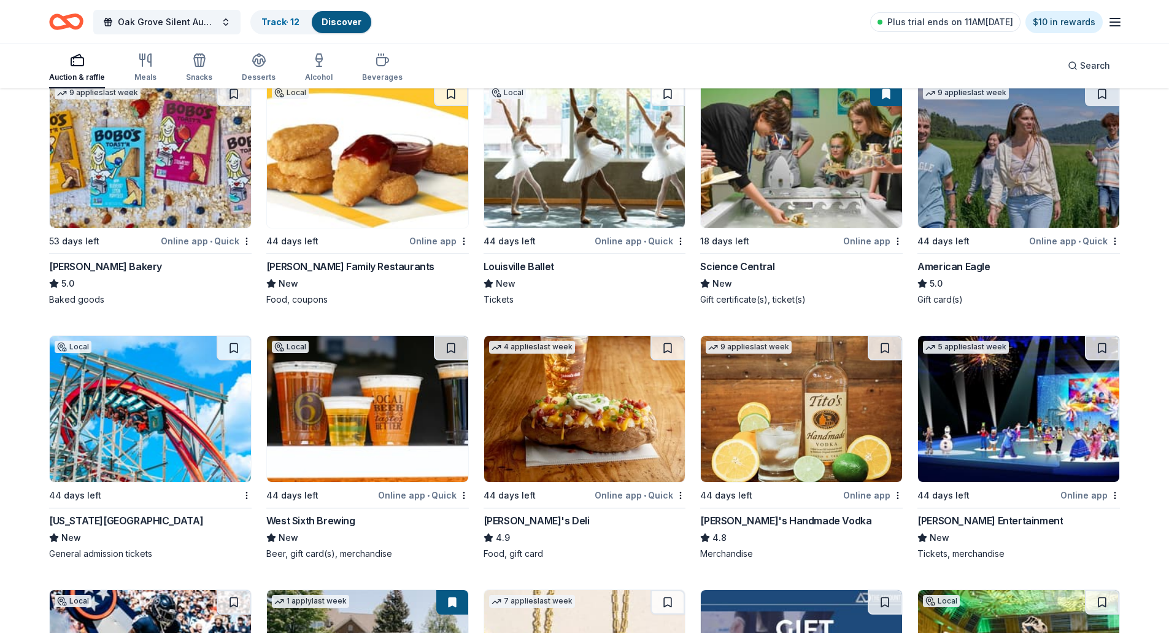
click at [998, 191] on img at bounding box center [1018, 155] width 201 height 146
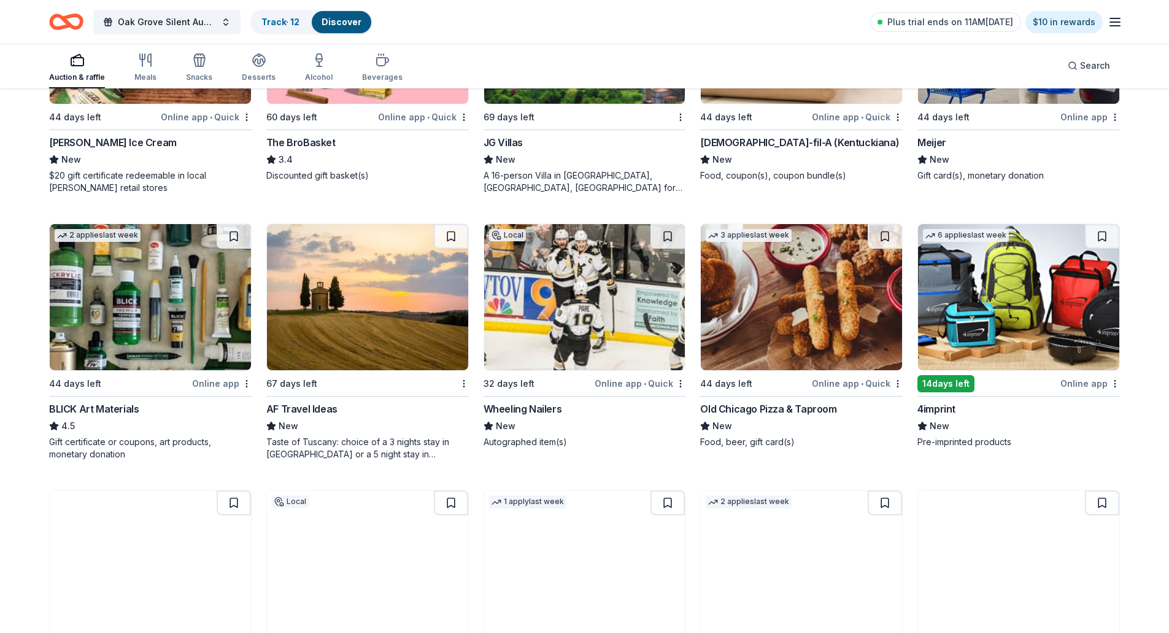
scroll to position [2639, 0]
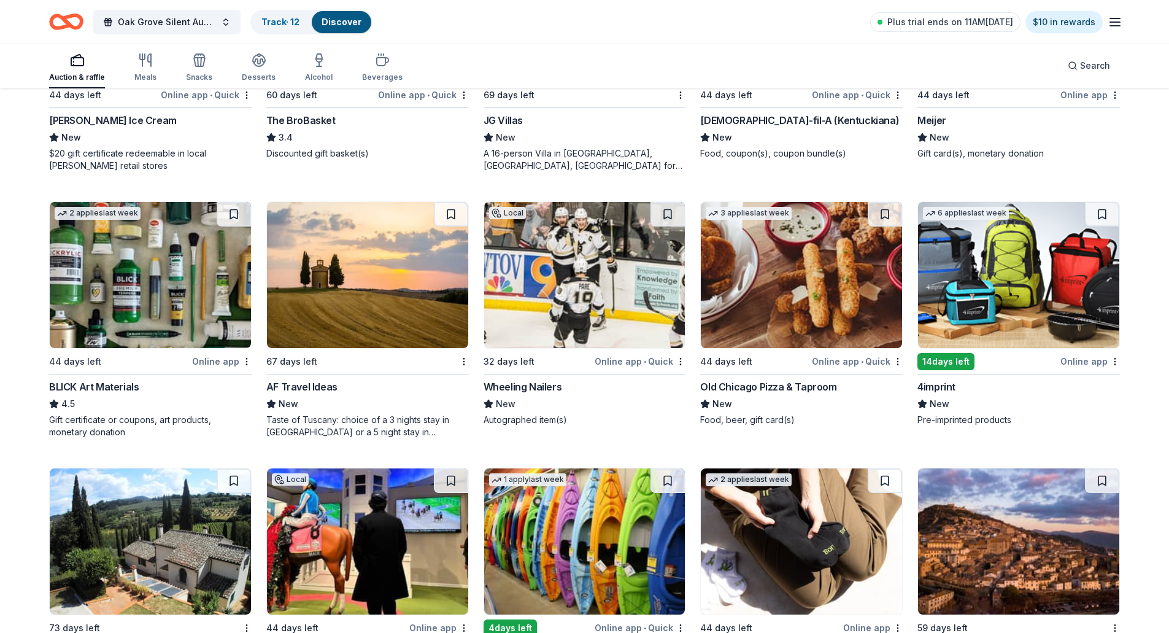
click at [1122, 13] on div "Oak Grove Silent Auction Track · 12 Discover Plus trial ends on 11AM, 8/19 $10 …" at bounding box center [584, 22] width 1169 height 44
click at [1118, 26] on line "button" at bounding box center [1115, 26] width 10 height 0
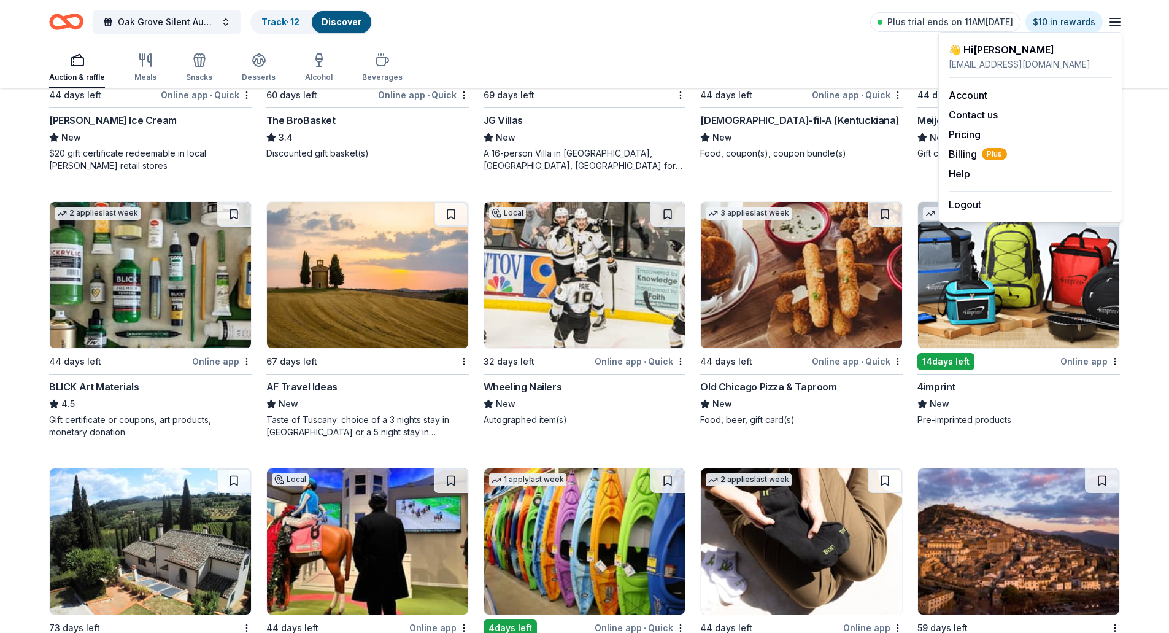
click at [1165, 45] on div "Auction & raffle Meals Snacks Desserts Alcohol Beverages Search" at bounding box center [584, 65] width 1169 height 45
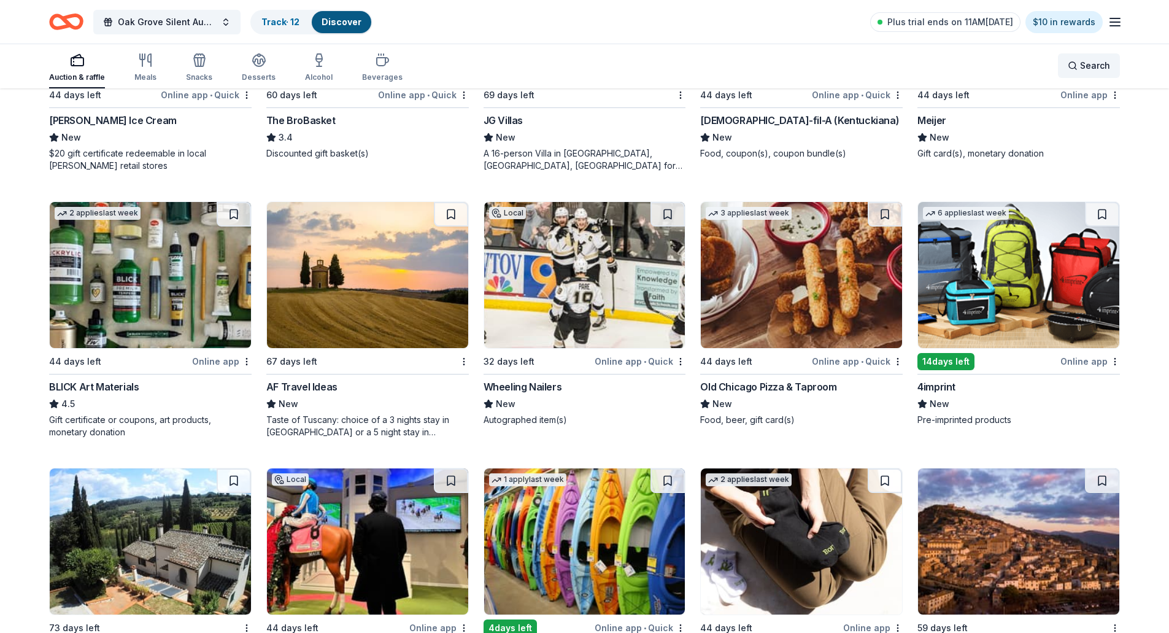
click at [1090, 68] on span "Search" at bounding box center [1095, 65] width 30 height 15
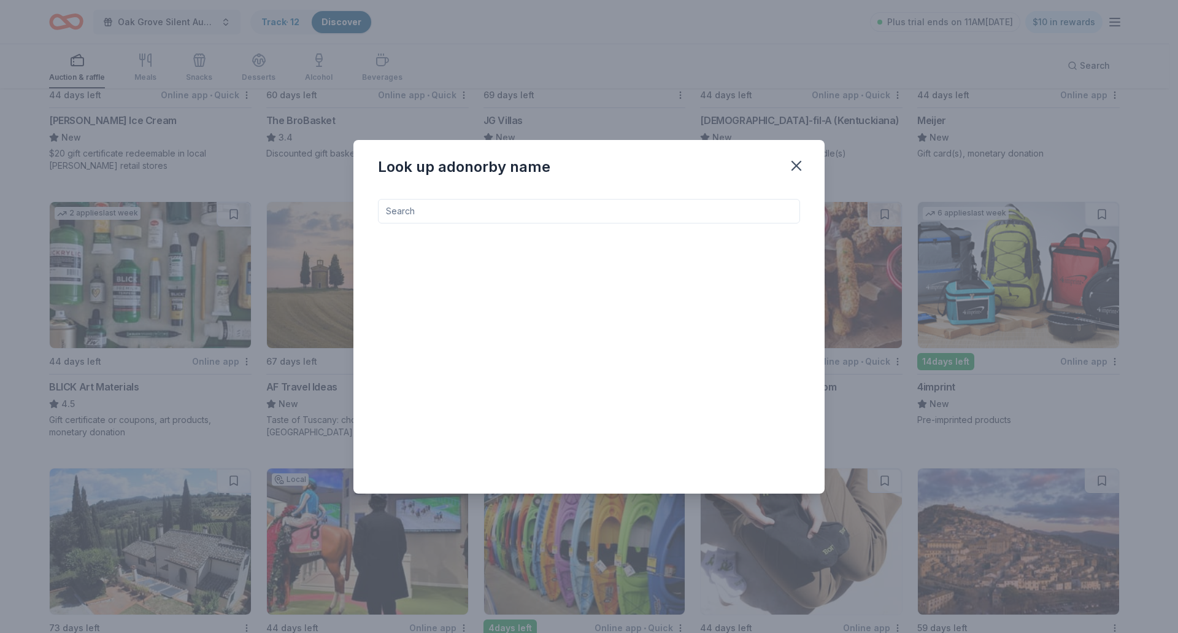
click at [448, 215] on input at bounding box center [589, 211] width 422 height 25
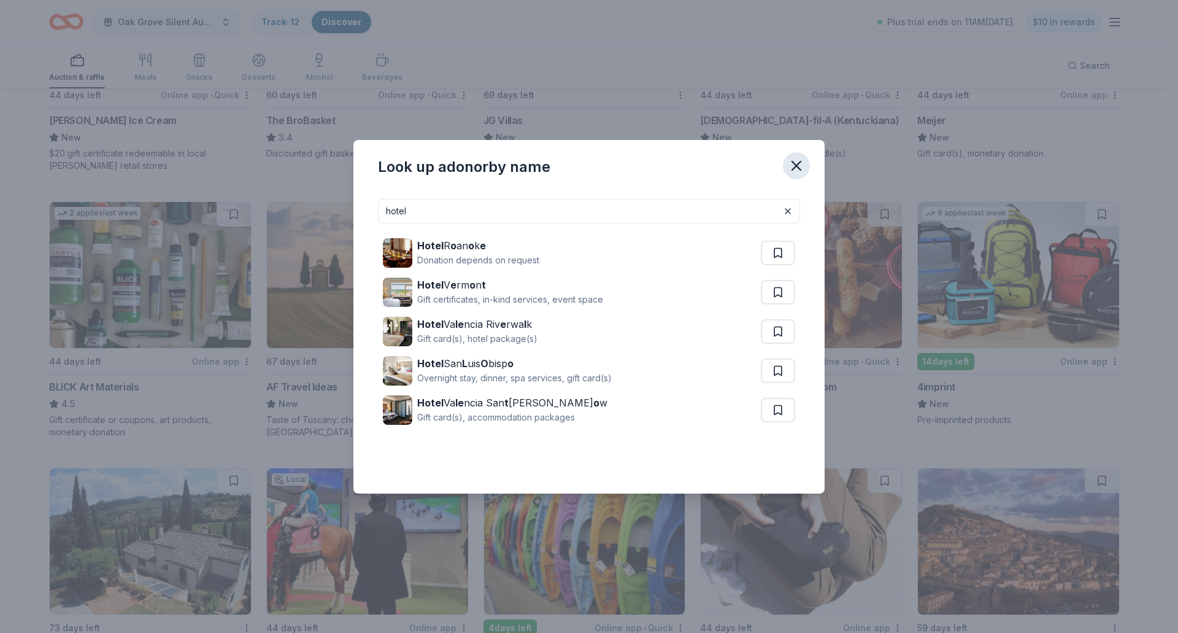
type input "hotel"
click at [803, 163] on icon "button" at bounding box center [796, 165] width 17 height 17
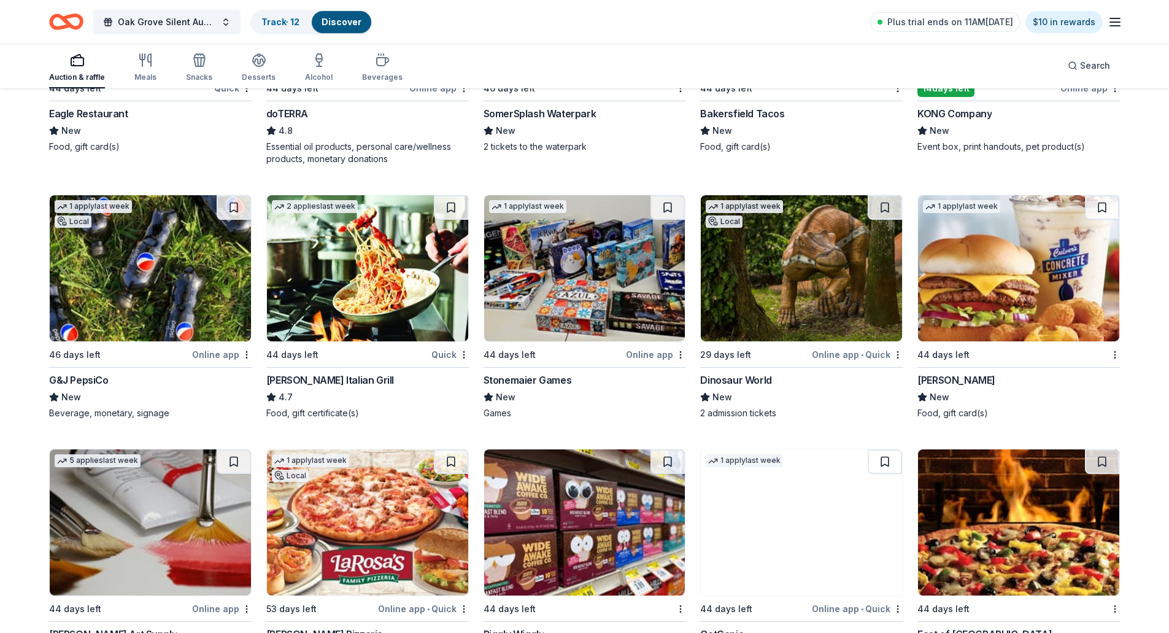
scroll to position [3743, 0]
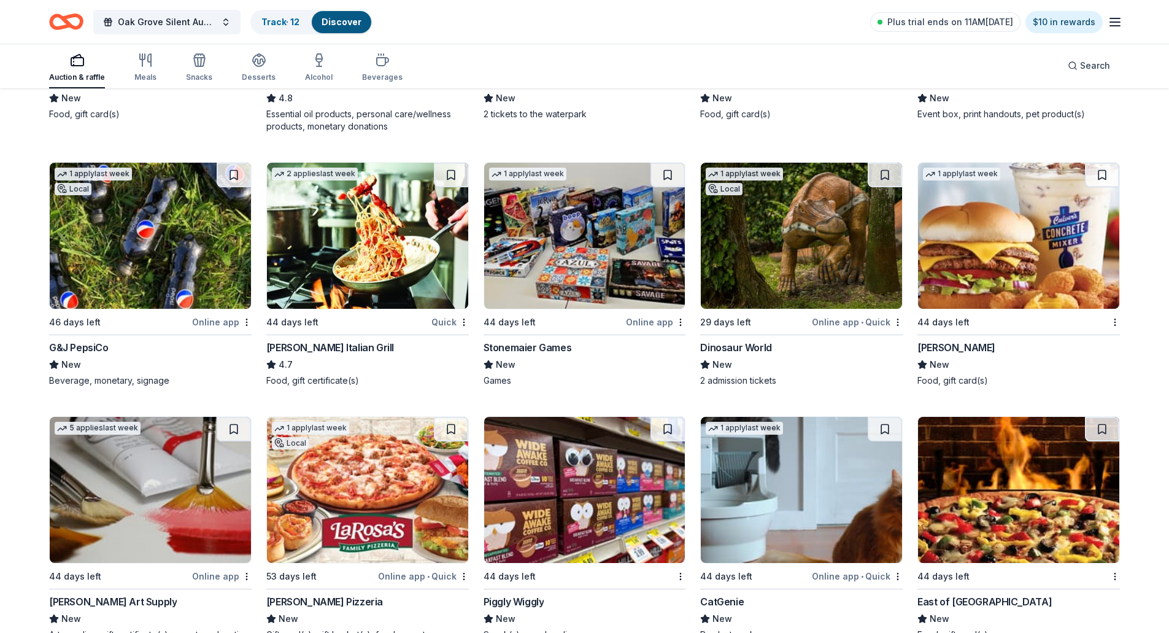
click at [995, 252] on img at bounding box center [1018, 236] width 201 height 146
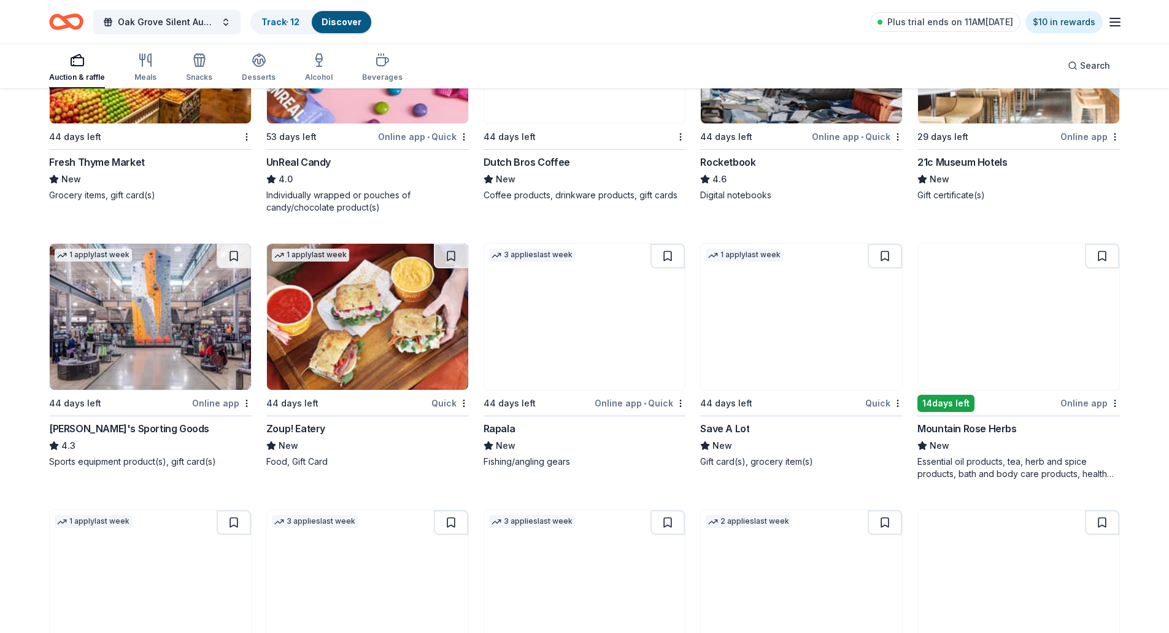
scroll to position [4725, 0]
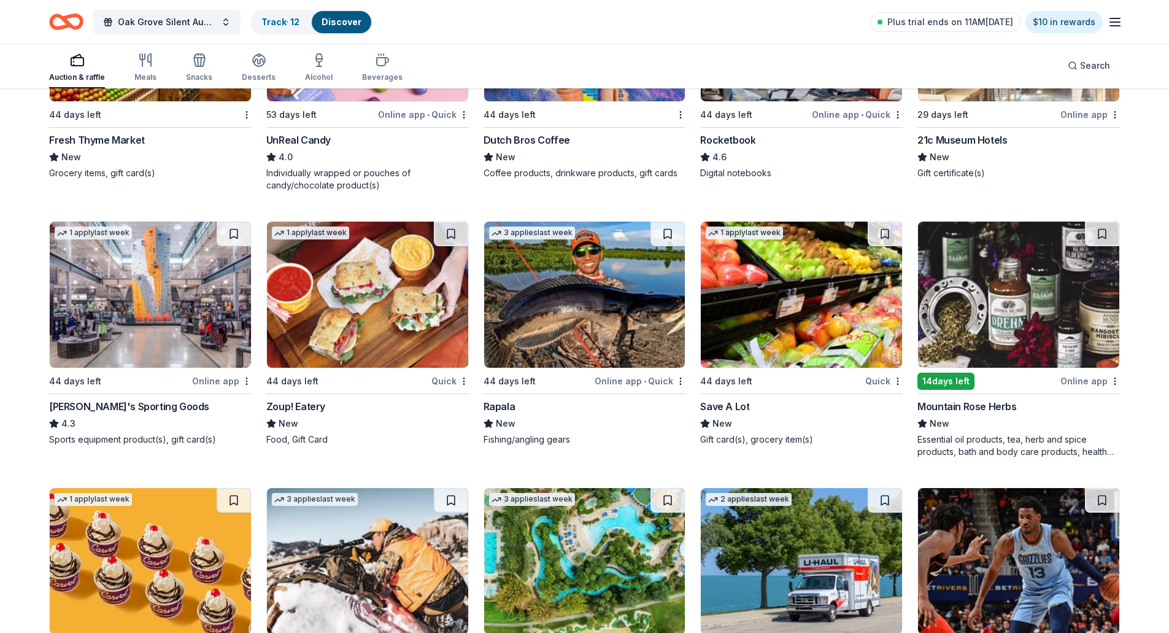
click at [157, 288] on img at bounding box center [150, 295] width 201 height 146
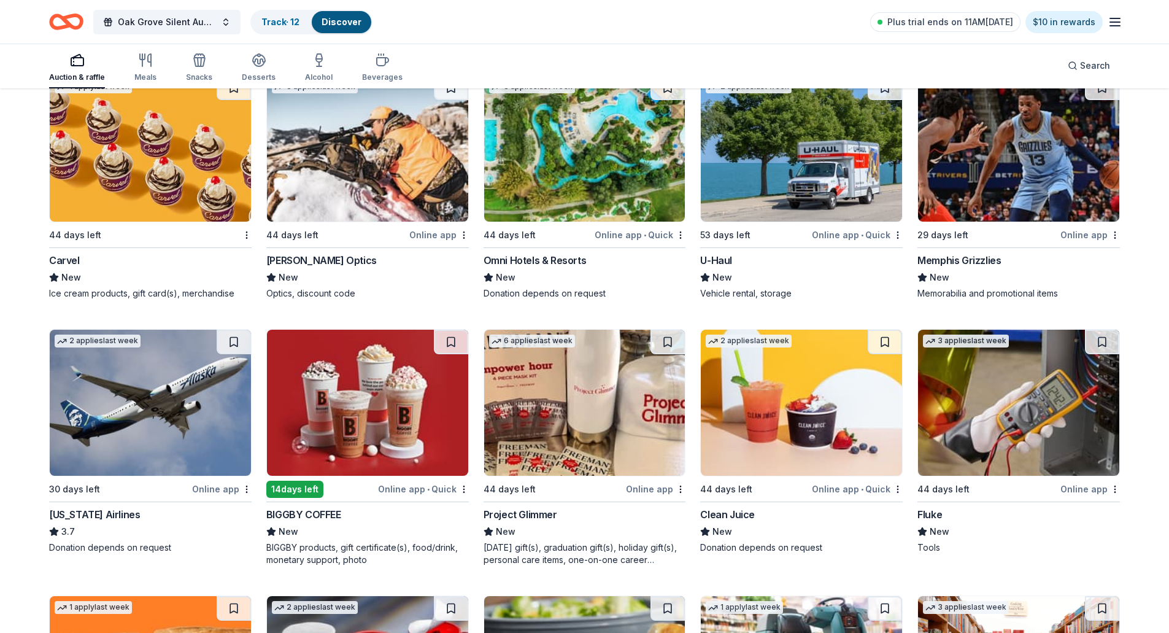
scroll to position [5148, 0]
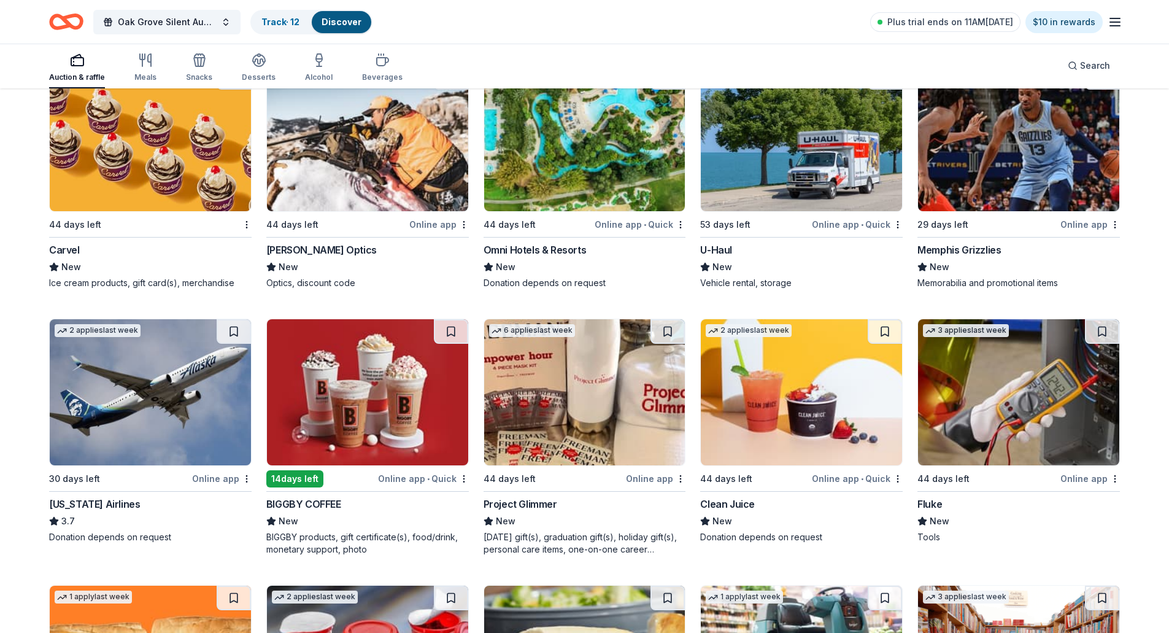
click at [542, 170] on img at bounding box center [584, 138] width 201 height 146
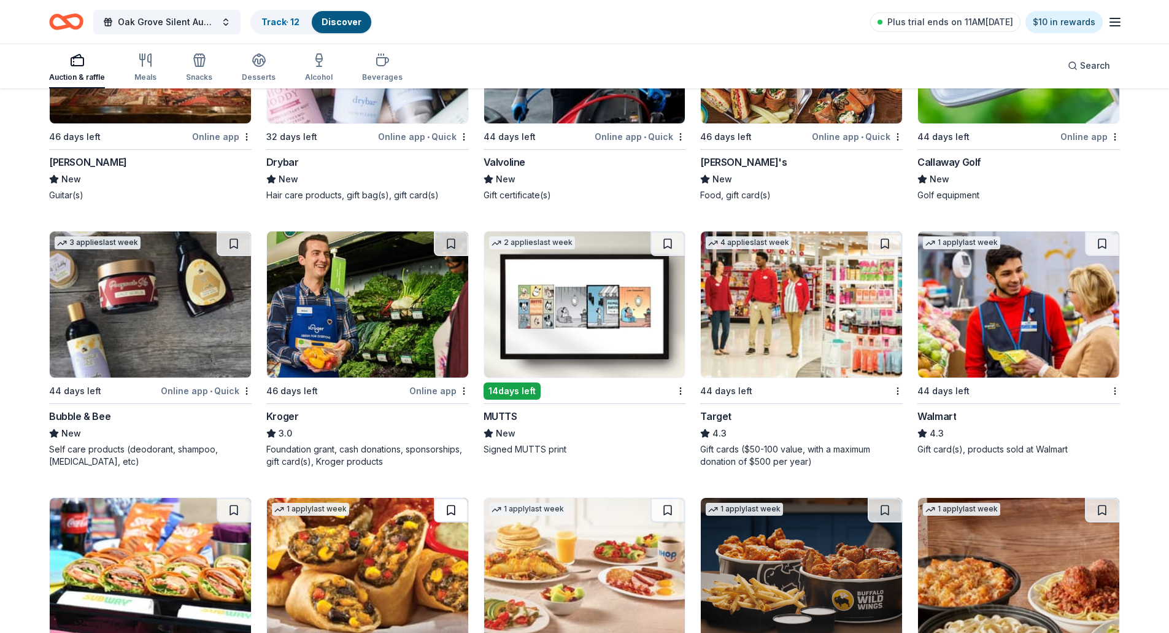
scroll to position [6068, 0]
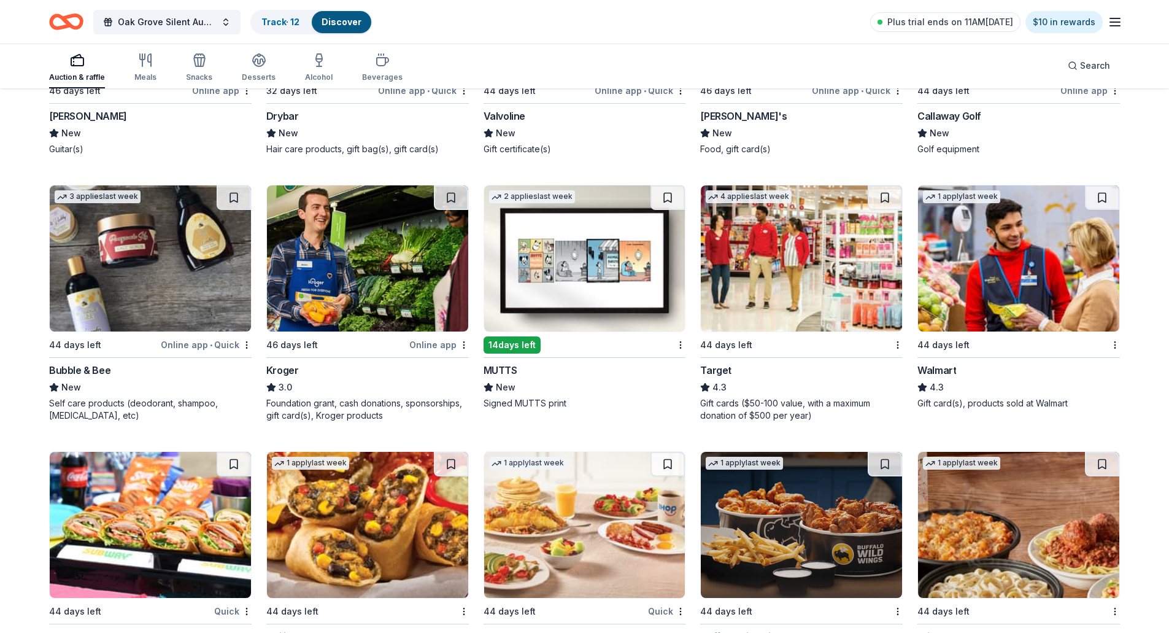
click at [368, 245] on img at bounding box center [367, 258] width 201 height 146
click at [1039, 251] on img at bounding box center [1018, 258] width 201 height 146
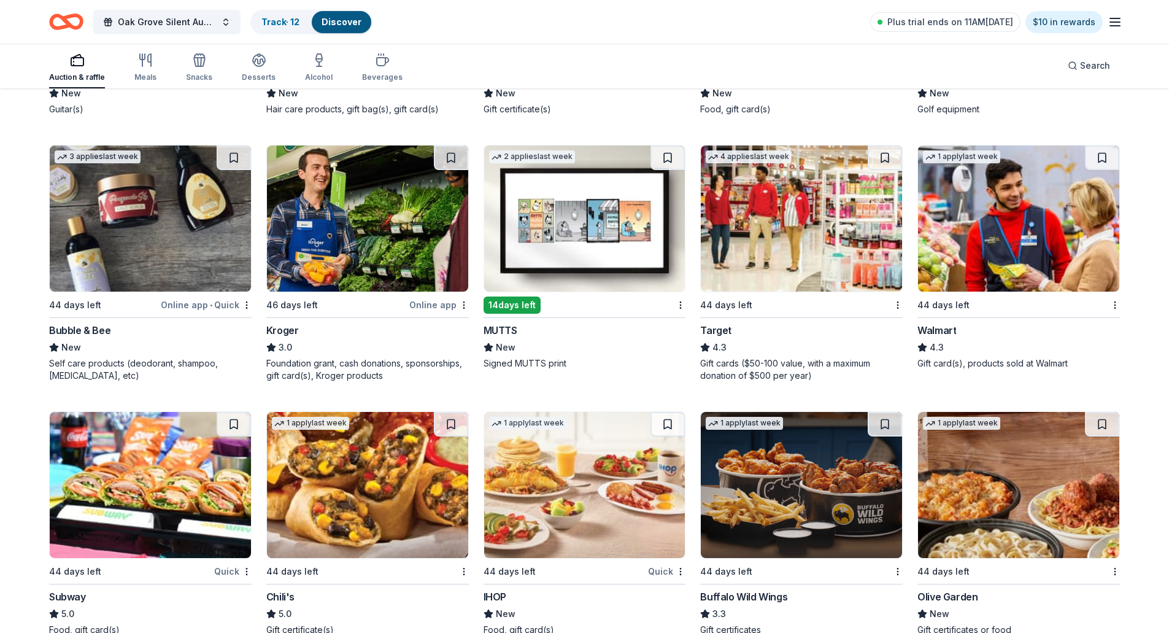
scroll to position [6129, 0]
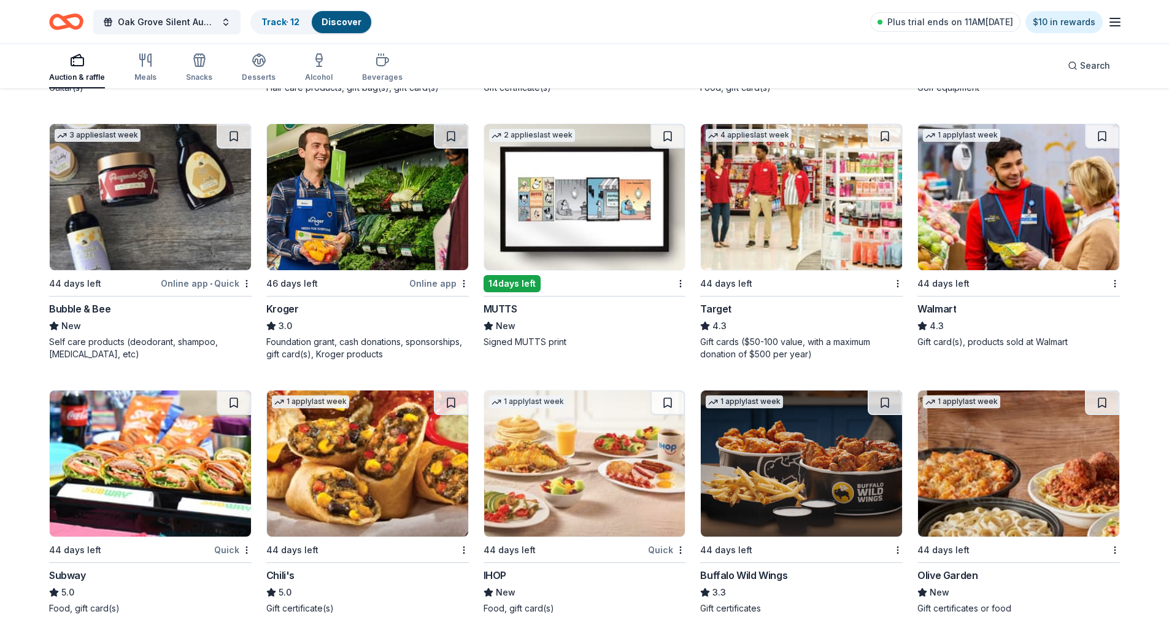
click at [831, 245] on img at bounding box center [801, 197] width 201 height 146
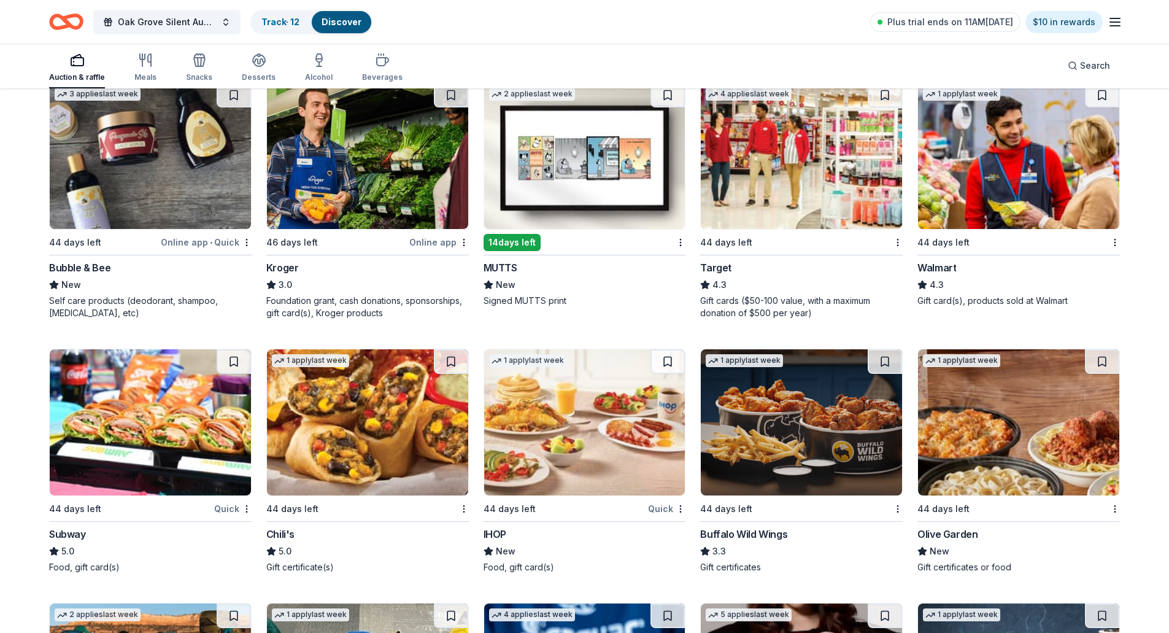
scroll to position [6252, 0]
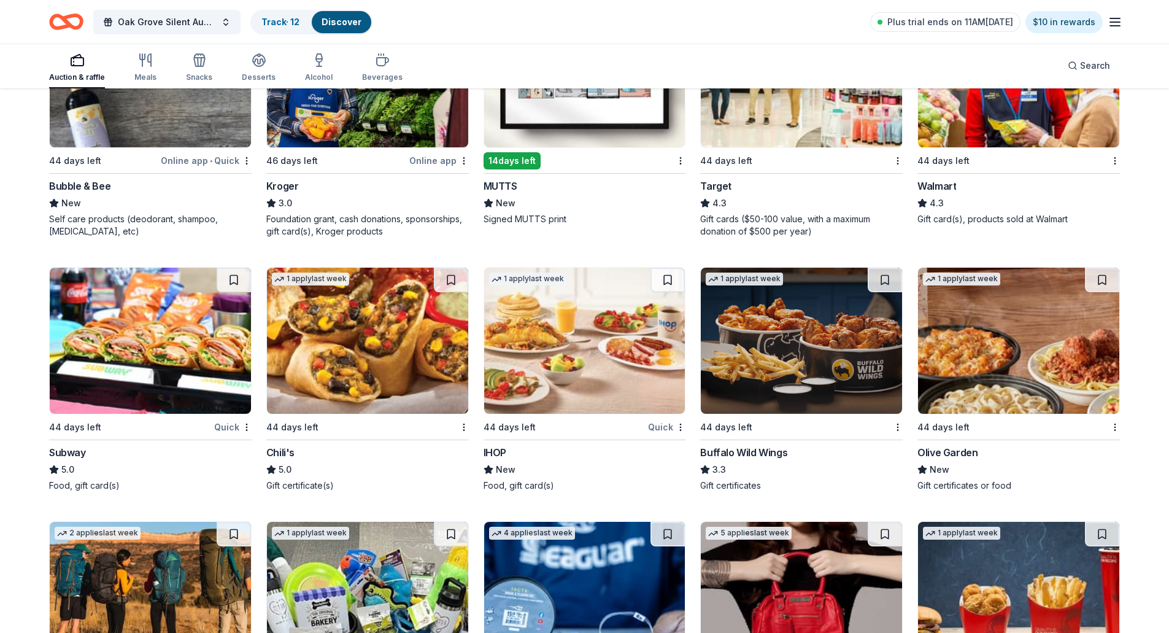
click at [990, 342] on img at bounding box center [1018, 341] width 201 height 146
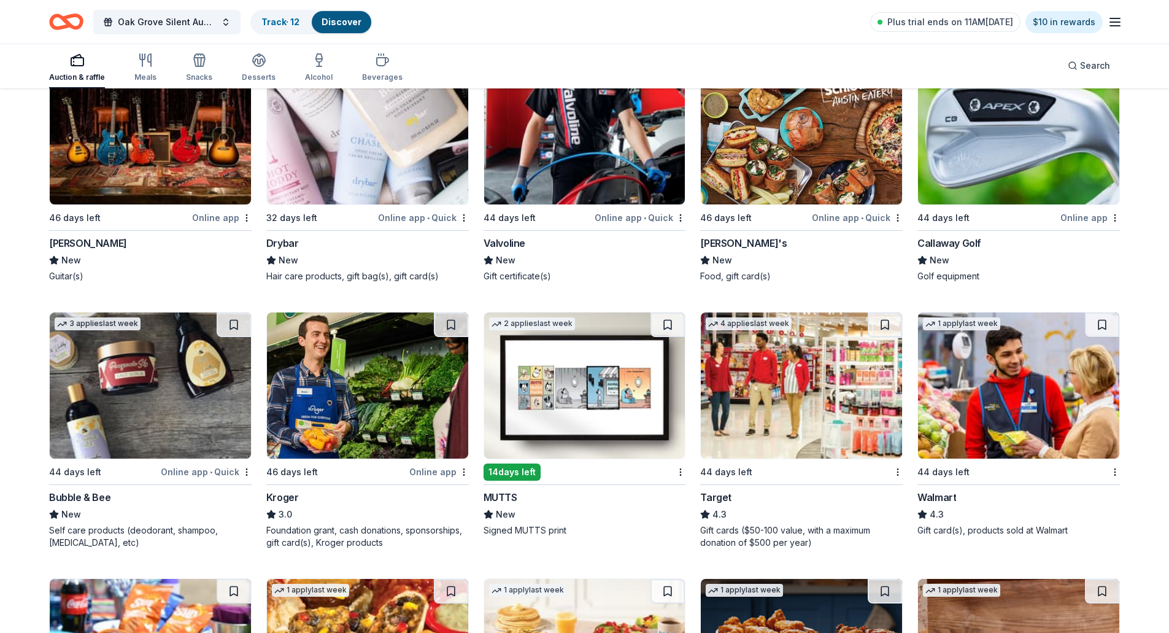
scroll to position [5884, 0]
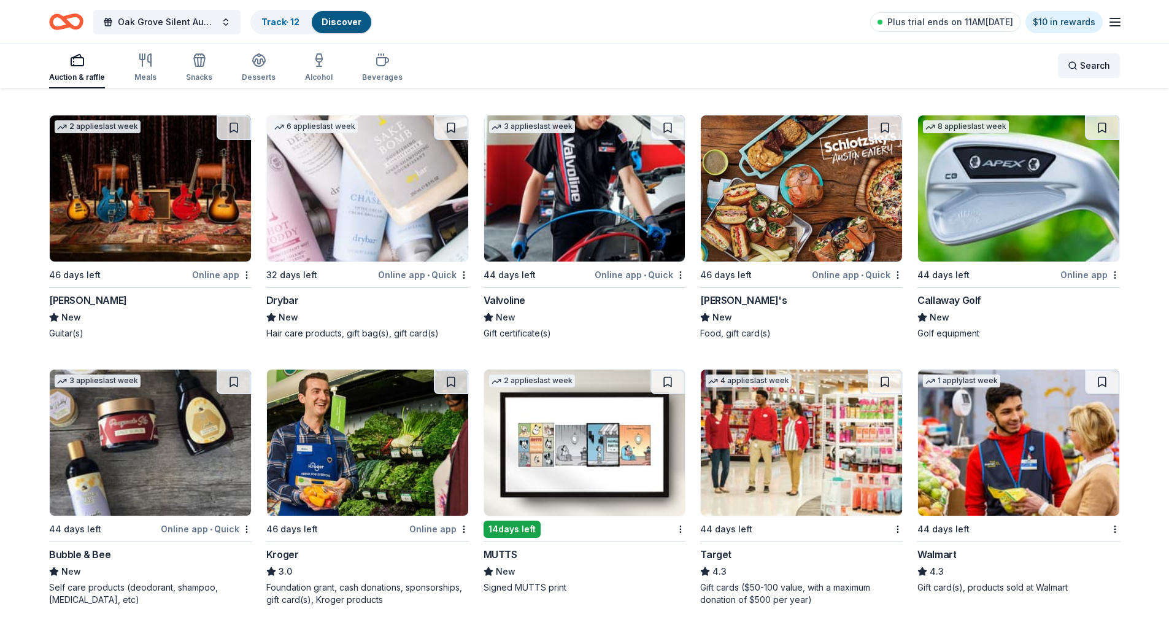
click at [1093, 70] on span "Search" at bounding box center [1095, 65] width 30 height 15
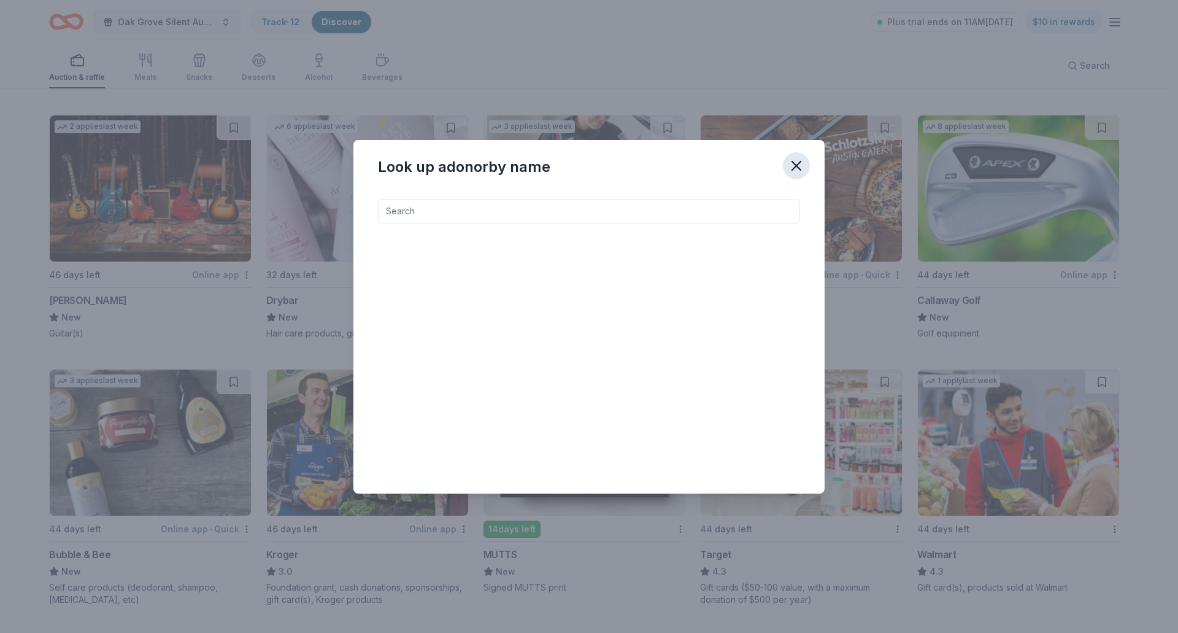
click at [789, 171] on icon "button" at bounding box center [796, 165] width 17 height 17
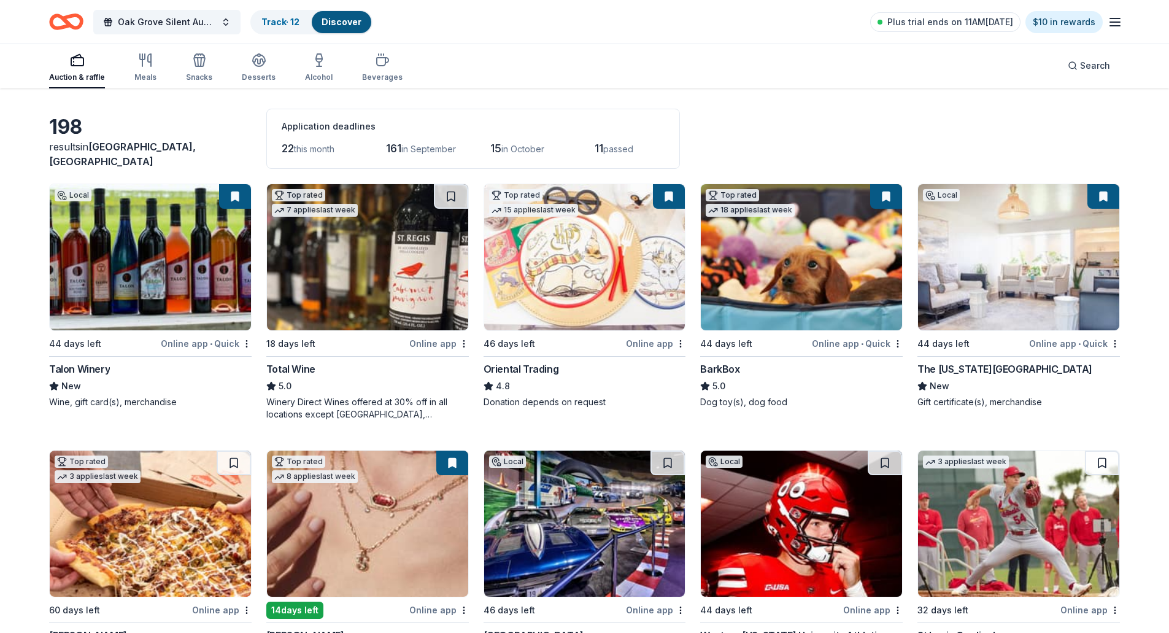
scroll to position [0, 0]
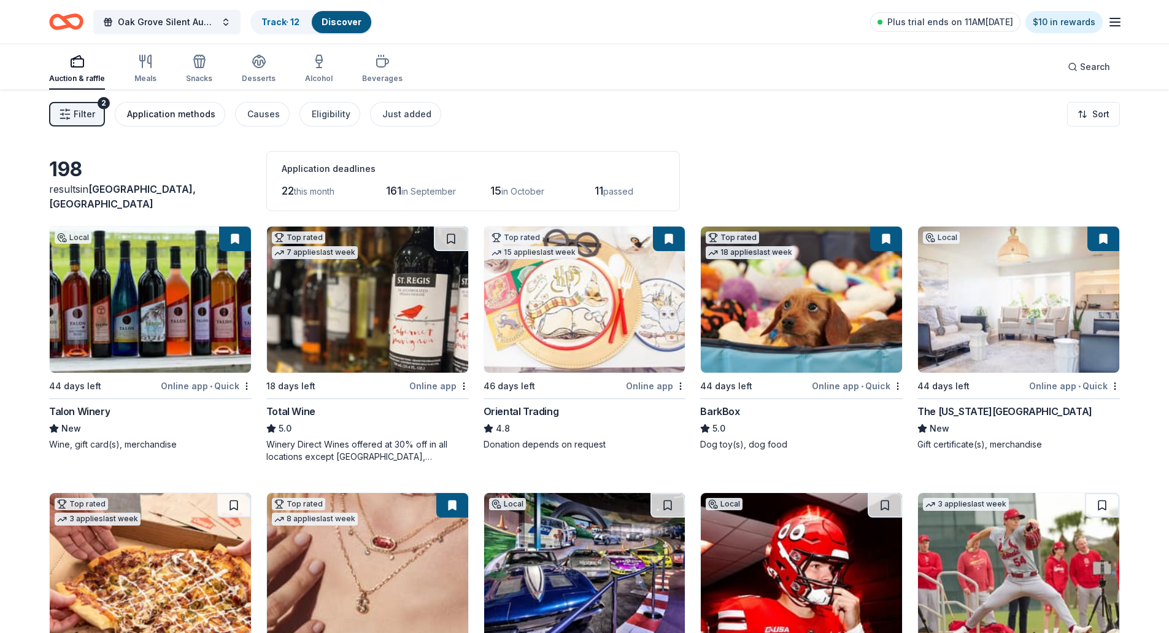
click at [190, 117] on div "Application methods" at bounding box center [171, 114] width 88 height 15
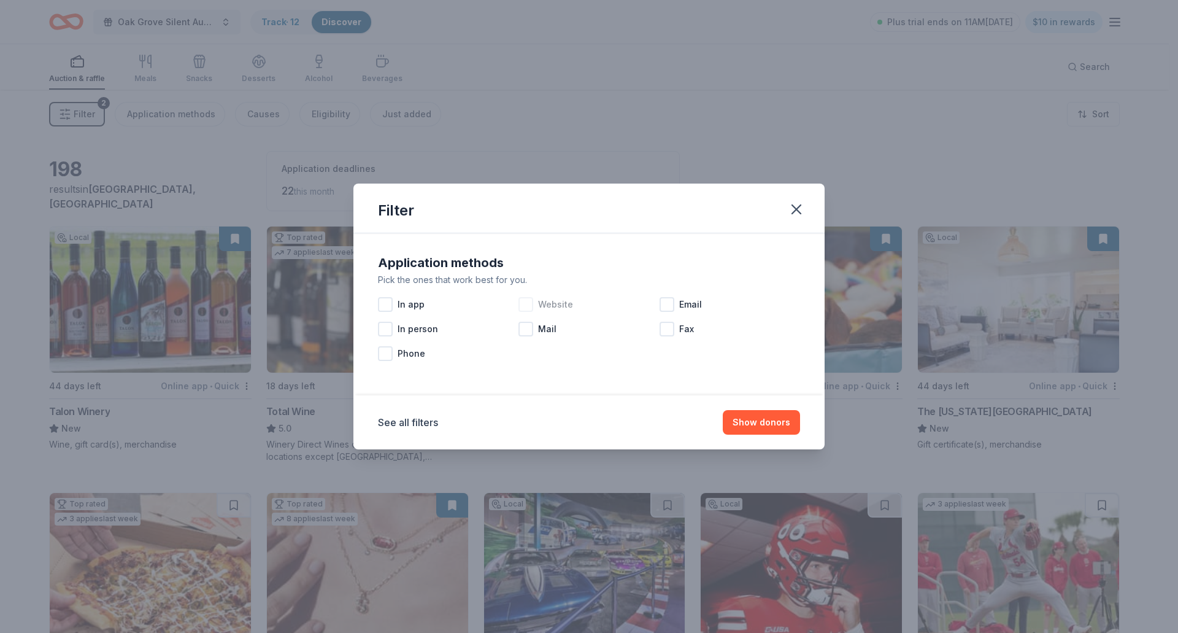
click at [530, 308] on div at bounding box center [526, 304] width 15 height 15
click at [683, 303] on span "Email" at bounding box center [690, 304] width 23 height 15
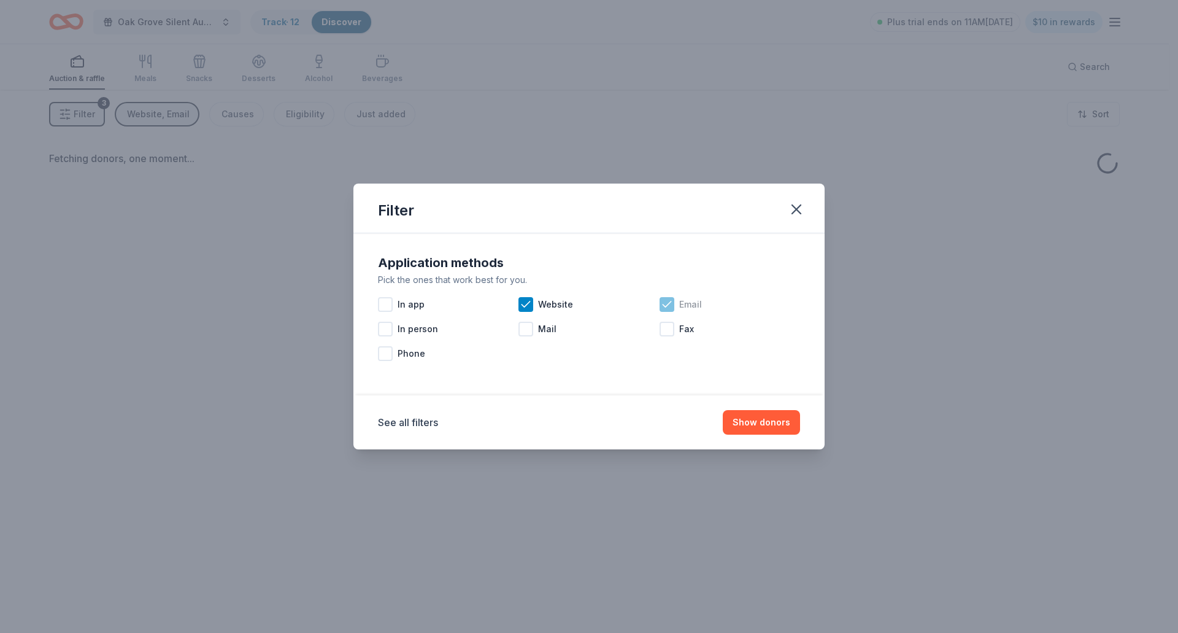
click at [688, 305] on span "Email" at bounding box center [690, 304] width 23 height 15
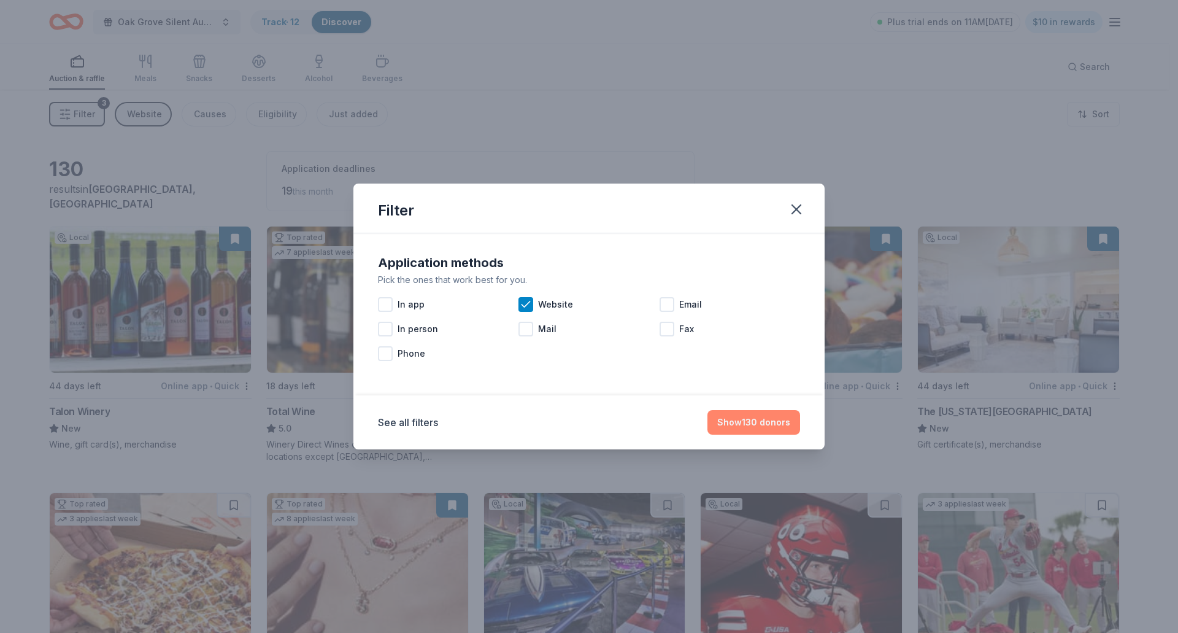
click at [736, 417] on button "Show 130 donors" at bounding box center [754, 422] width 93 height 25
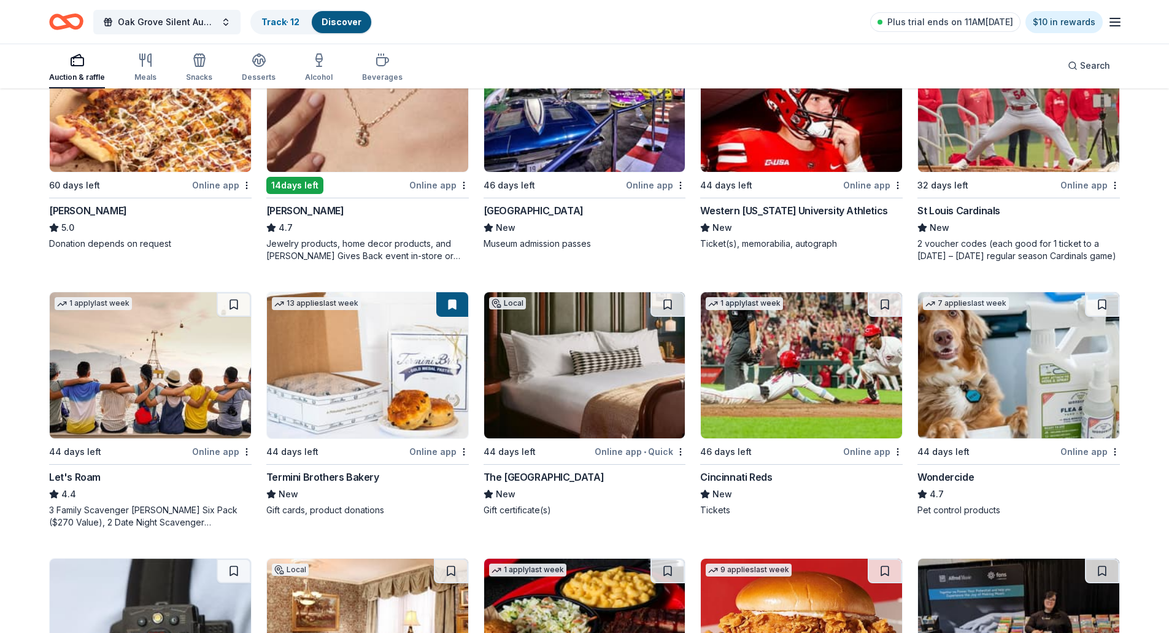
scroll to position [491, 0]
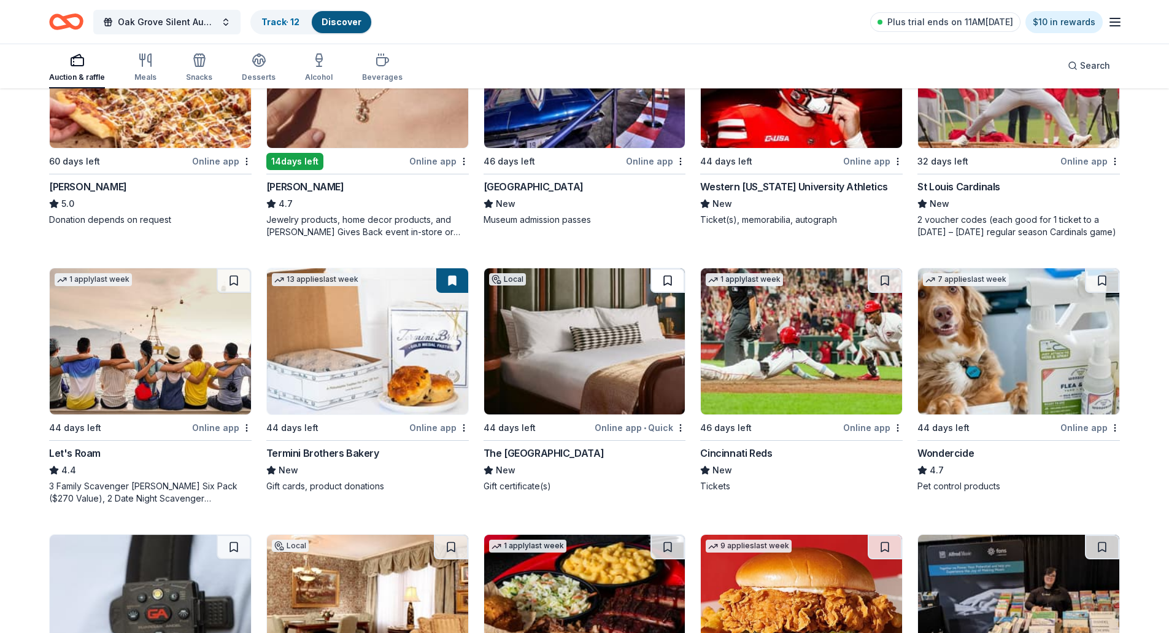
click at [671, 283] on button at bounding box center [667, 280] width 34 height 25
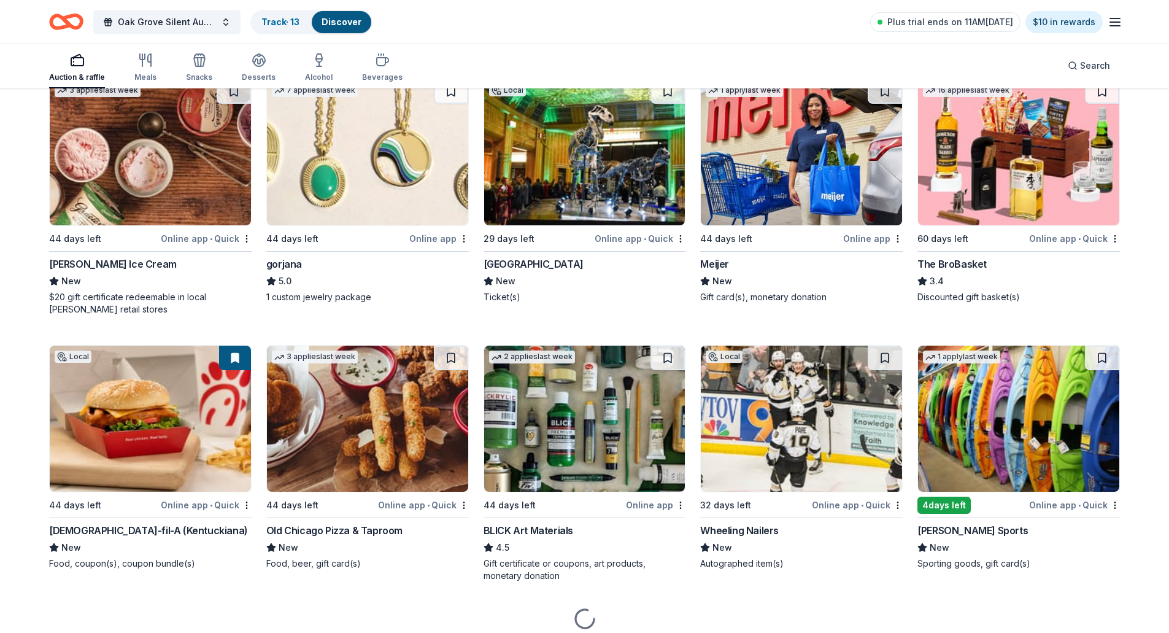
scroll to position [2276, 0]
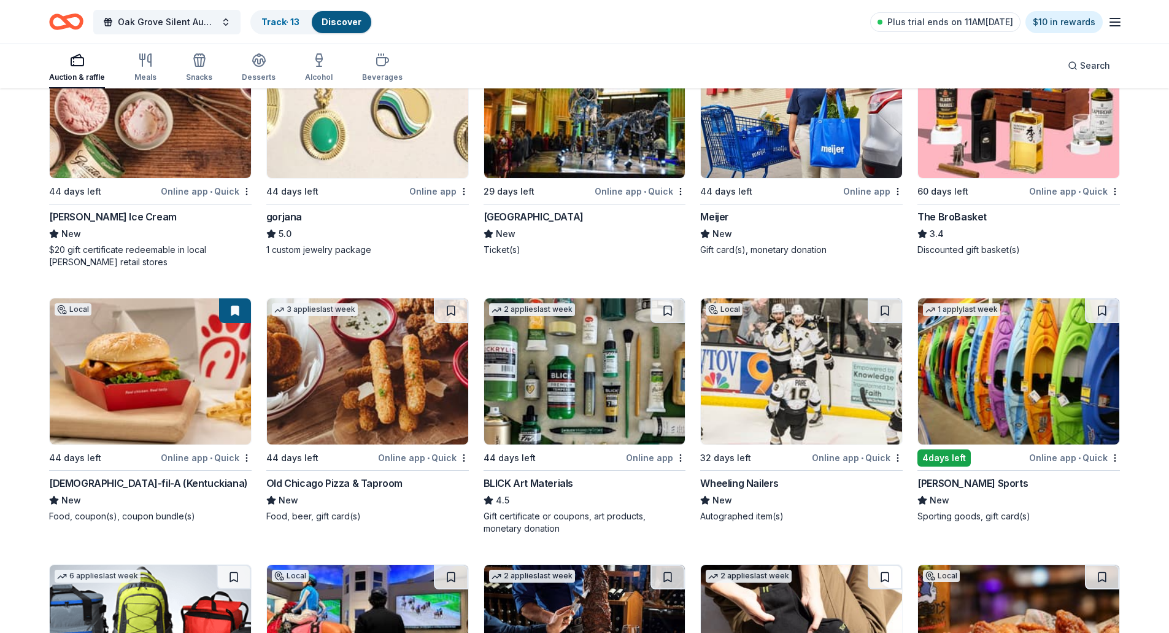
click at [1035, 406] on img at bounding box center [1018, 371] width 201 height 146
drag, startPoint x: 1105, startPoint y: 312, endPoint x: 939, endPoint y: 443, distance: 211.0
click at [1105, 312] on button at bounding box center [1102, 310] width 34 height 25
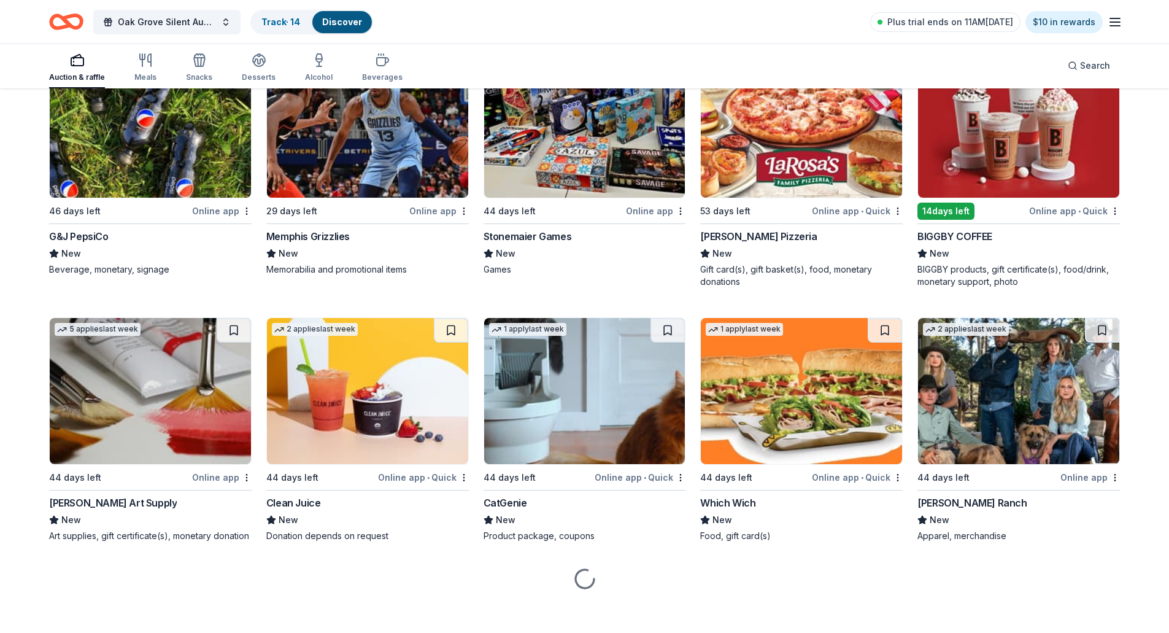
scroll to position [3317, 0]
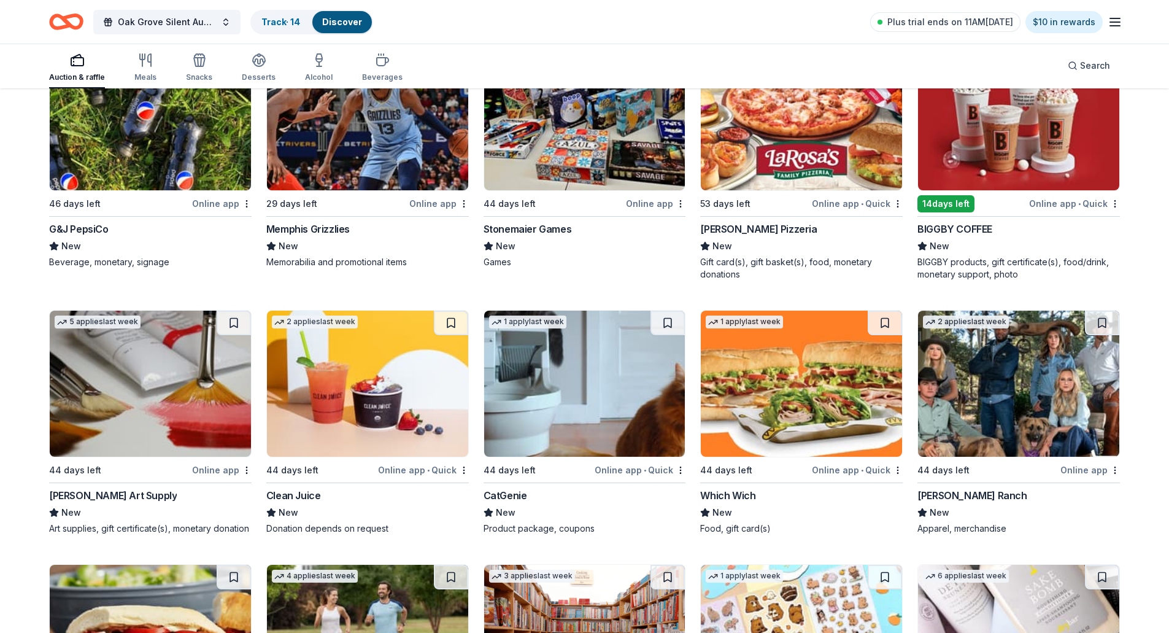
click at [997, 390] on img at bounding box center [1018, 383] width 201 height 146
click at [1108, 323] on button at bounding box center [1102, 322] width 34 height 25
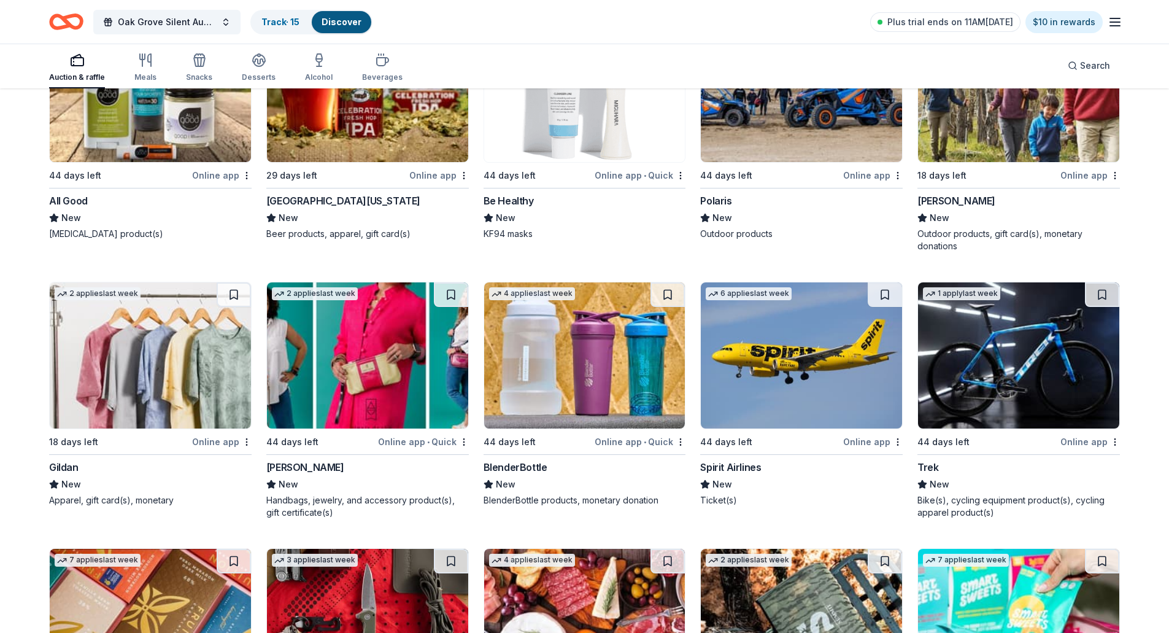
scroll to position [5432, 0]
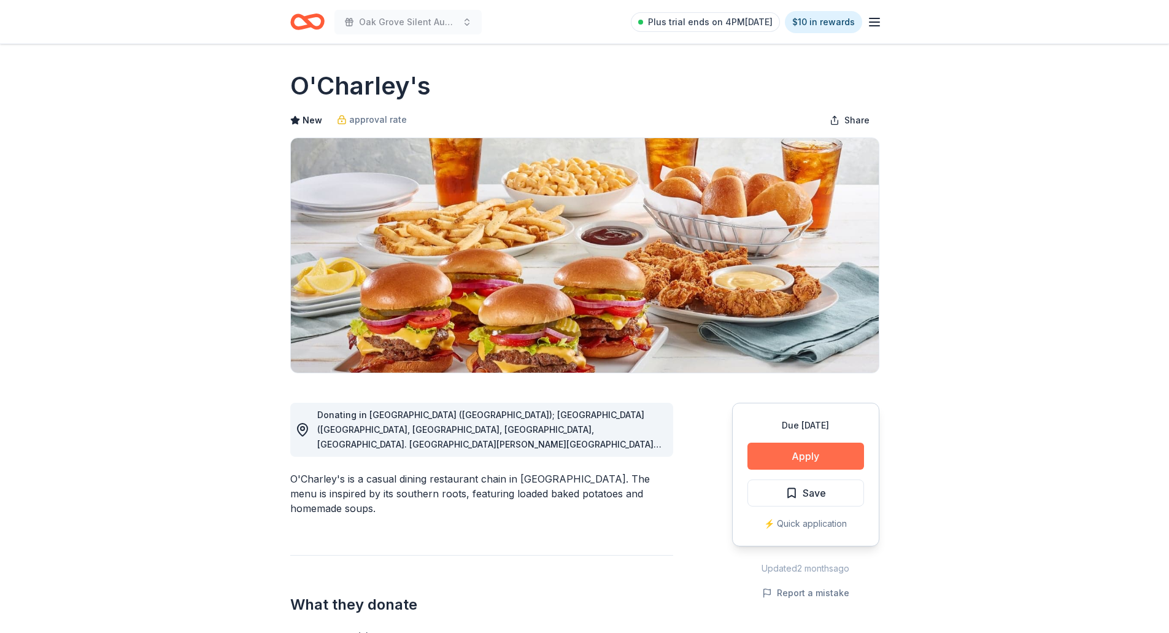
click at [808, 456] on button "Apply" at bounding box center [805, 455] width 117 height 27
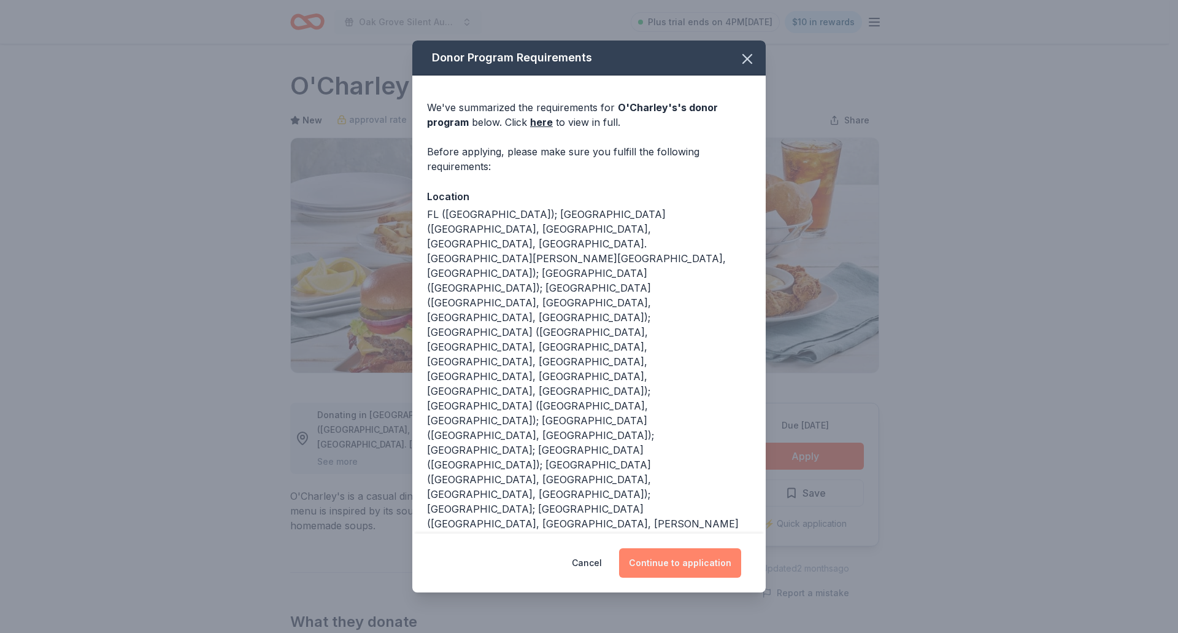
click at [684, 548] on button "Continue to application" at bounding box center [680, 562] width 122 height 29
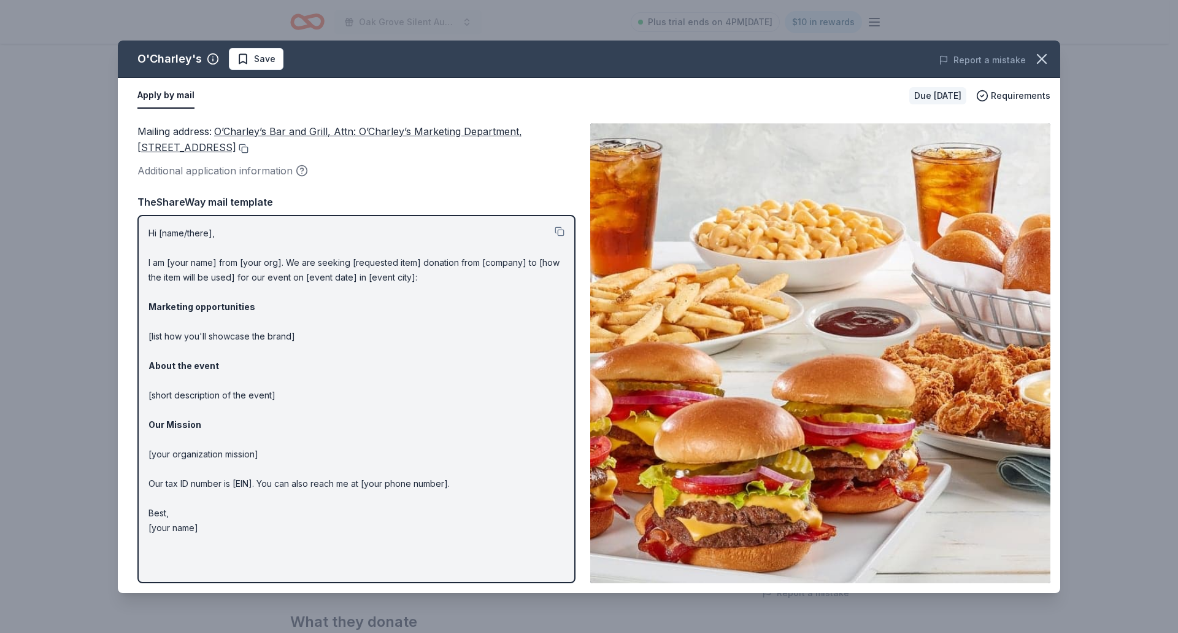
click at [249, 147] on button at bounding box center [242, 149] width 12 height 10
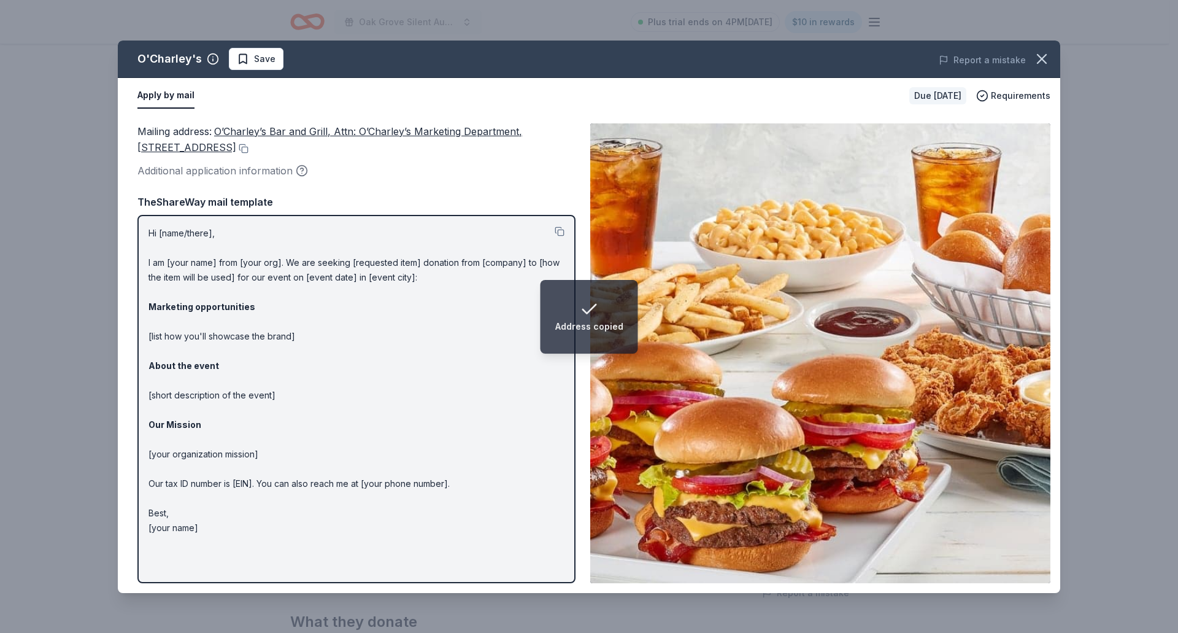
drag, startPoint x: 1044, startPoint y: 54, endPoint x: 602, endPoint y: 162, distance: 455.4
click at [1044, 54] on icon "button" at bounding box center [1041, 58] width 17 height 17
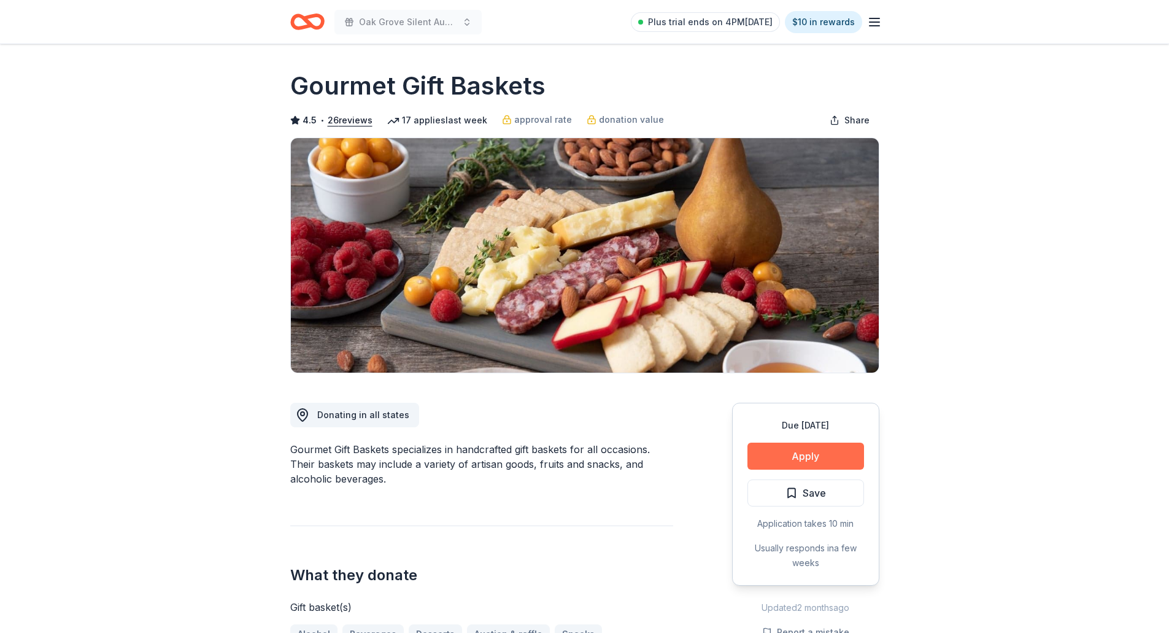
click at [802, 453] on button "Apply" at bounding box center [805, 455] width 117 height 27
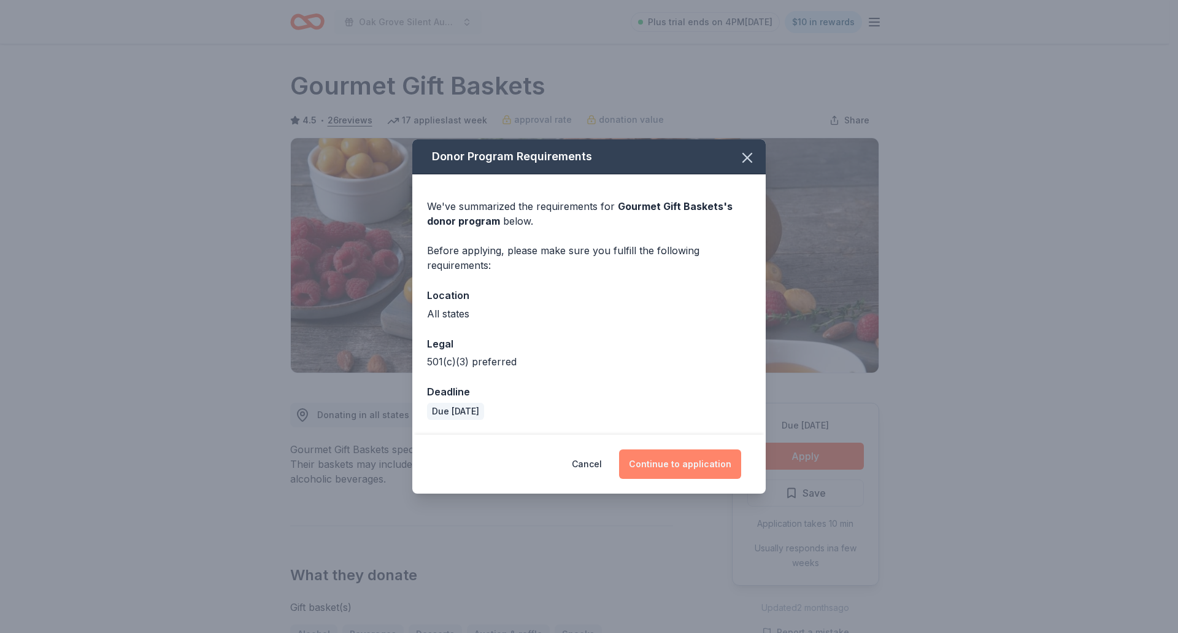
click at [695, 459] on button "Continue to application" at bounding box center [680, 463] width 122 height 29
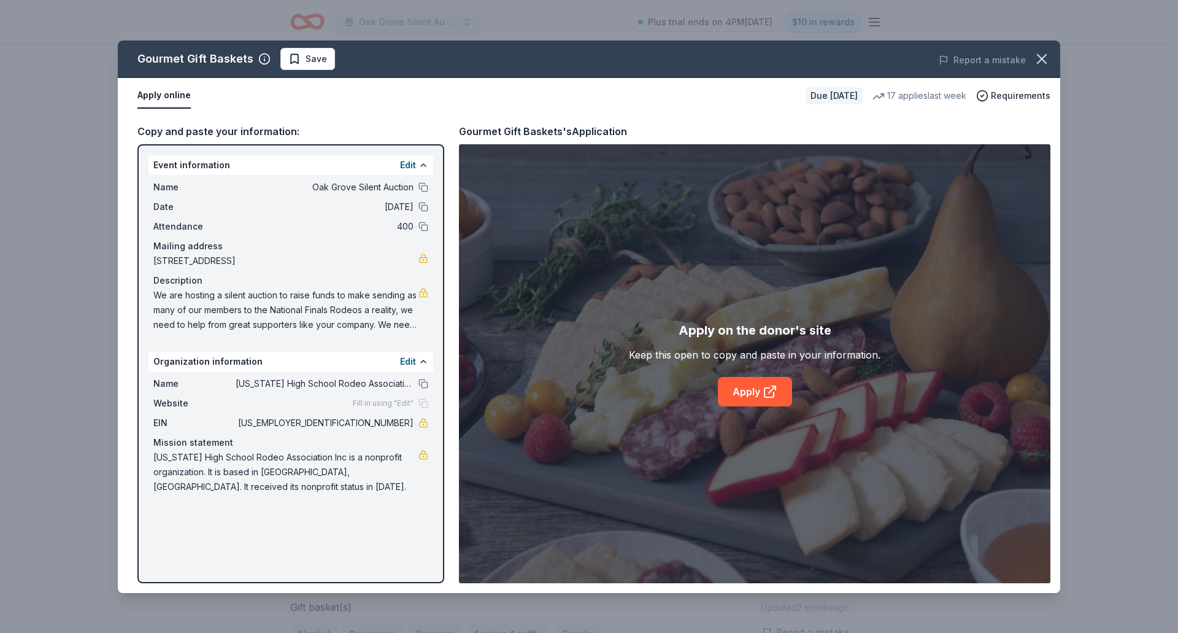
click at [749, 376] on div "Apply on the donor's site Keep this open to copy and paste in your information.…" at bounding box center [755, 363] width 252 height 86
click at [748, 392] on link "Apply" at bounding box center [755, 391] width 74 height 29
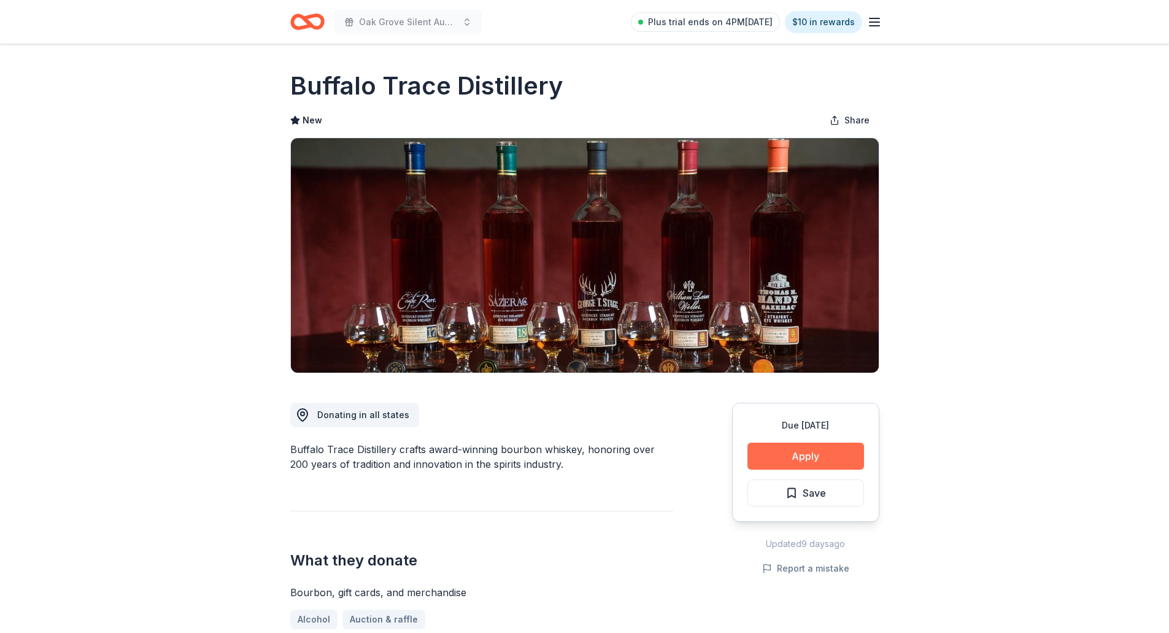
click at [806, 460] on button "Apply" at bounding box center [805, 455] width 117 height 27
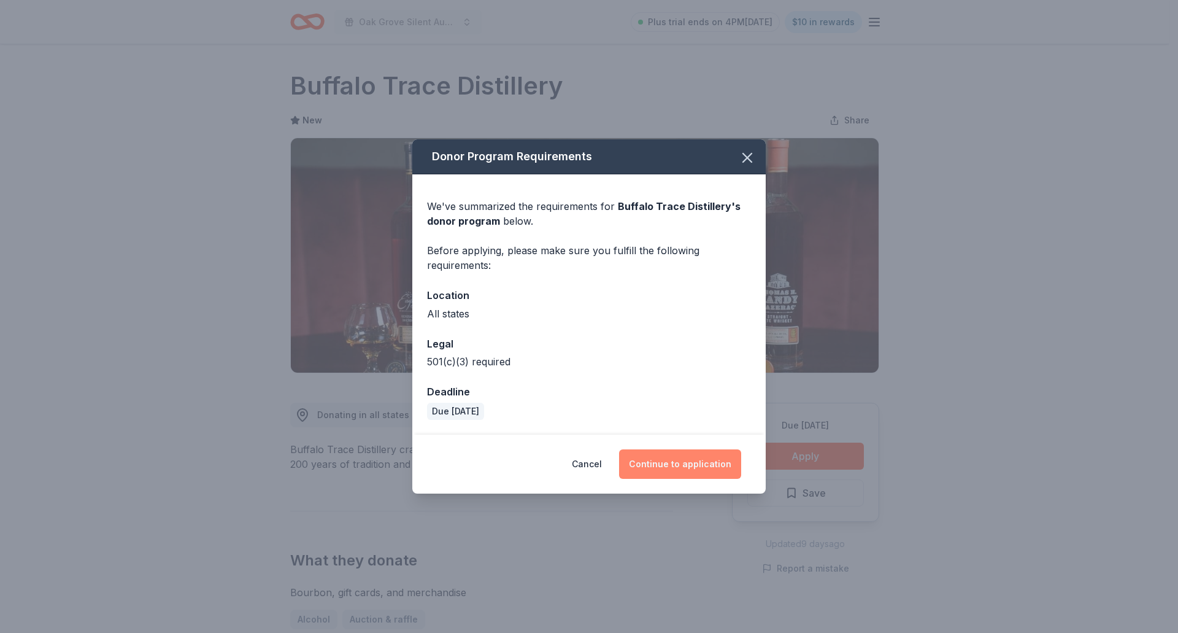
click at [675, 469] on button "Continue to application" at bounding box center [680, 463] width 122 height 29
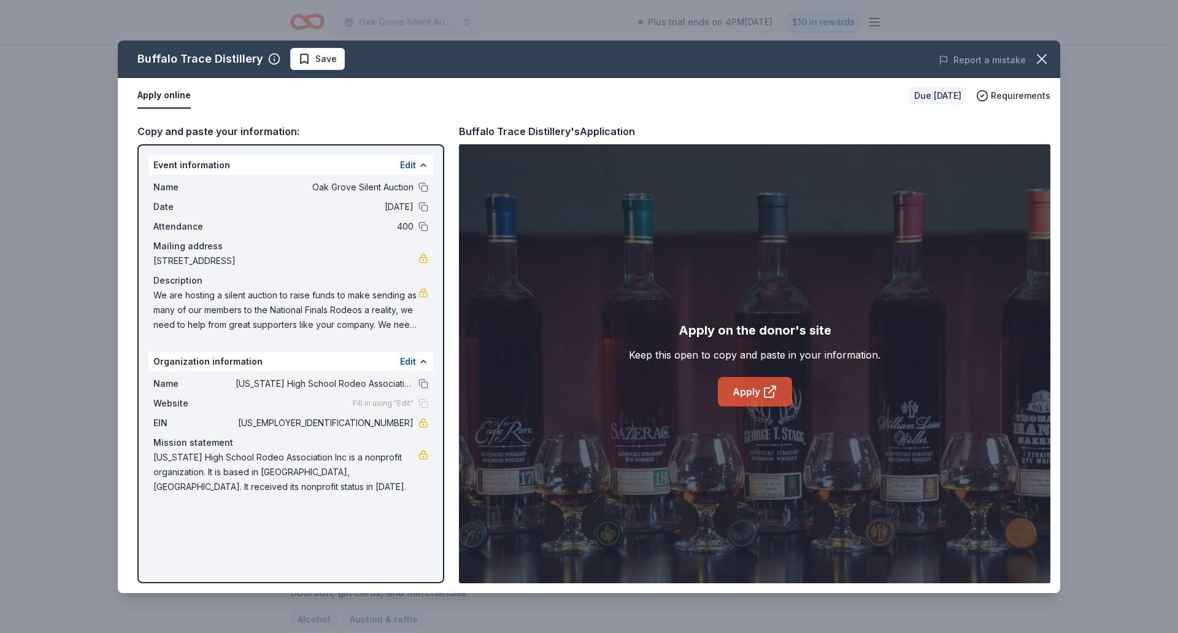
click at [744, 388] on link "Apply" at bounding box center [755, 391] width 74 height 29
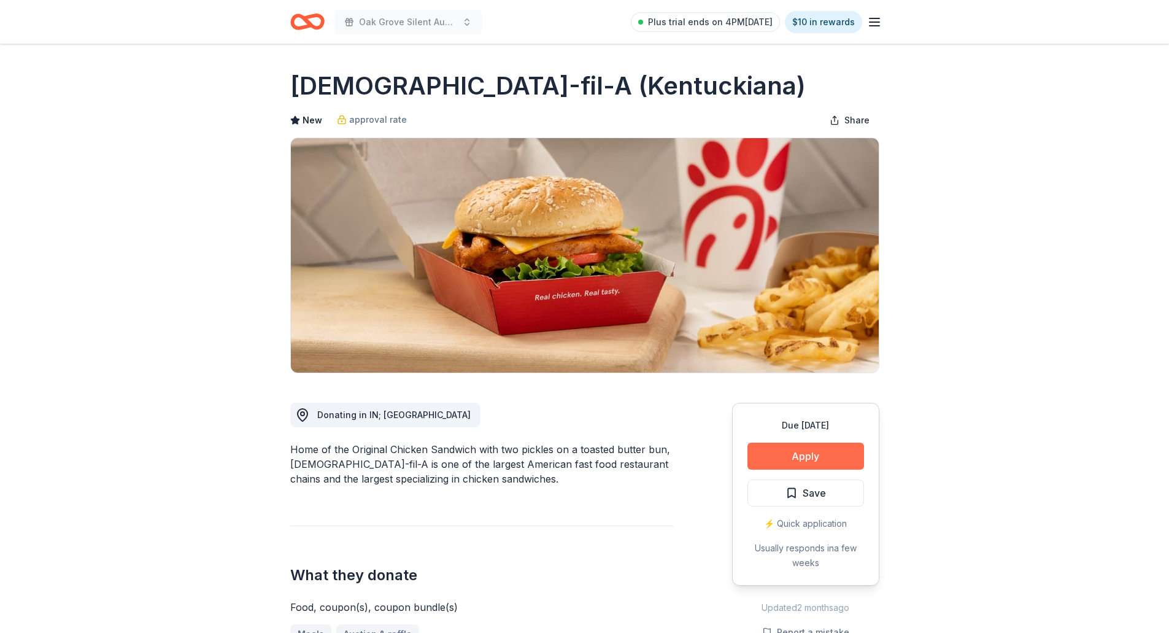
click at [839, 459] on button "Apply" at bounding box center [805, 455] width 117 height 27
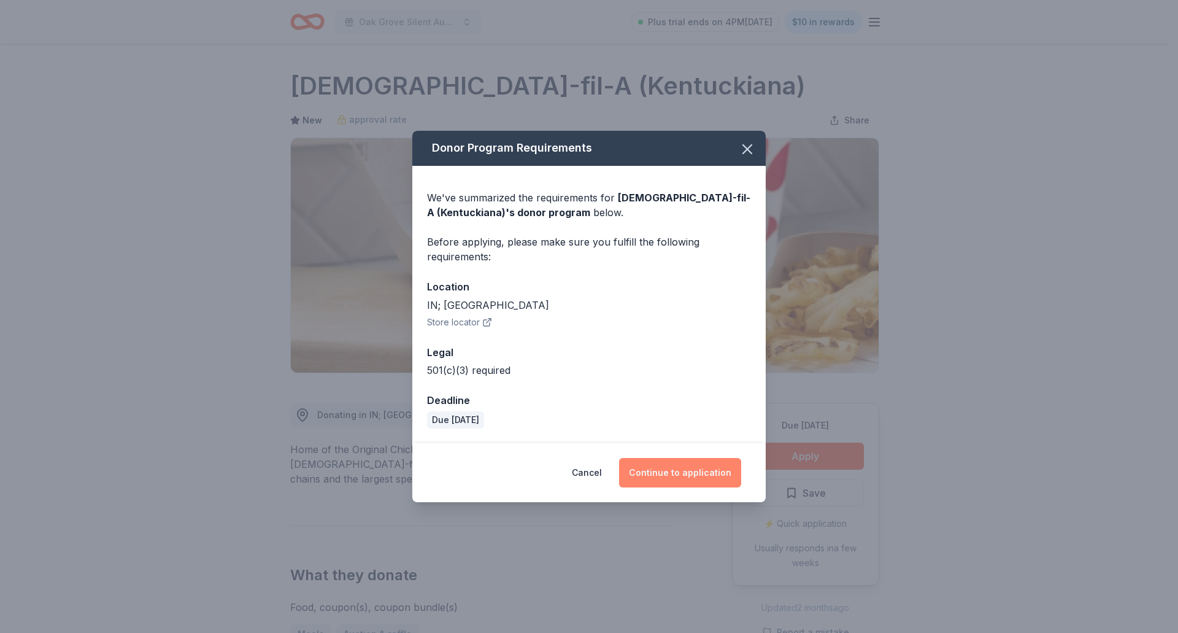
click at [673, 470] on button "Continue to application" at bounding box center [680, 472] width 122 height 29
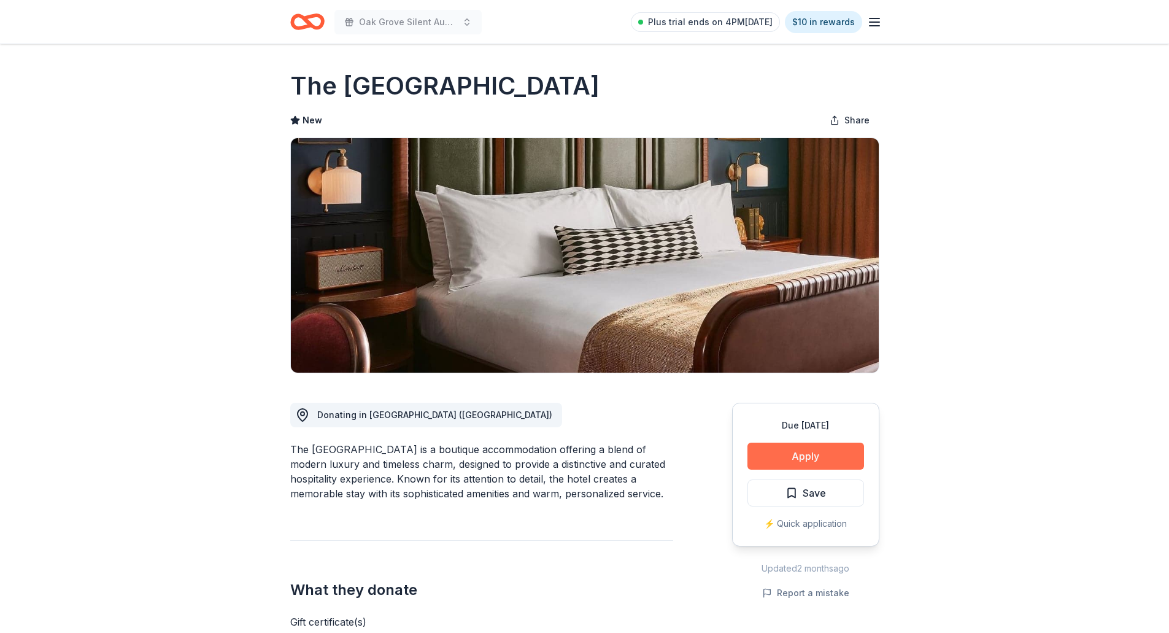
click at [816, 461] on button "Apply" at bounding box center [805, 455] width 117 height 27
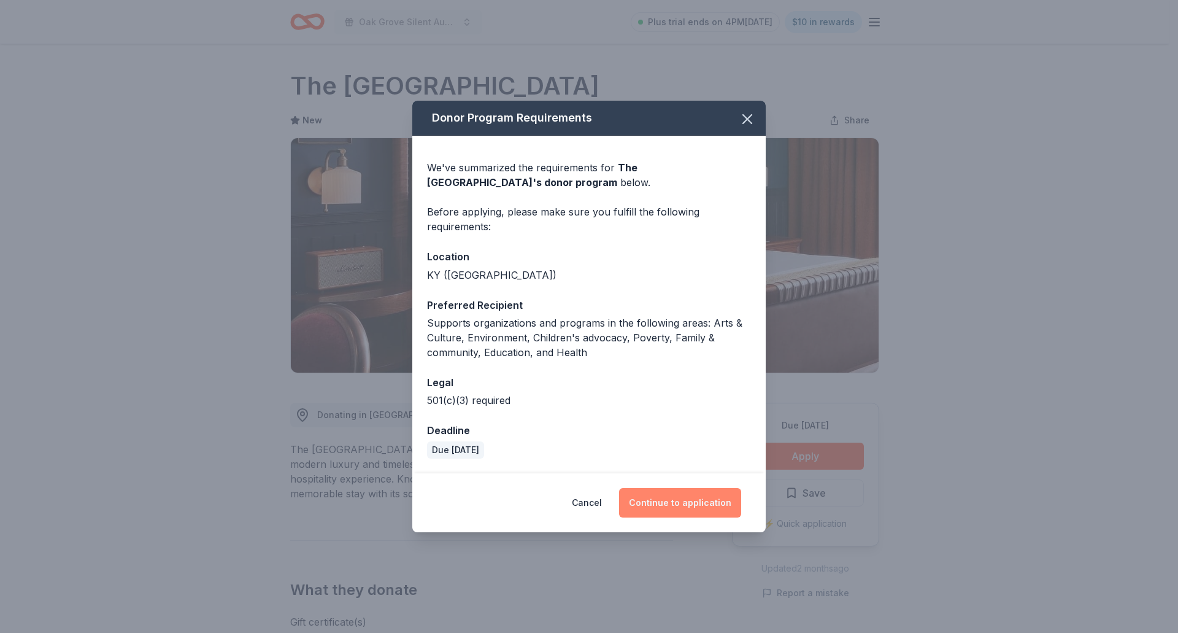
click at [646, 503] on button "Continue to application" at bounding box center [680, 502] width 122 height 29
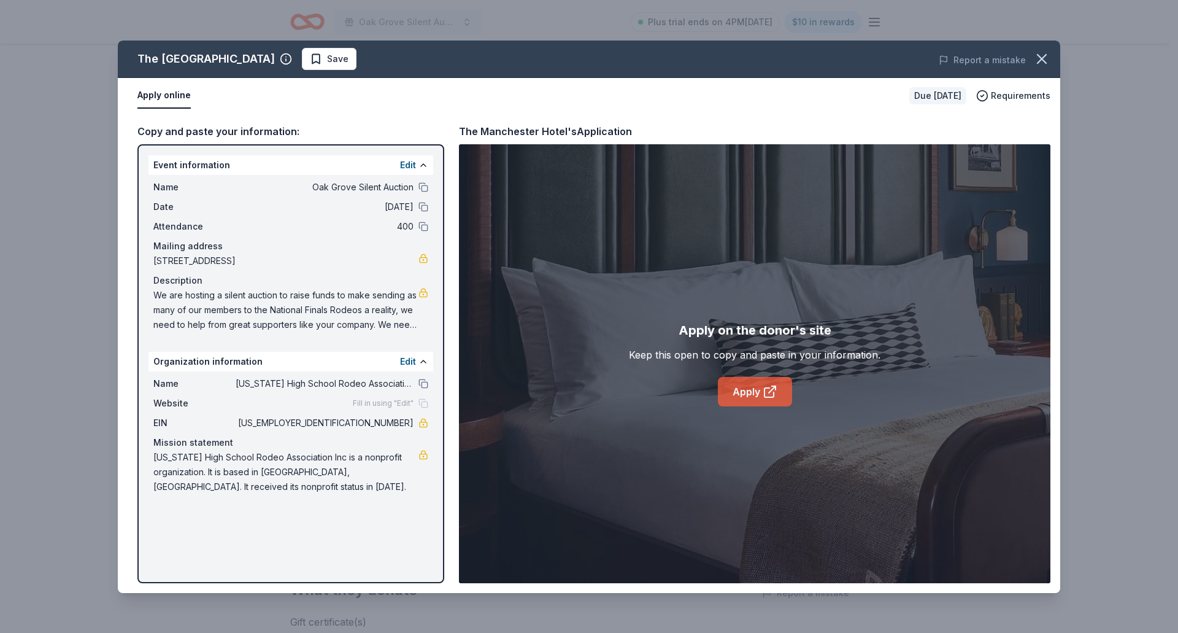
click at [741, 395] on link "Apply" at bounding box center [755, 391] width 74 height 29
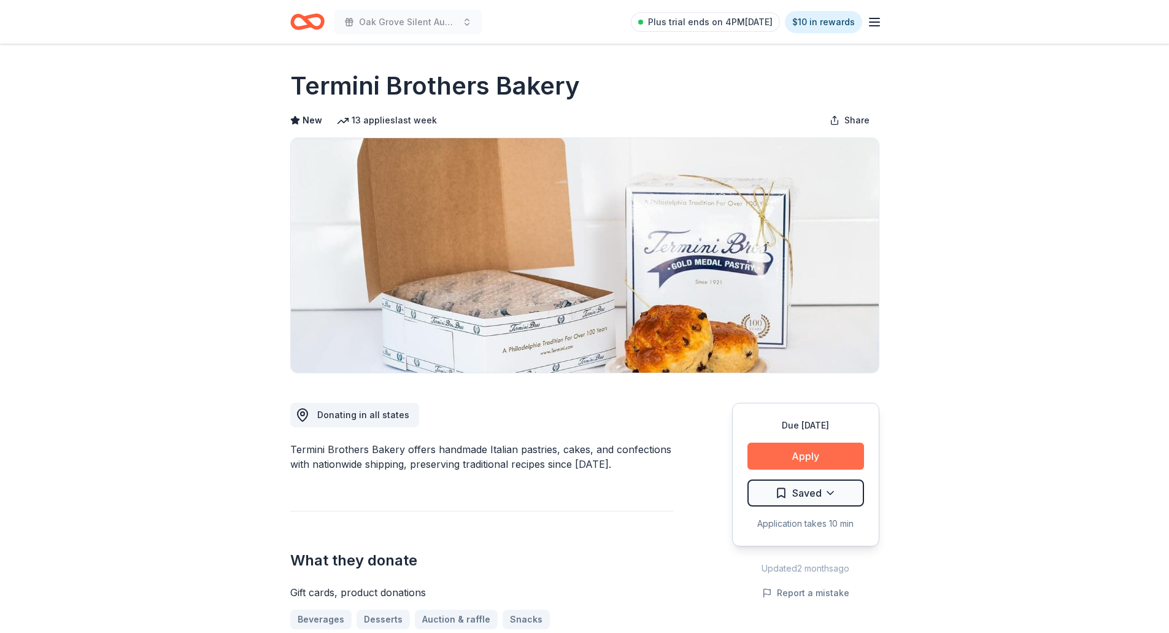
click at [790, 460] on button "Apply" at bounding box center [805, 455] width 117 height 27
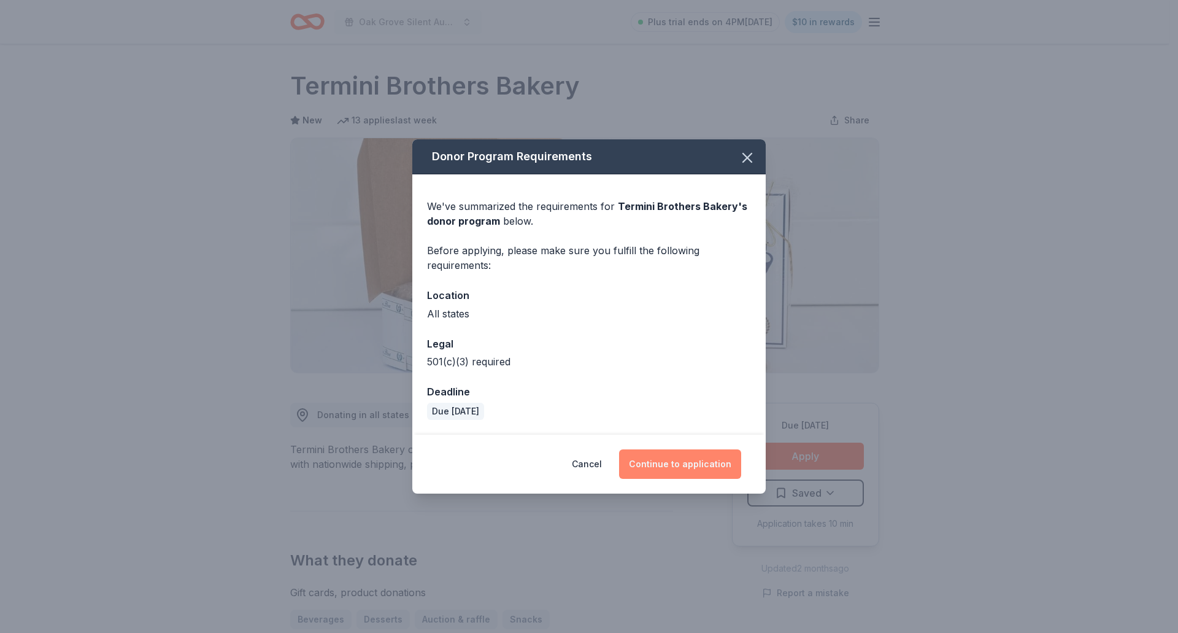
click at [663, 474] on button "Continue to application" at bounding box center [680, 463] width 122 height 29
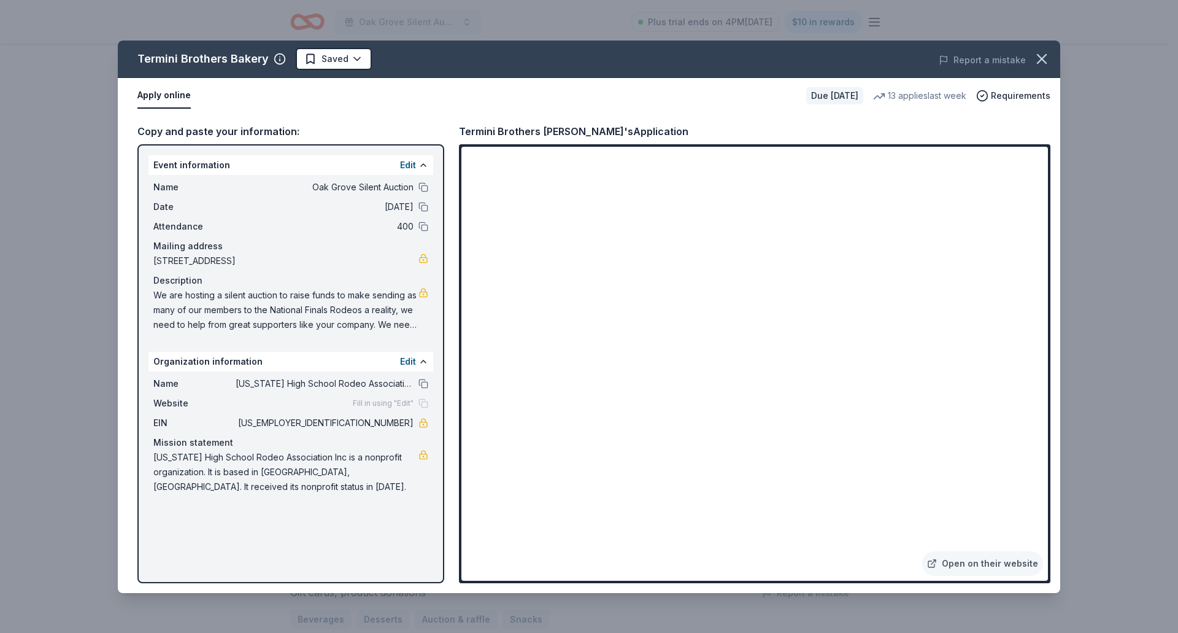
click at [461, 541] on div "Open on their website" at bounding box center [755, 363] width 592 height 439
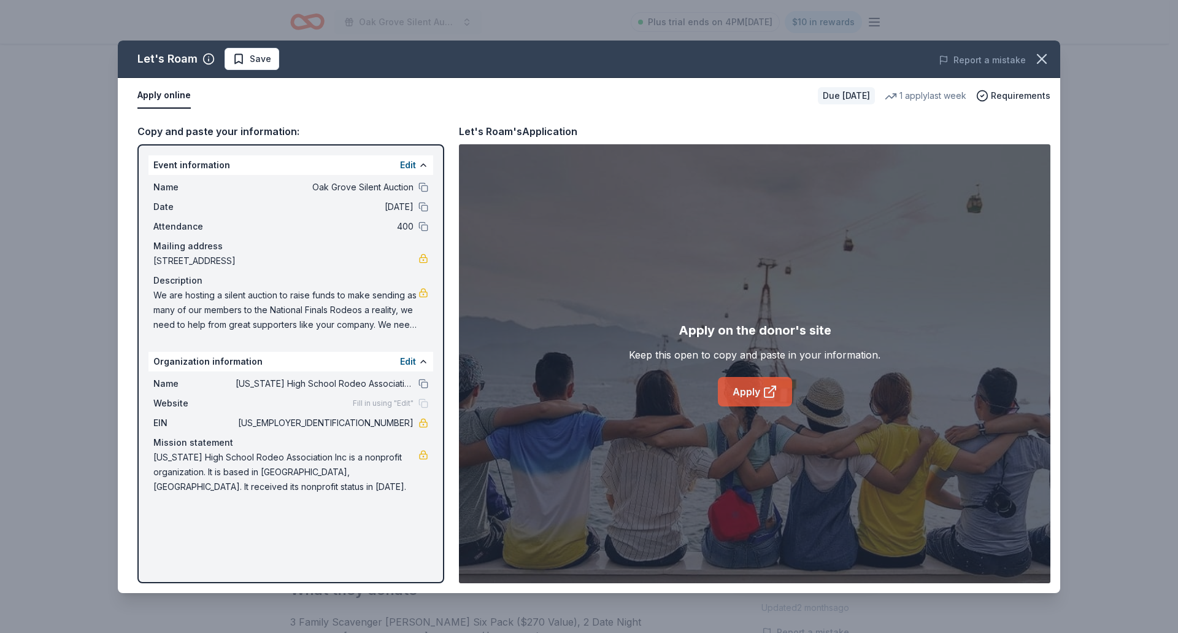
click at [734, 391] on link "Apply" at bounding box center [755, 391] width 74 height 29
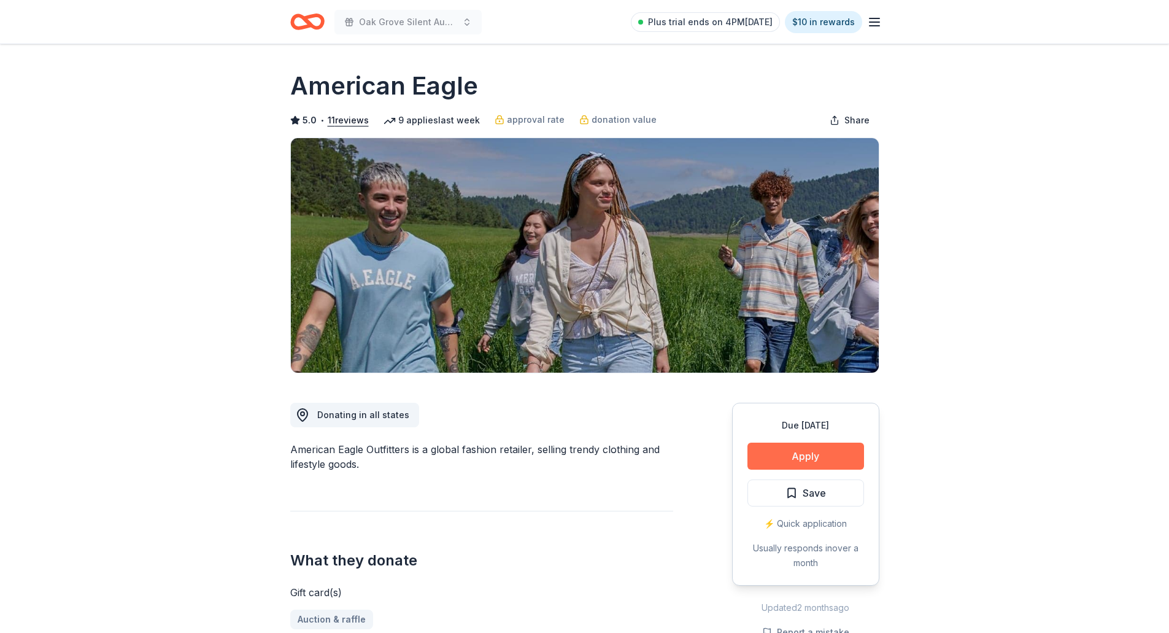
click at [800, 448] on button "Apply" at bounding box center [805, 455] width 117 height 27
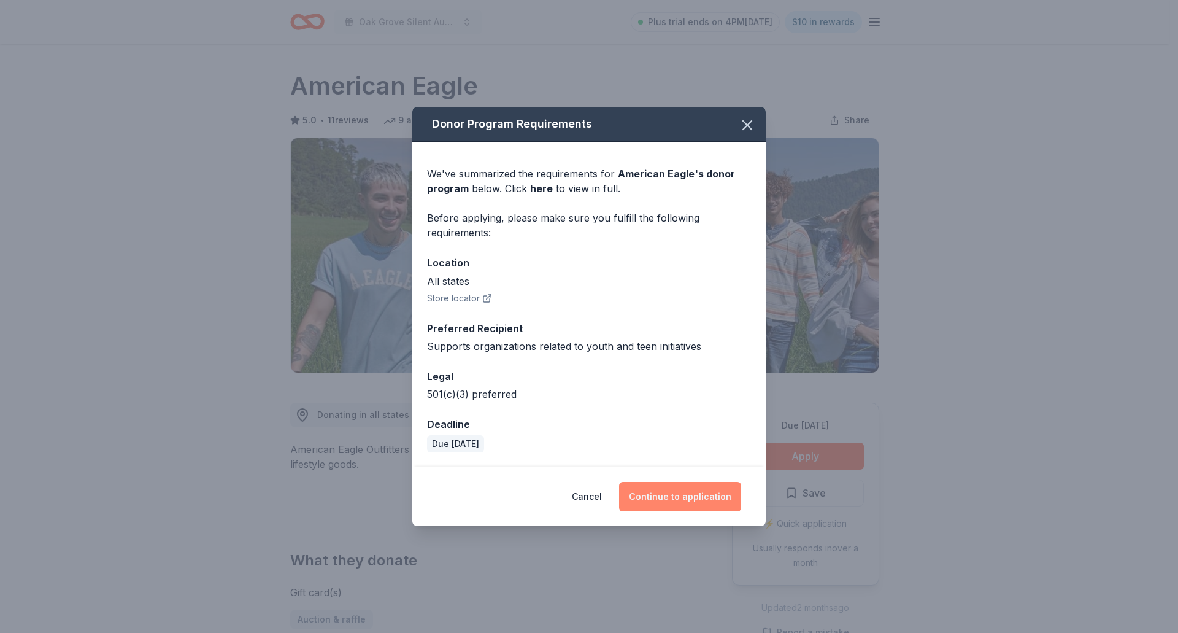
drag, startPoint x: 674, startPoint y: 500, endPoint x: 668, endPoint y: 501, distance: 6.3
click at [677, 500] on button "Continue to application" at bounding box center [680, 496] width 122 height 29
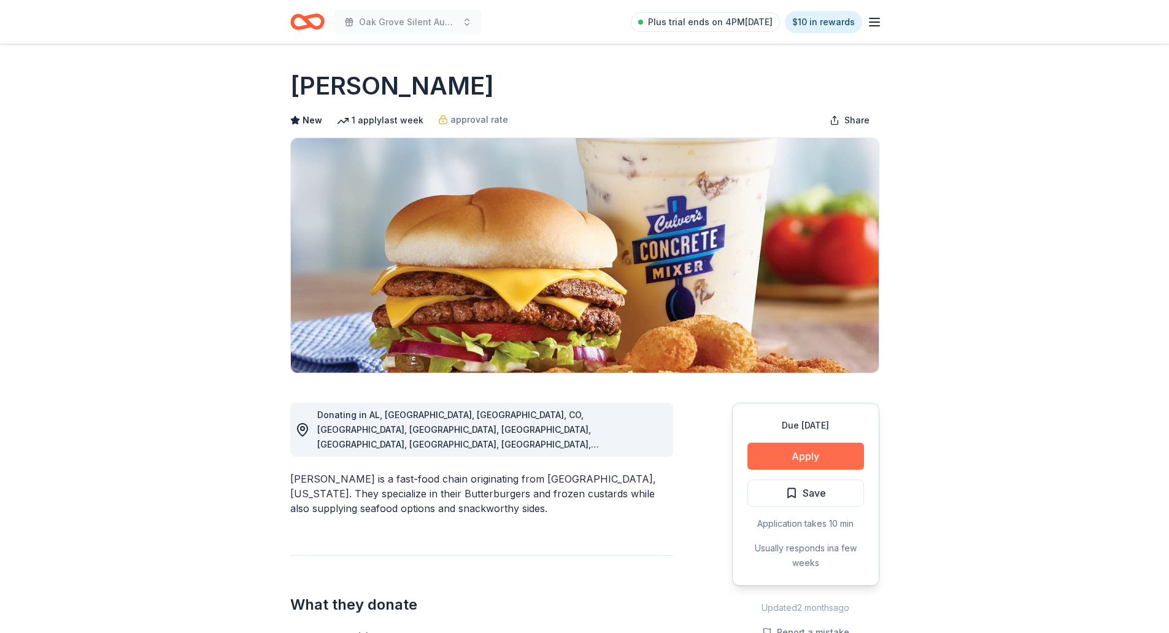
click at [781, 444] on button "Apply" at bounding box center [805, 455] width 117 height 27
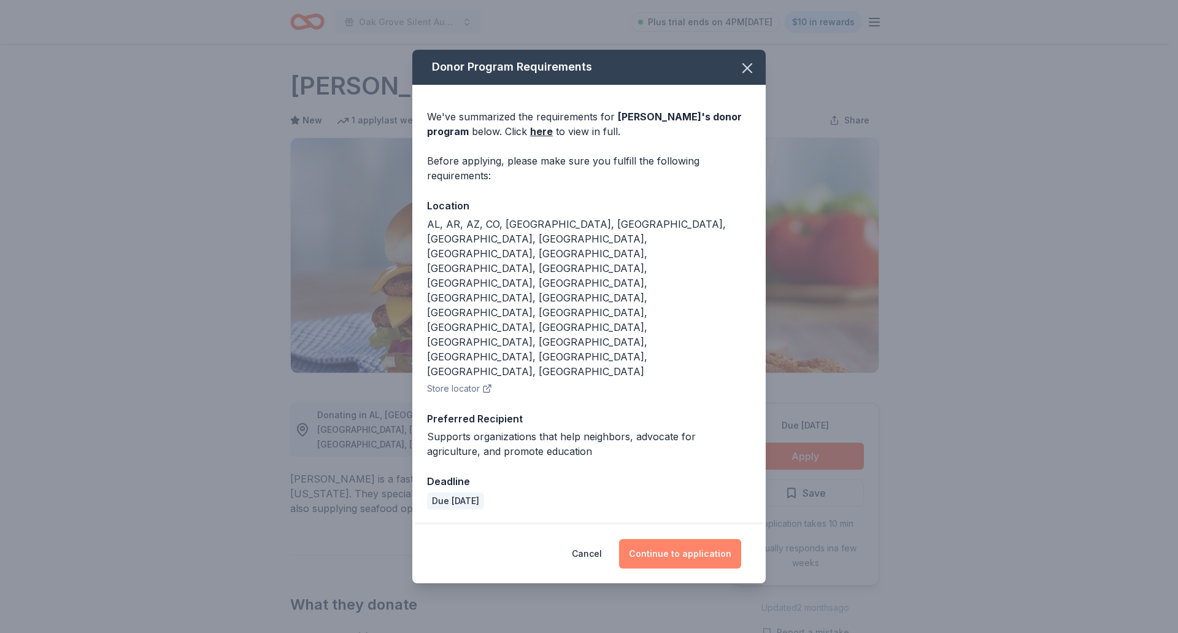
click at [717, 539] on button "Continue to application" at bounding box center [680, 553] width 122 height 29
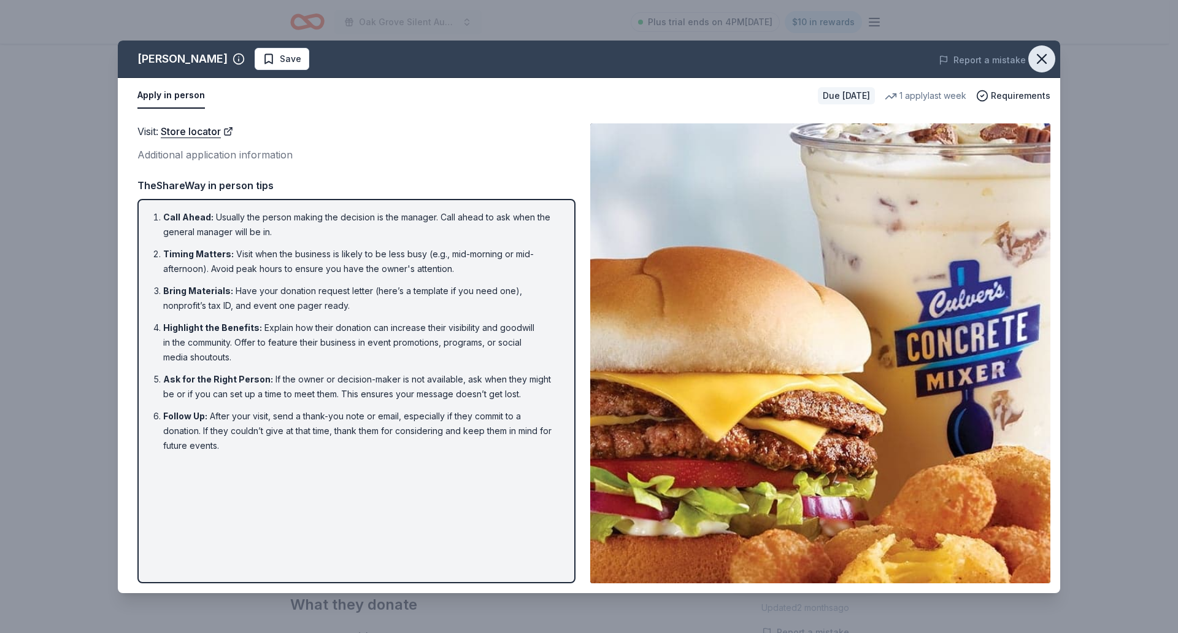
click at [1051, 56] on button "button" at bounding box center [1041, 58] width 27 height 27
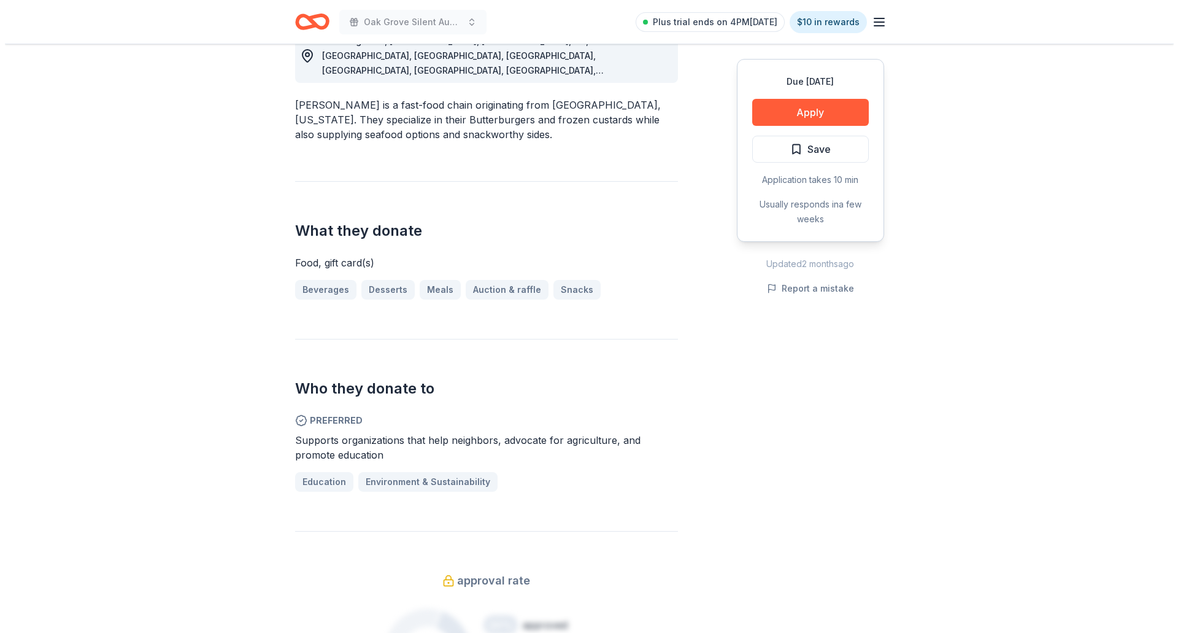
scroll to position [368, 0]
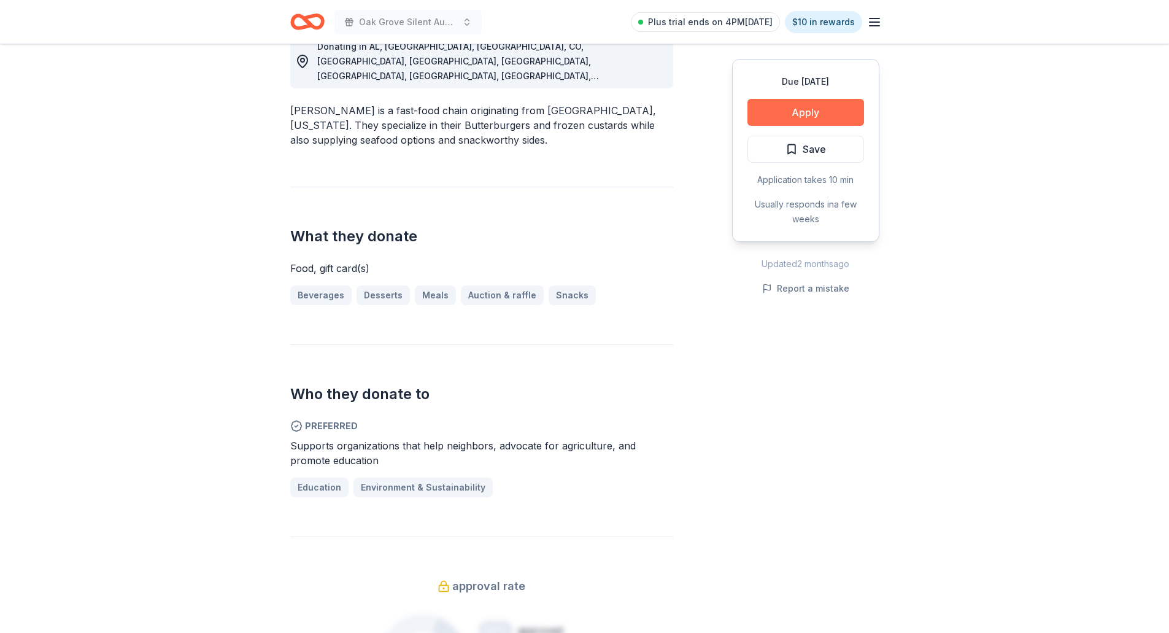
click at [825, 122] on button "Apply" at bounding box center [805, 112] width 117 height 27
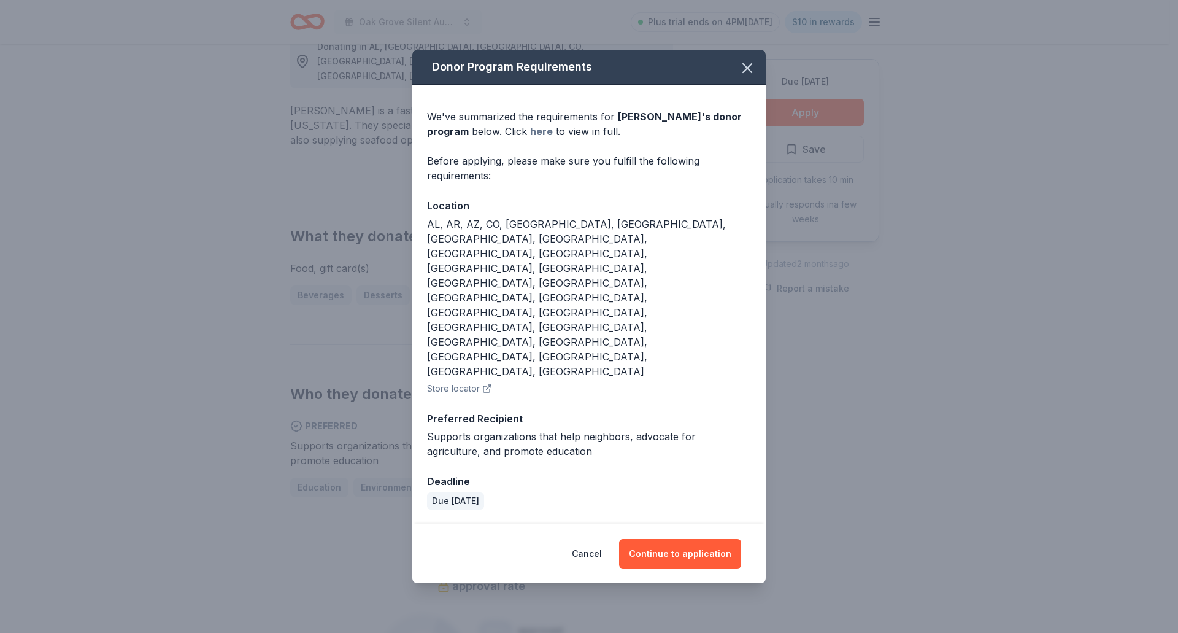
click at [530, 139] on link "here" at bounding box center [541, 131] width 23 height 15
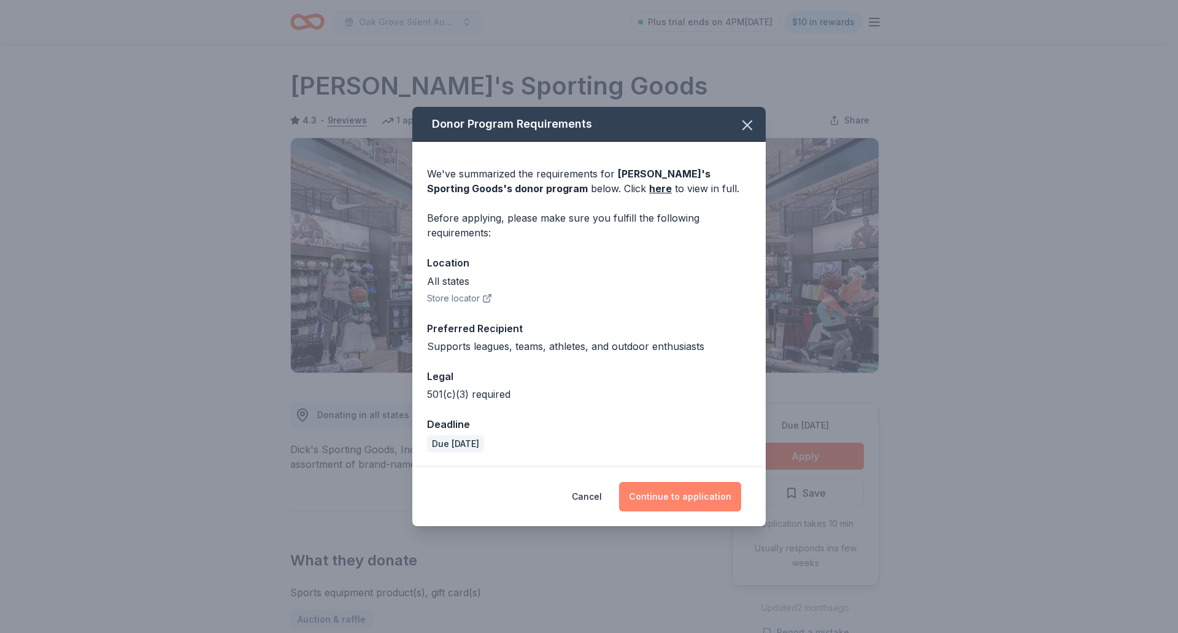
click at [680, 501] on button "Continue to application" at bounding box center [680, 496] width 122 height 29
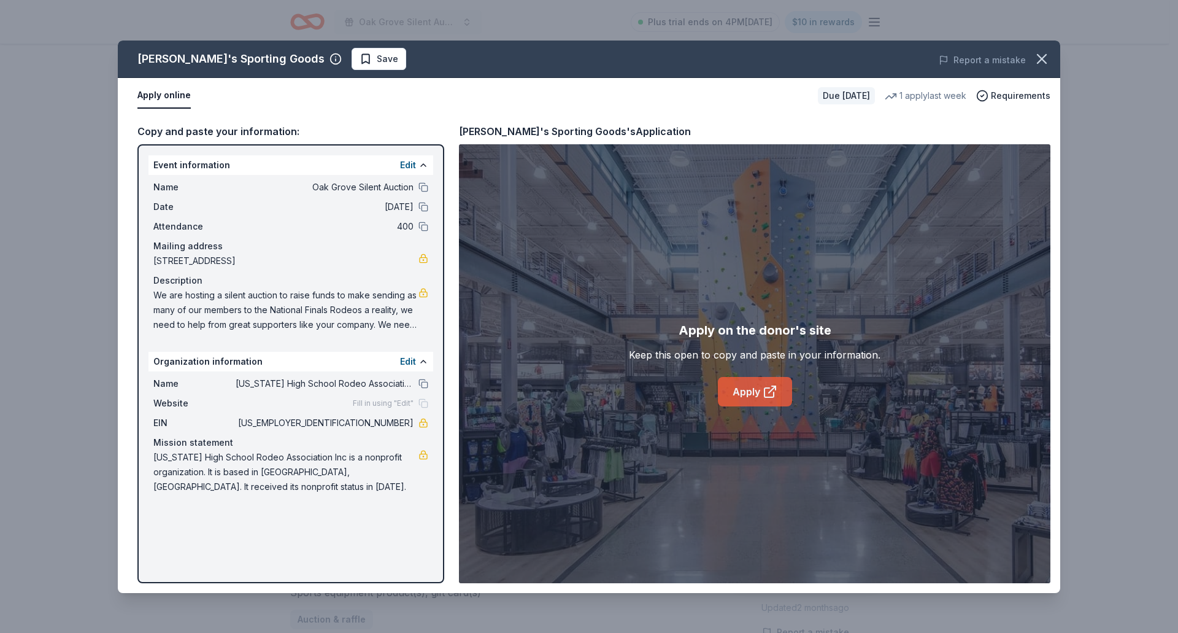
click at [752, 394] on link "Apply" at bounding box center [755, 391] width 74 height 29
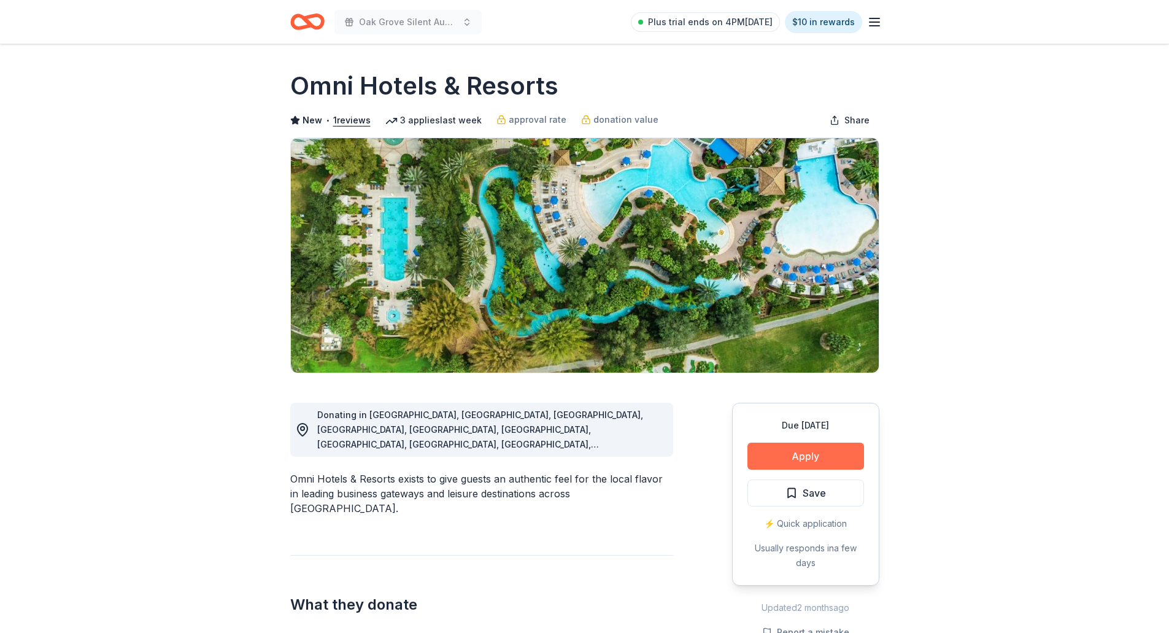
click at [785, 452] on button "Apply" at bounding box center [805, 455] width 117 height 27
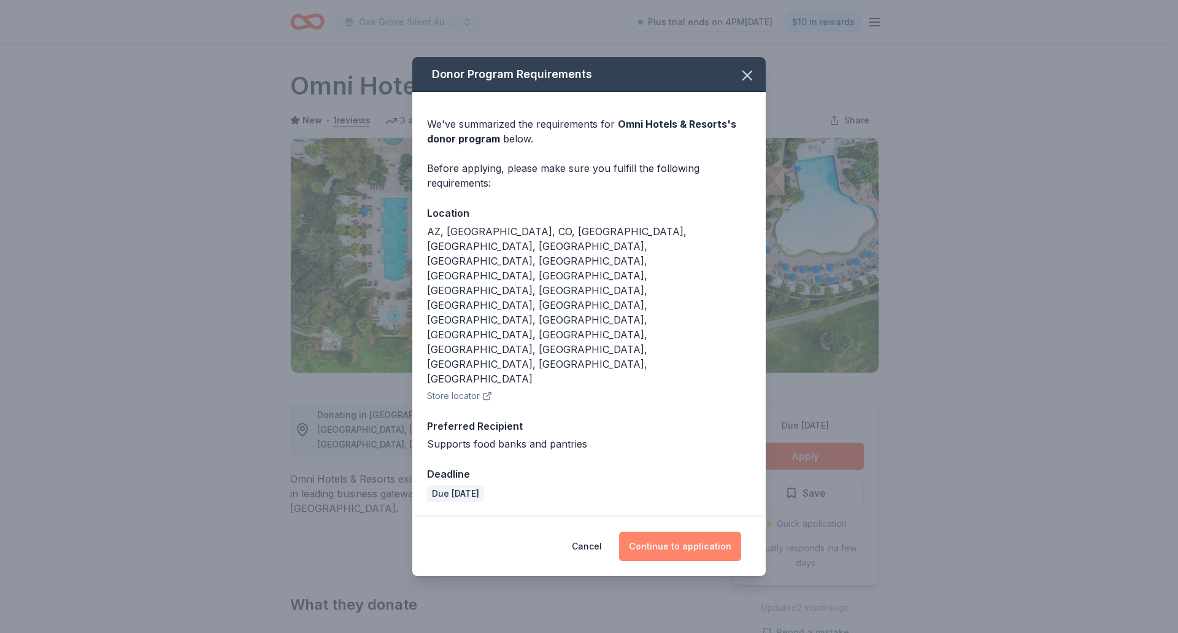
click at [685, 531] on button "Continue to application" at bounding box center [680, 545] width 122 height 29
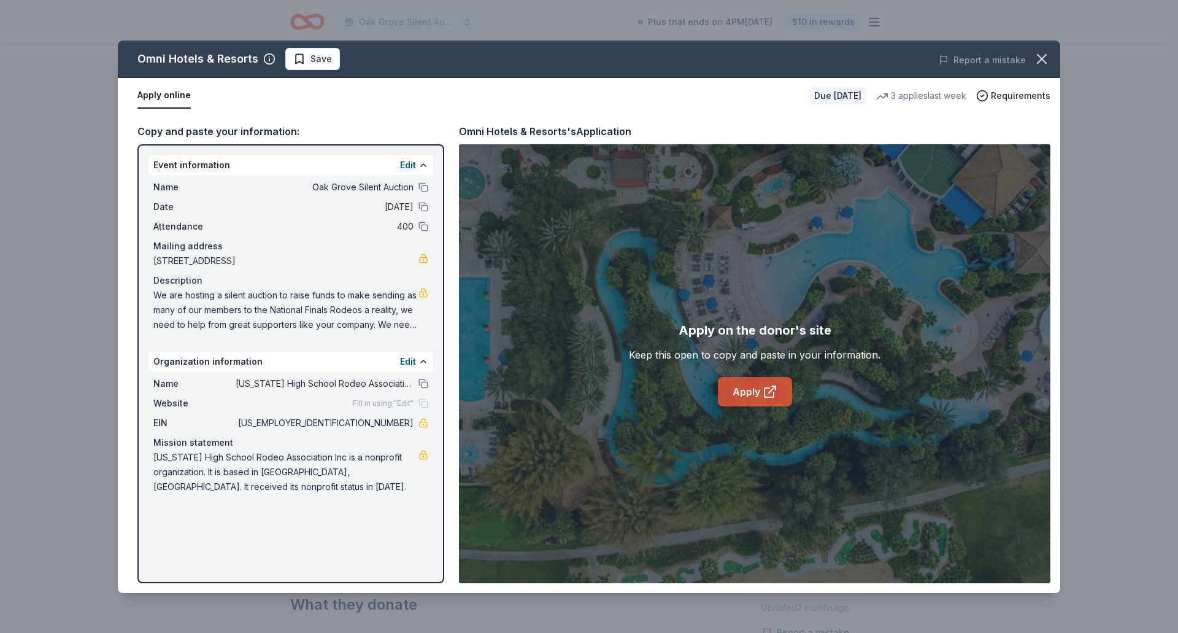
click at [752, 389] on link "Apply" at bounding box center [755, 391] width 74 height 29
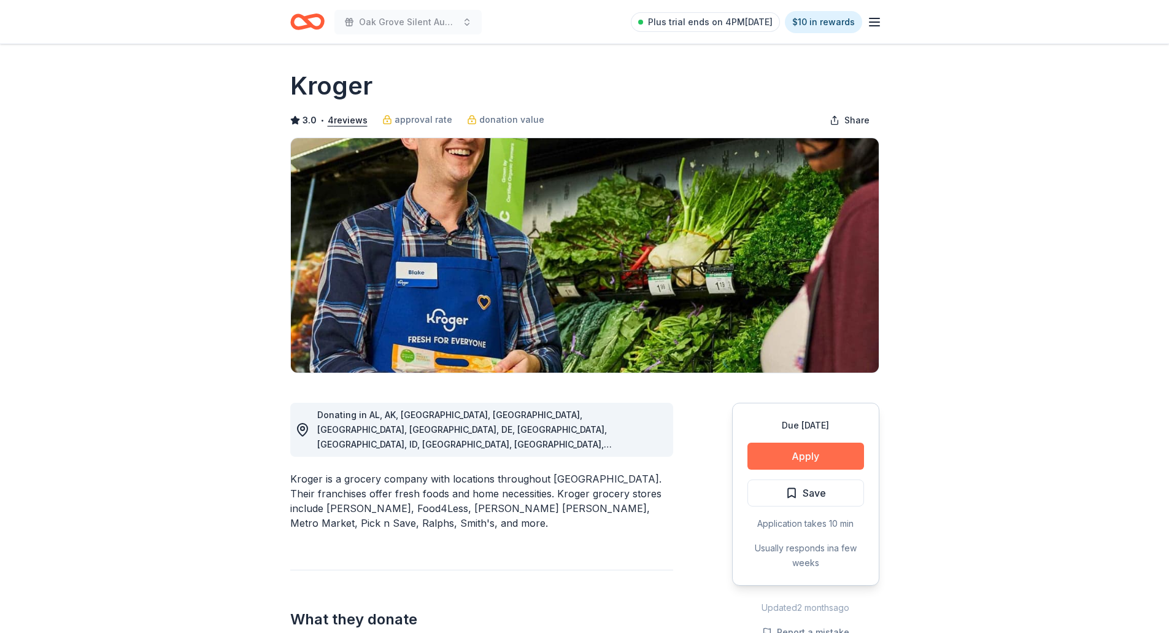
click at [809, 458] on button "Apply" at bounding box center [805, 455] width 117 height 27
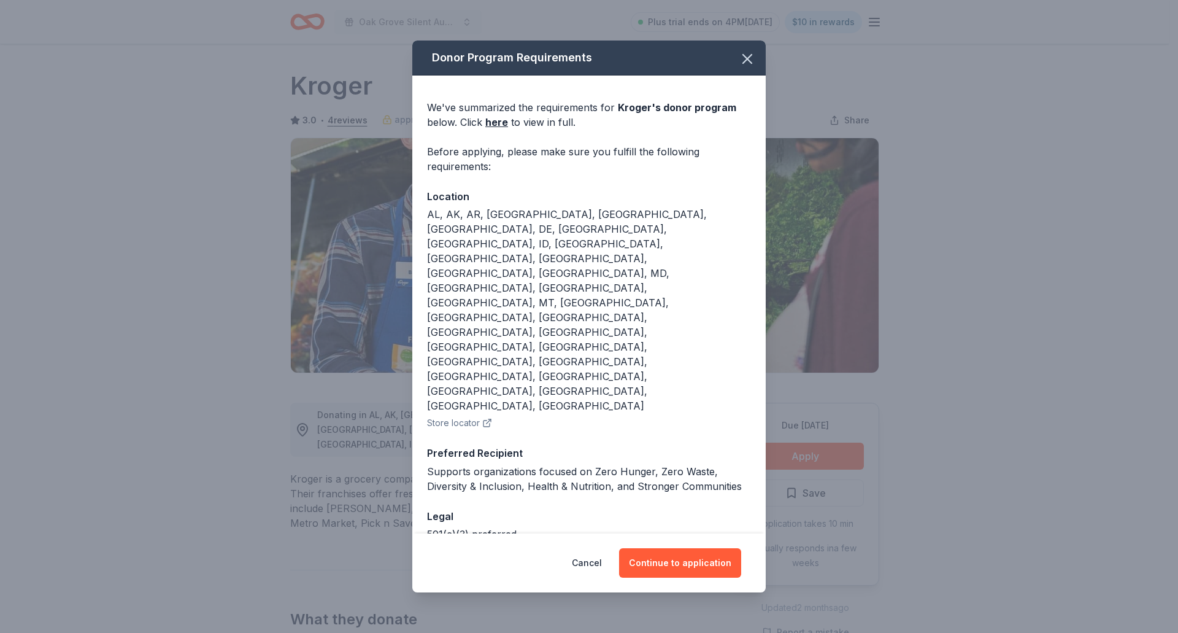
drag, startPoint x: 746, startPoint y: 100, endPoint x: 726, endPoint y: 102, distance: 19.8
click at [739, 67] on icon "button" at bounding box center [747, 58] width 17 height 17
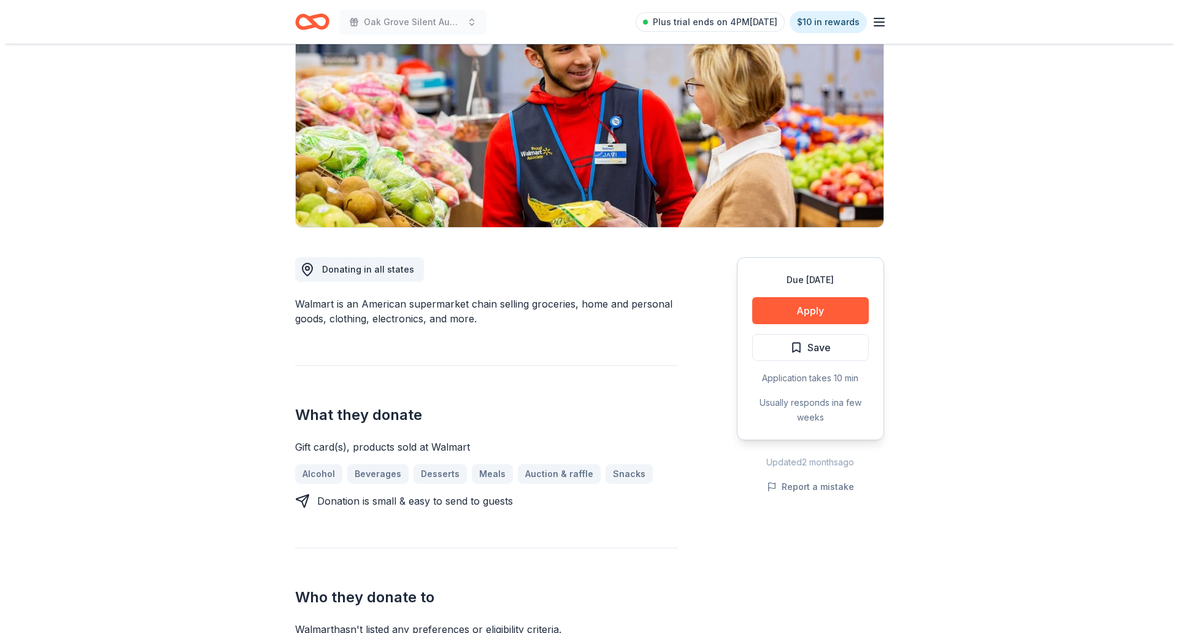
scroll to position [184, 0]
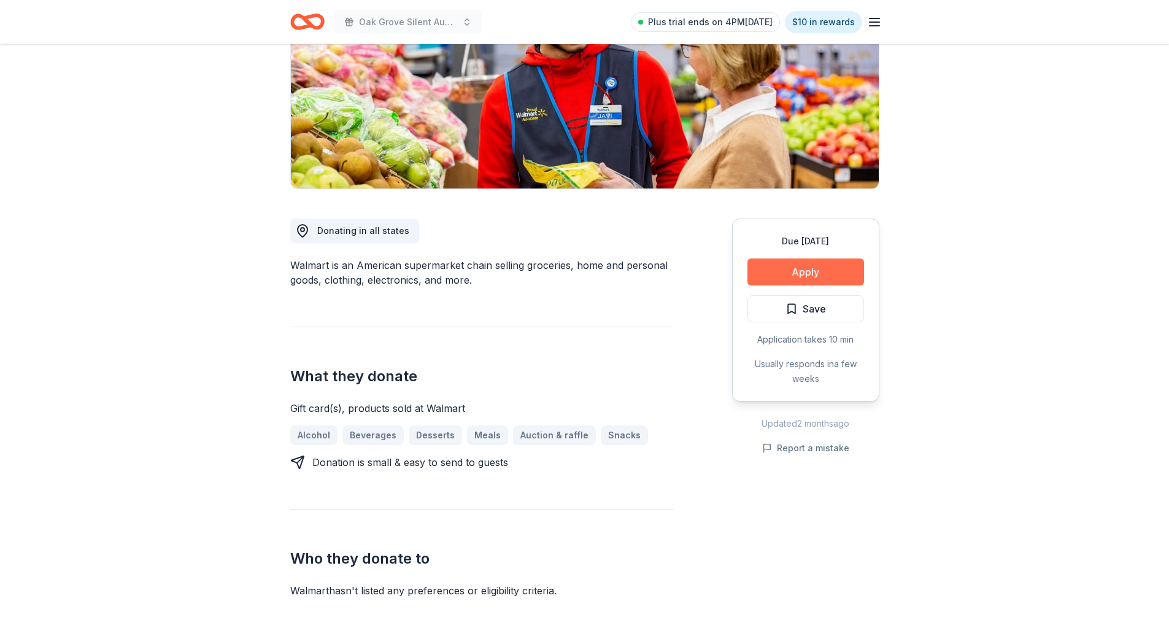
click at [818, 268] on button "Apply" at bounding box center [805, 271] width 117 height 27
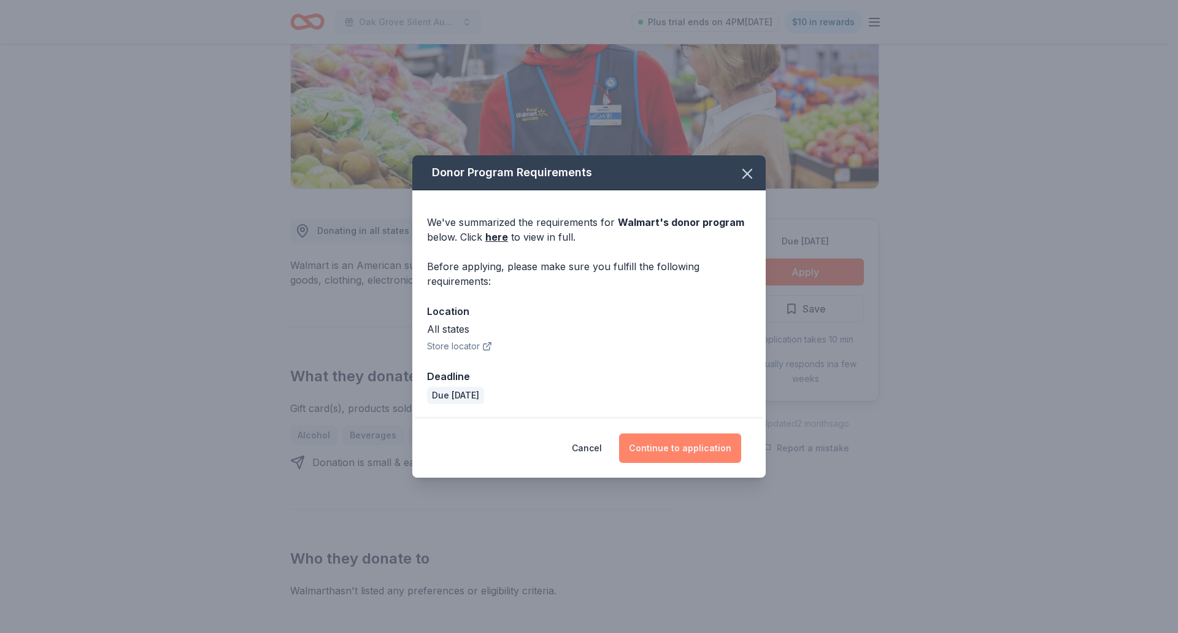
click at [682, 453] on button "Continue to application" at bounding box center [680, 447] width 122 height 29
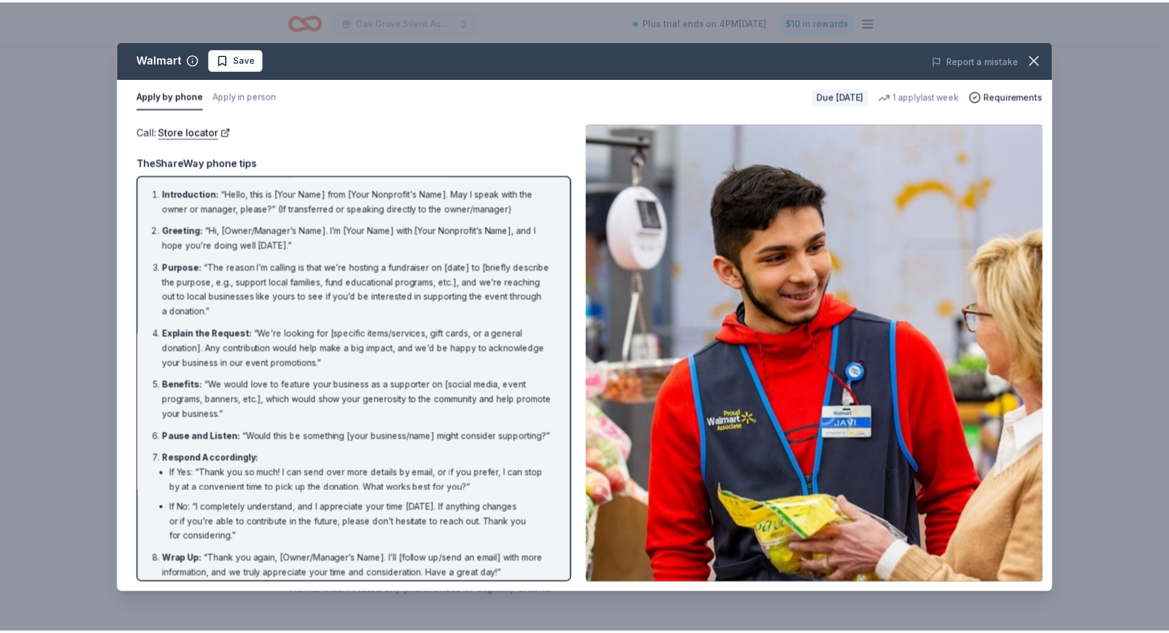
scroll to position [24, 0]
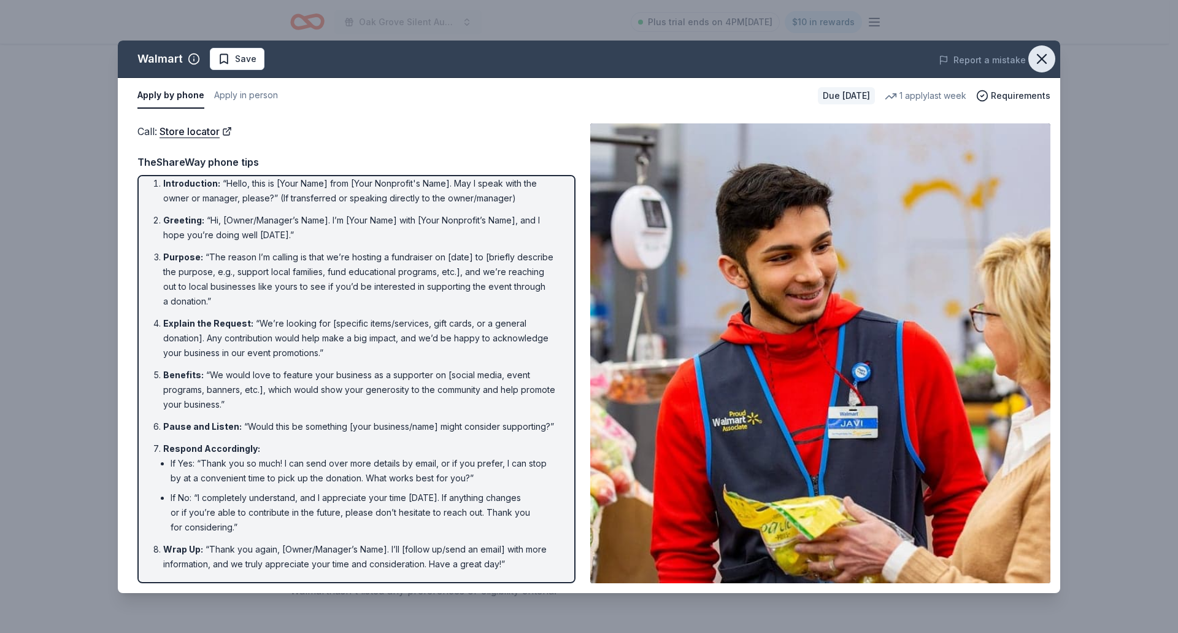
drag, startPoint x: 1041, startPoint y: 60, endPoint x: 1037, endPoint y: 67, distance: 8.0
click at [1041, 61] on icon "button" at bounding box center [1041, 58] width 17 height 17
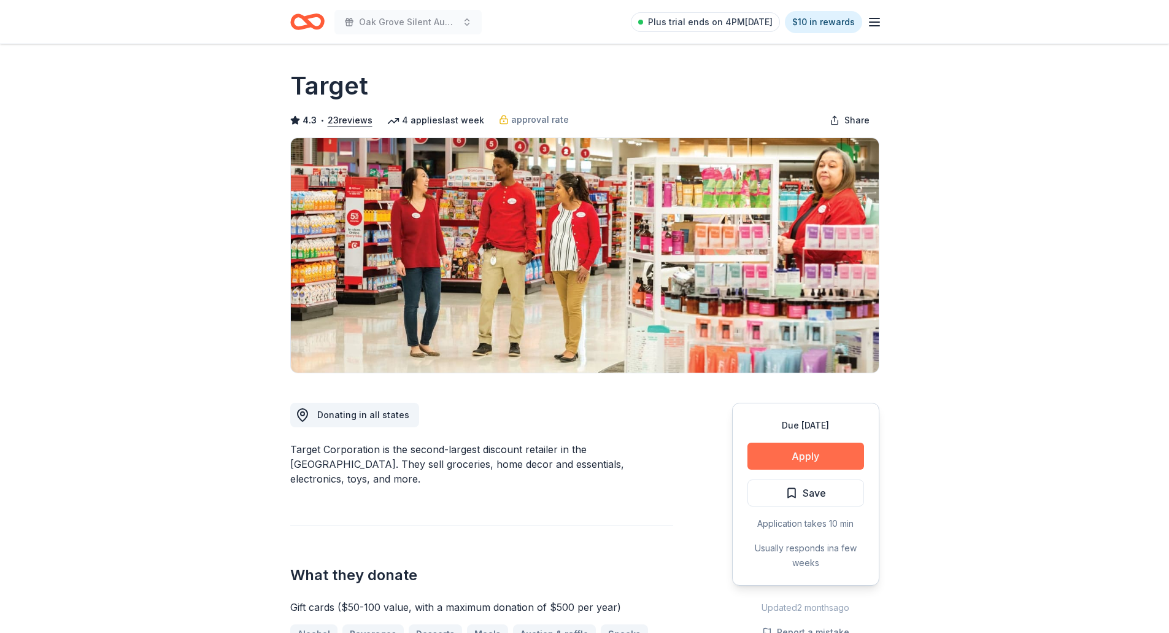
click at [823, 463] on button "Apply" at bounding box center [805, 455] width 117 height 27
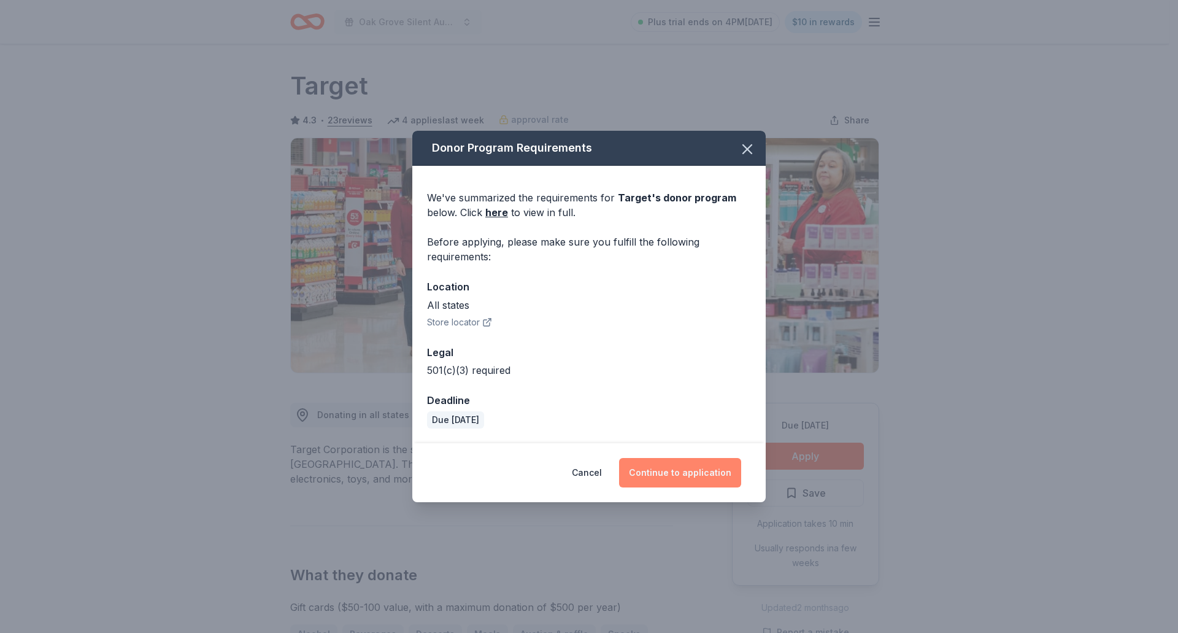
click at [676, 470] on button "Continue to application" at bounding box center [680, 472] width 122 height 29
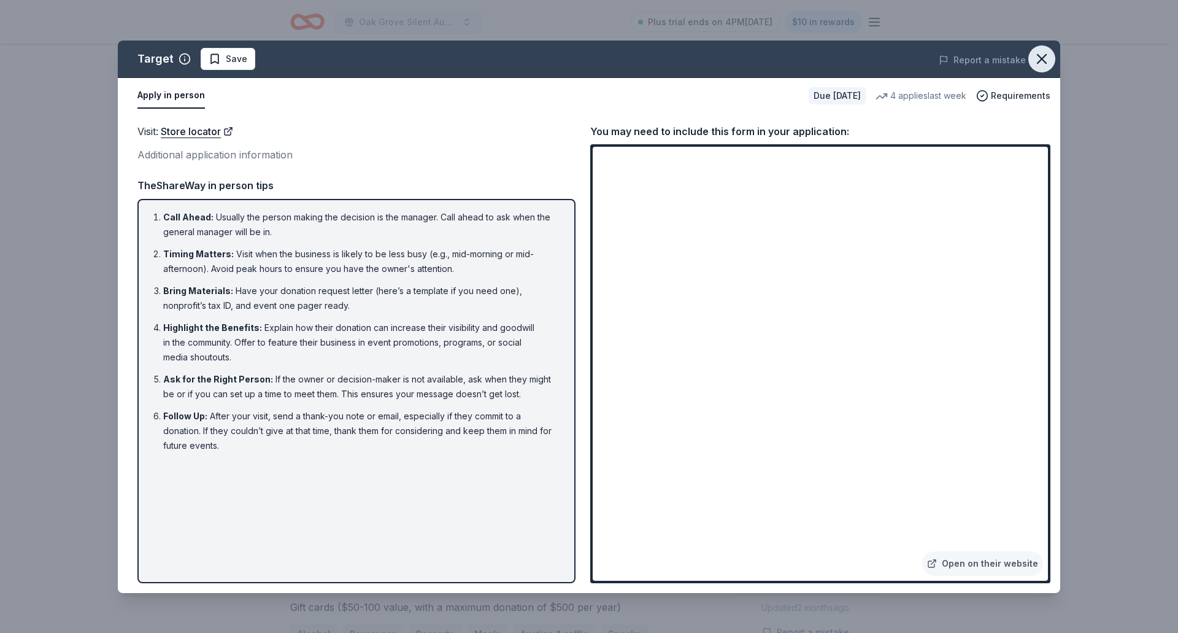
click at [1043, 55] on icon "button" at bounding box center [1041, 58] width 17 height 17
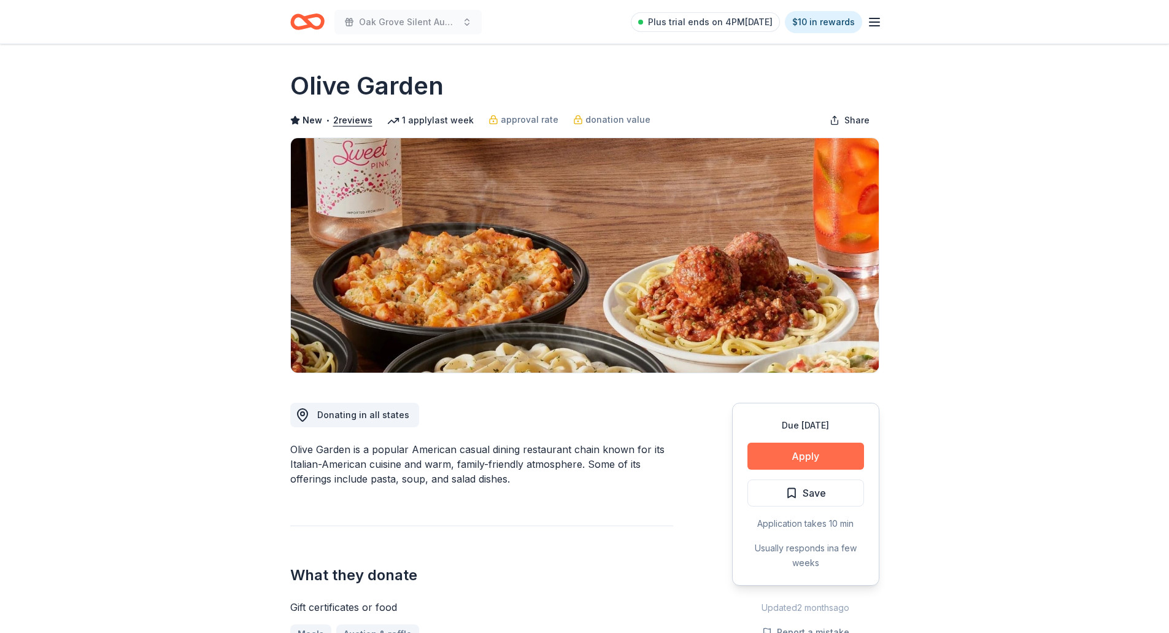
click at [822, 455] on button "Apply" at bounding box center [805, 455] width 117 height 27
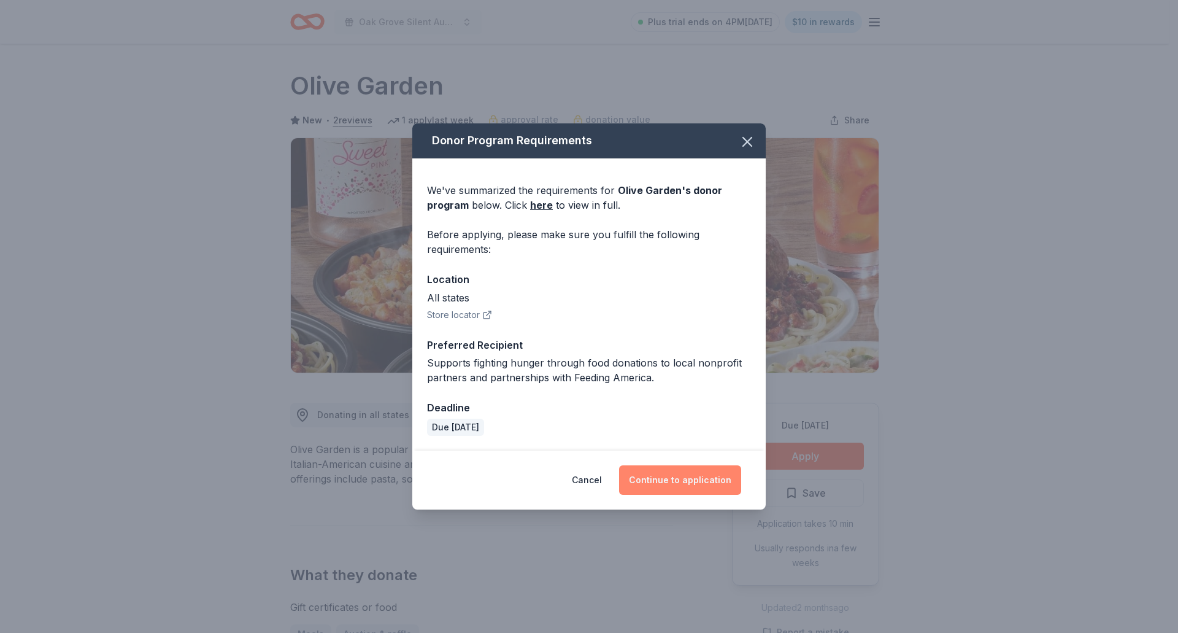
click at [708, 484] on button "Continue to application" at bounding box center [680, 479] width 122 height 29
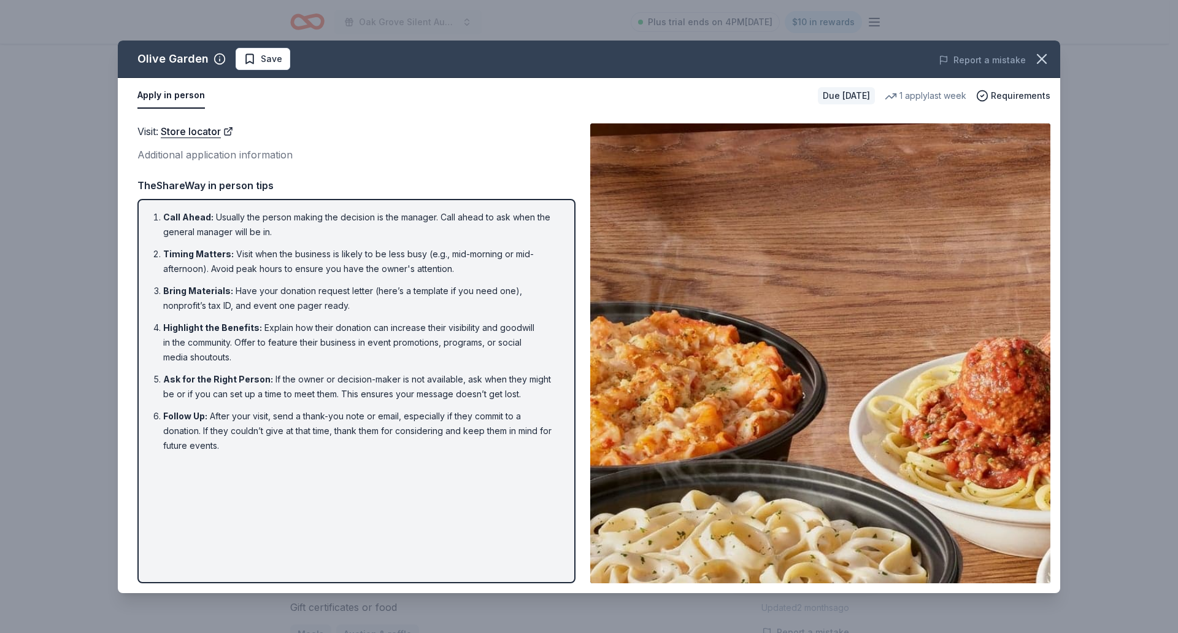
drag, startPoint x: 1049, startPoint y: 56, endPoint x: 865, endPoint y: 13, distance: 188.4
click at [1040, 53] on icon "button" at bounding box center [1041, 58] width 17 height 17
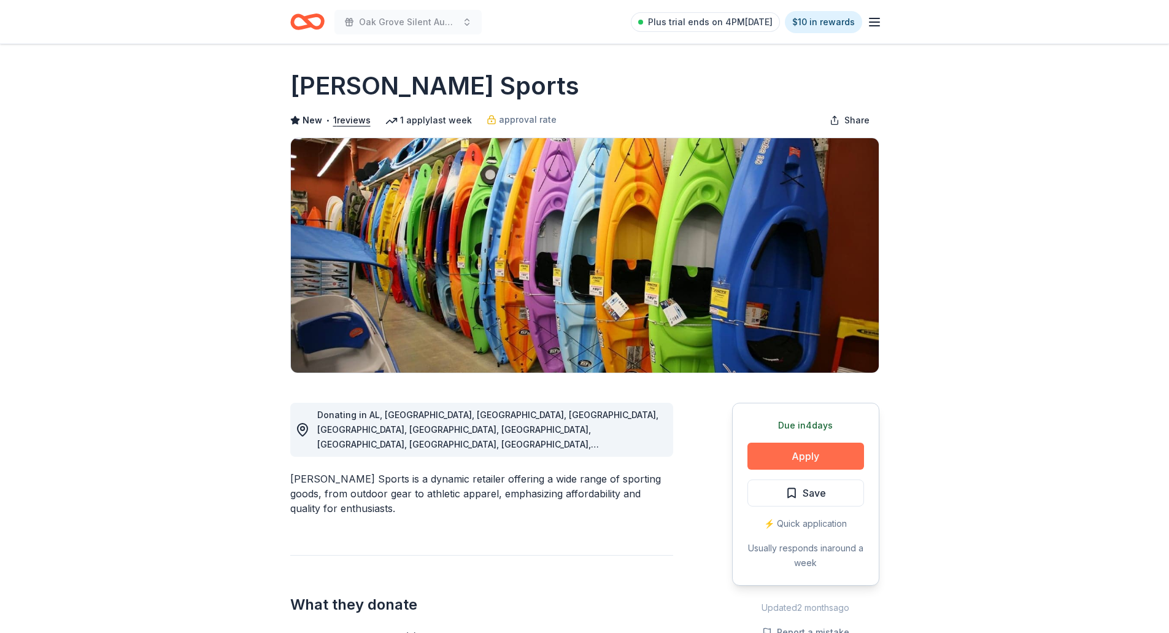
click at [799, 465] on button "Apply" at bounding box center [805, 455] width 117 height 27
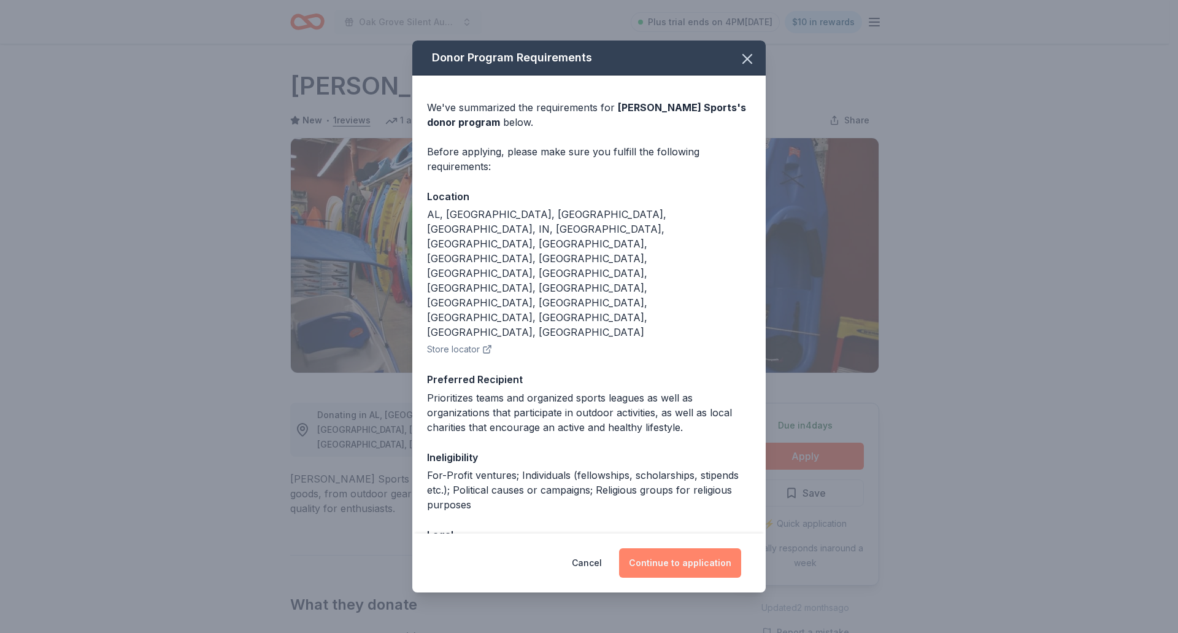
click at [695, 557] on button "Continue to application" at bounding box center [680, 562] width 122 height 29
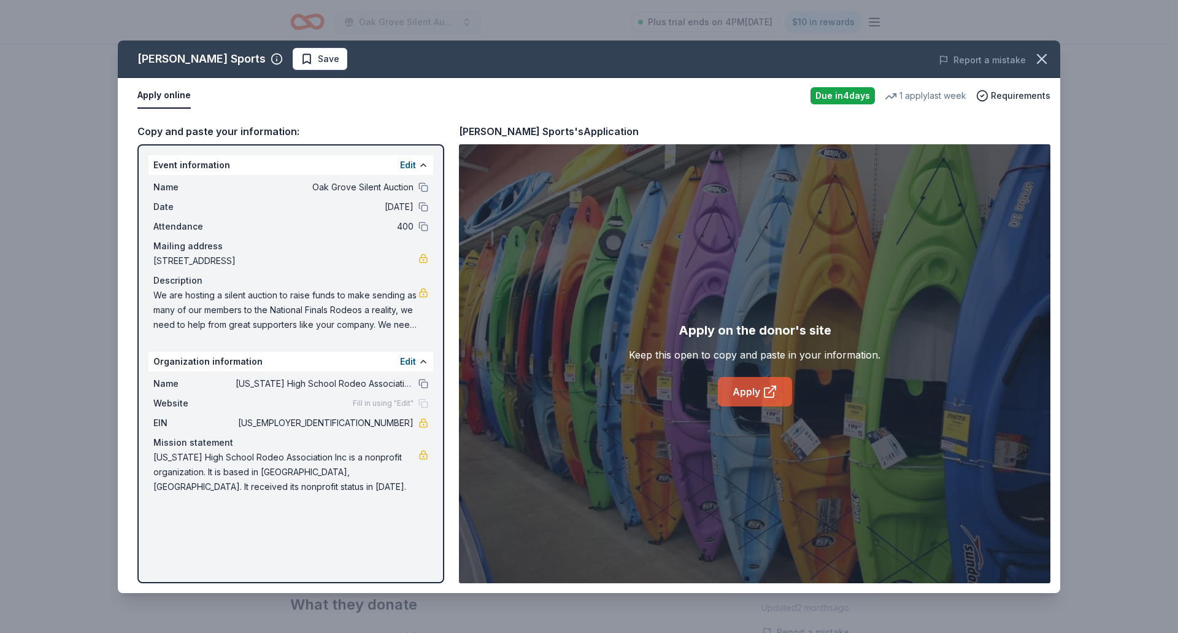
click at [766, 387] on icon at bounding box center [770, 391] width 15 height 15
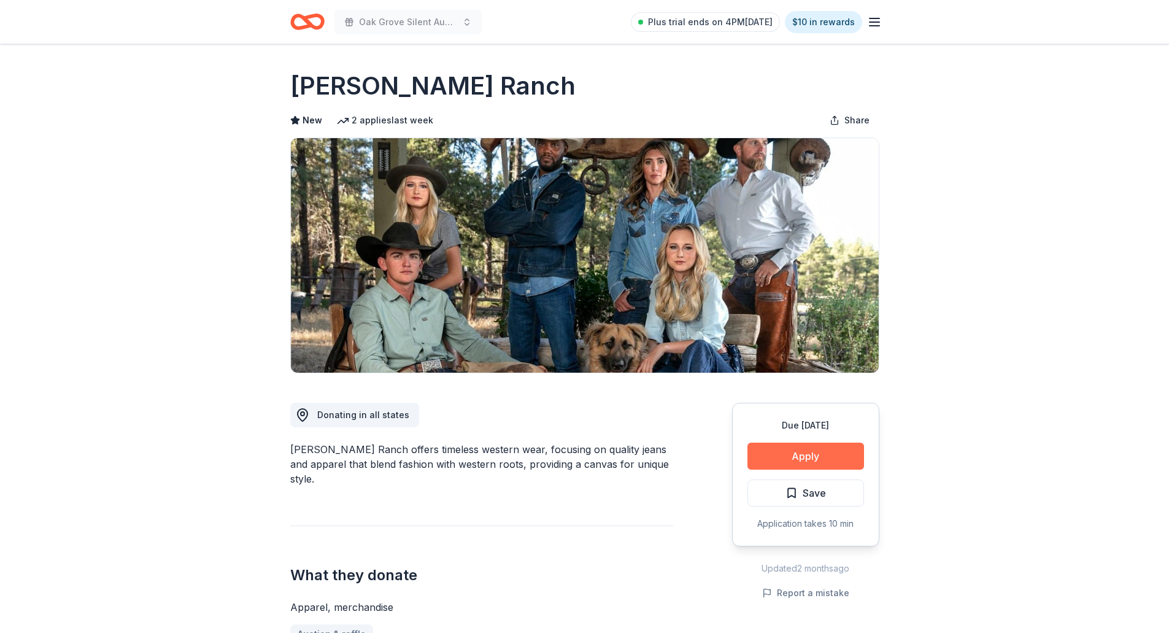
click at [785, 466] on button "Apply" at bounding box center [805, 455] width 117 height 27
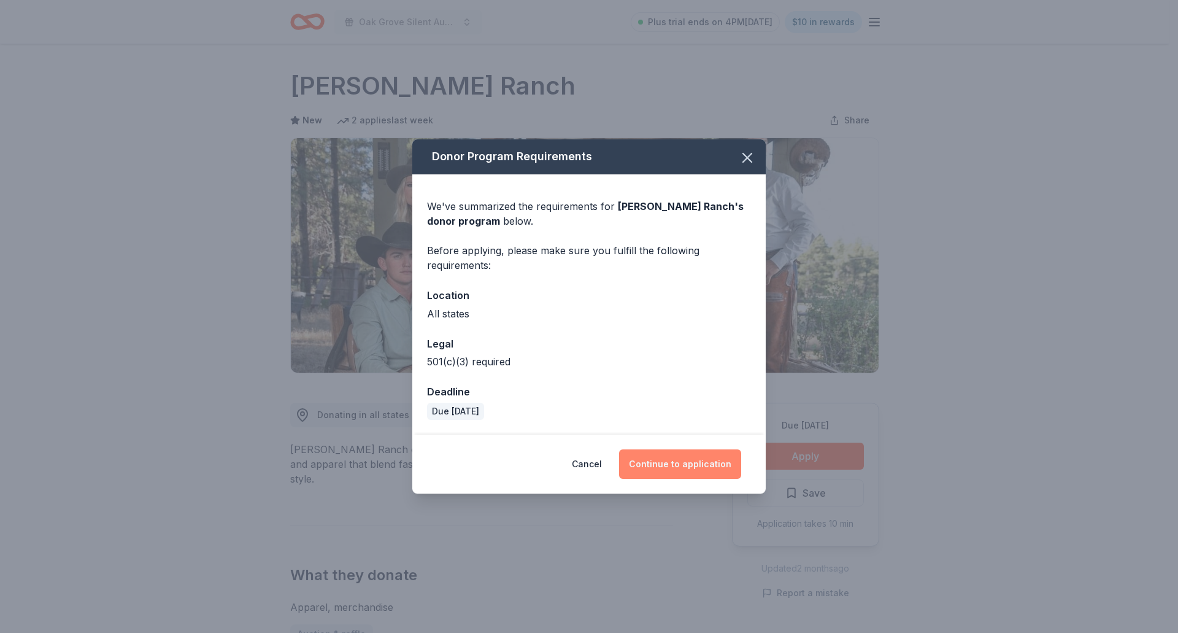
click at [681, 464] on button "Continue to application" at bounding box center [680, 463] width 122 height 29
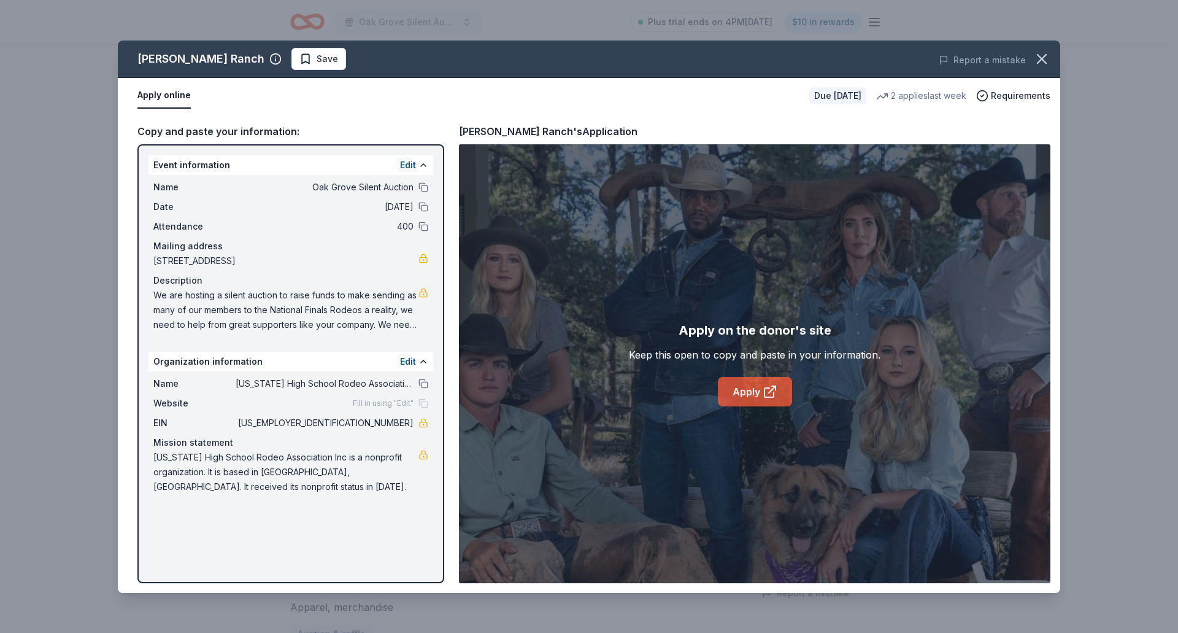
click at [740, 395] on link "Apply" at bounding box center [755, 391] width 74 height 29
